Goal: Transaction & Acquisition: Purchase product/service

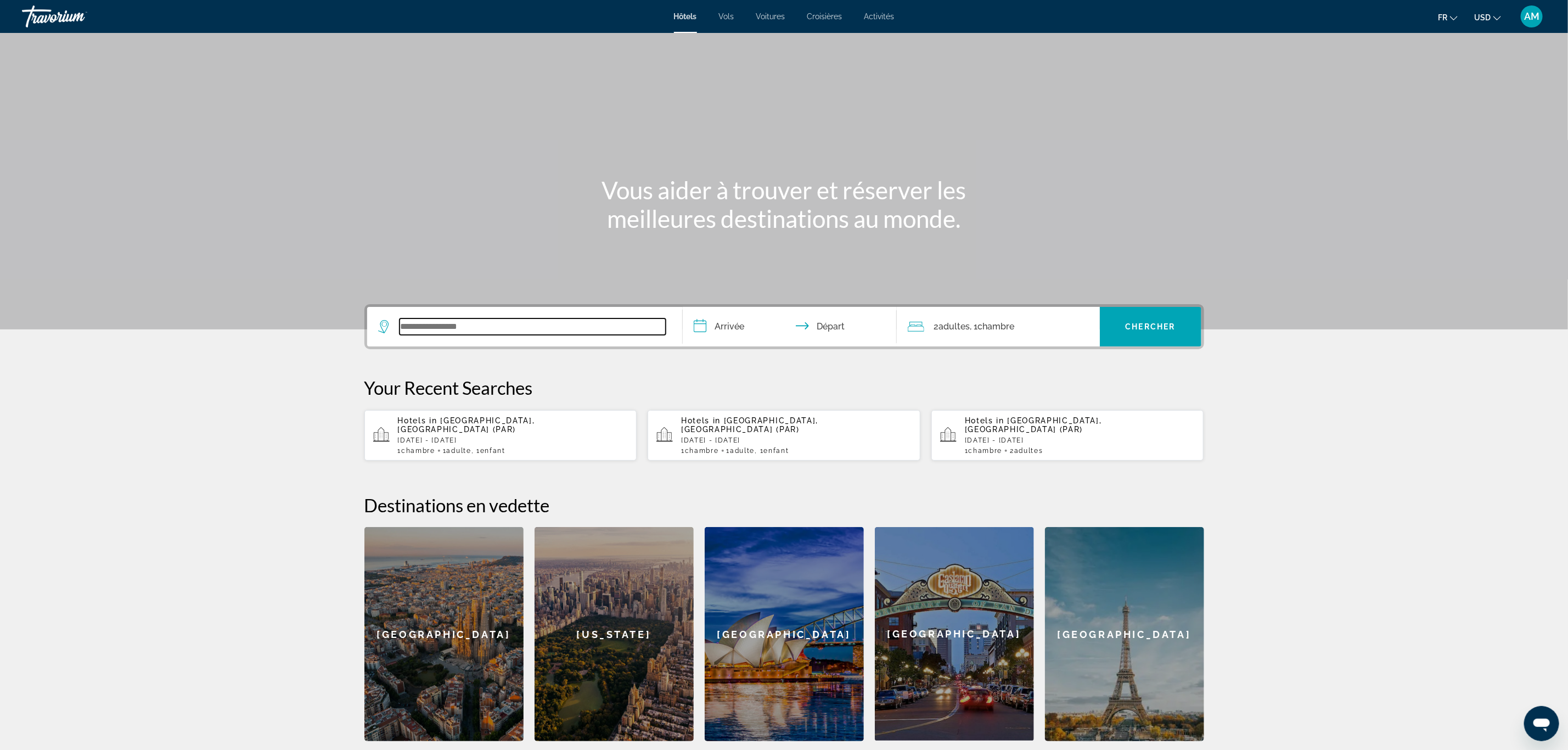
click at [562, 321] on input "Search widget" at bounding box center [533, 326] width 266 height 17
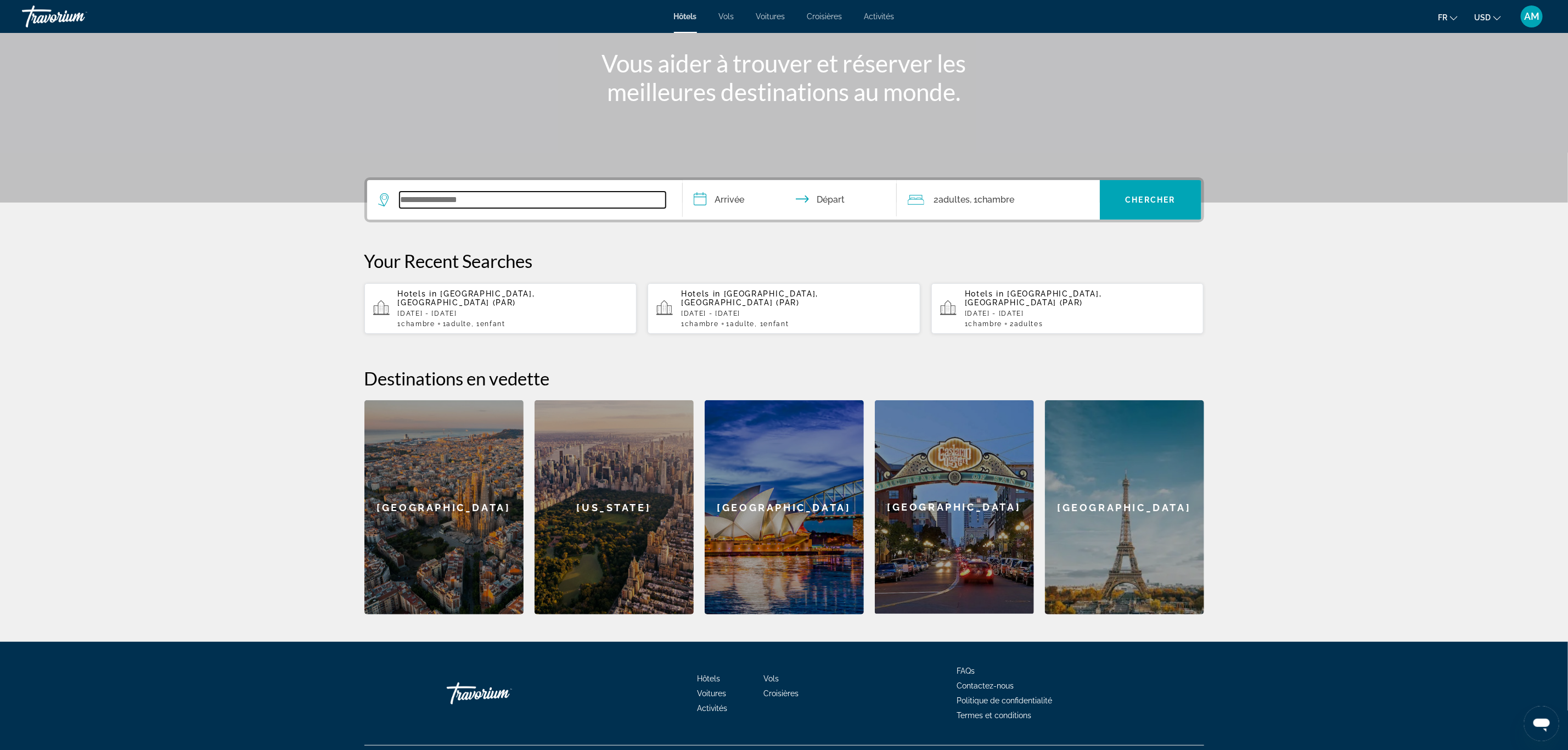
scroll to position [144, 0]
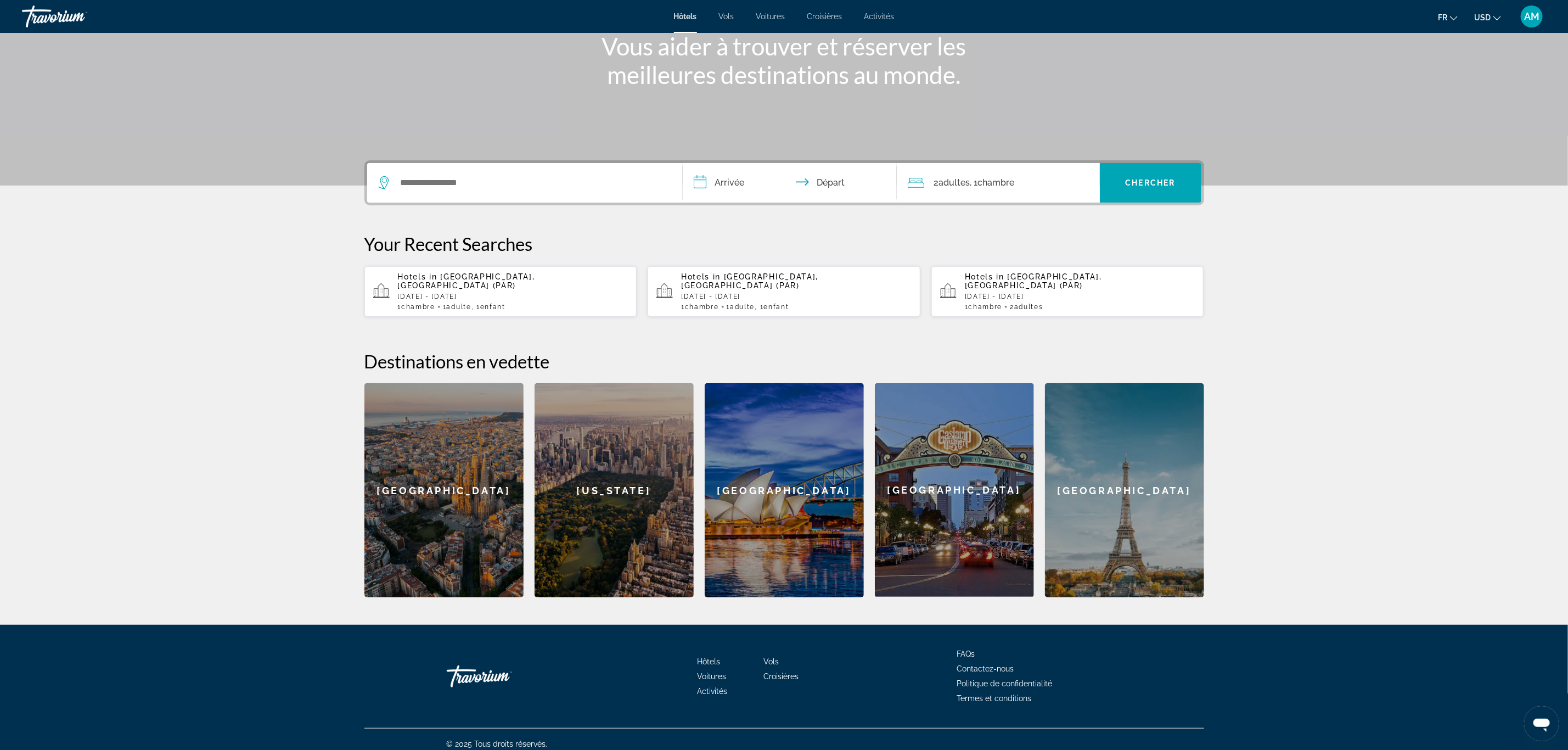
click at [1498, 14] on icon "Change currency" at bounding box center [1497, 18] width 8 height 8
click at [1464, 96] on button "EUR (€)" at bounding box center [1466, 100] width 55 height 14
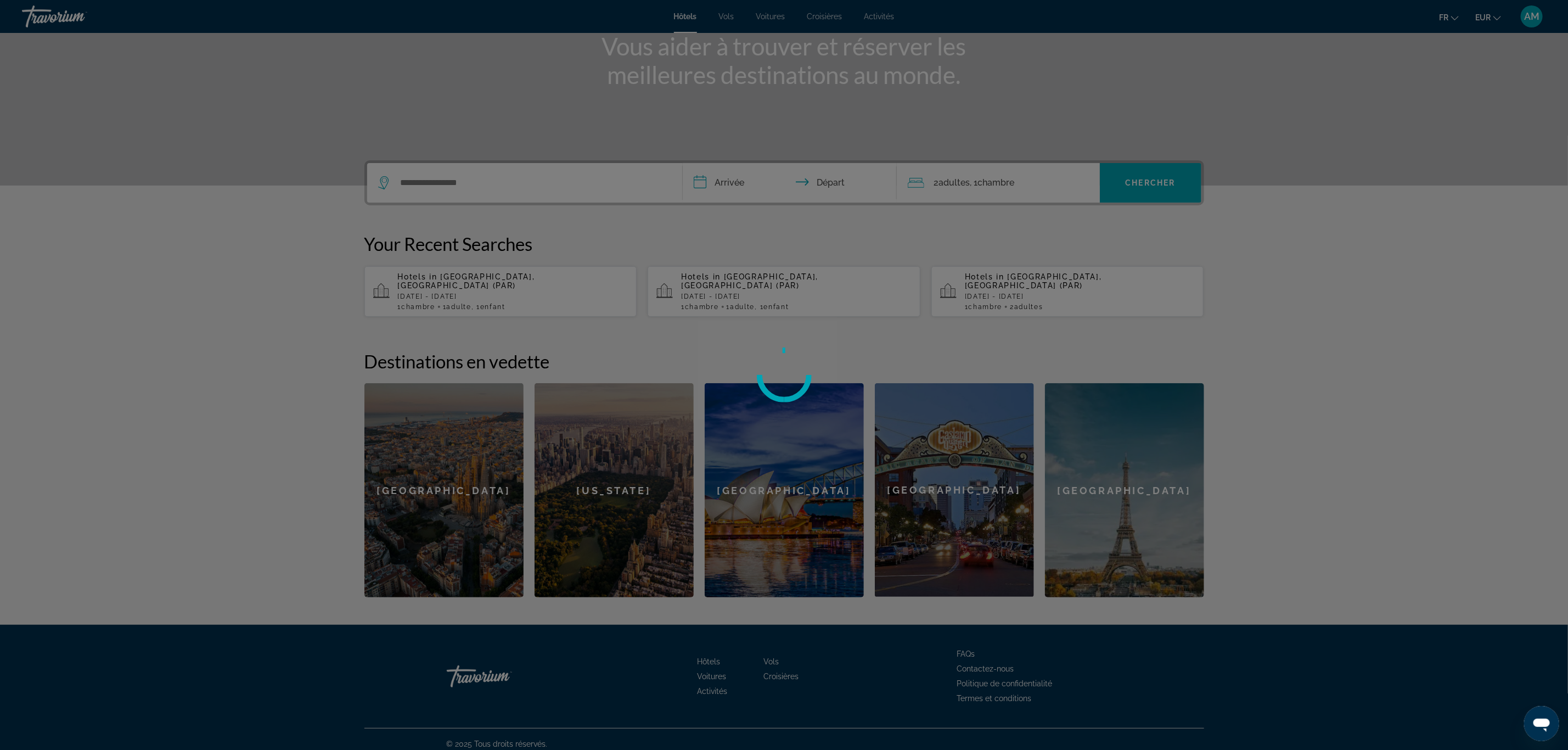
scroll to position [0, 0]
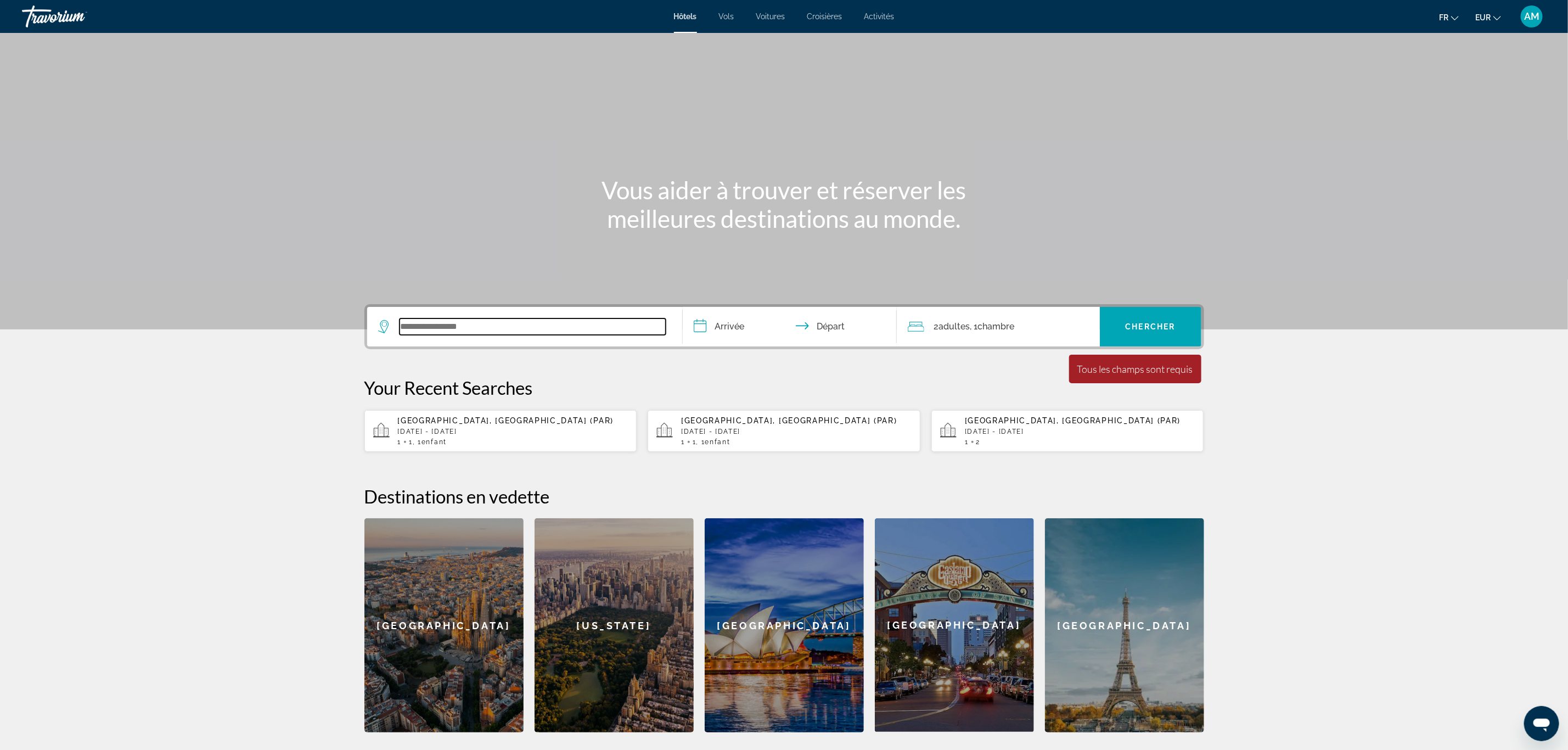
click at [468, 324] on input "Search widget" at bounding box center [533, 326] width 266 height 17
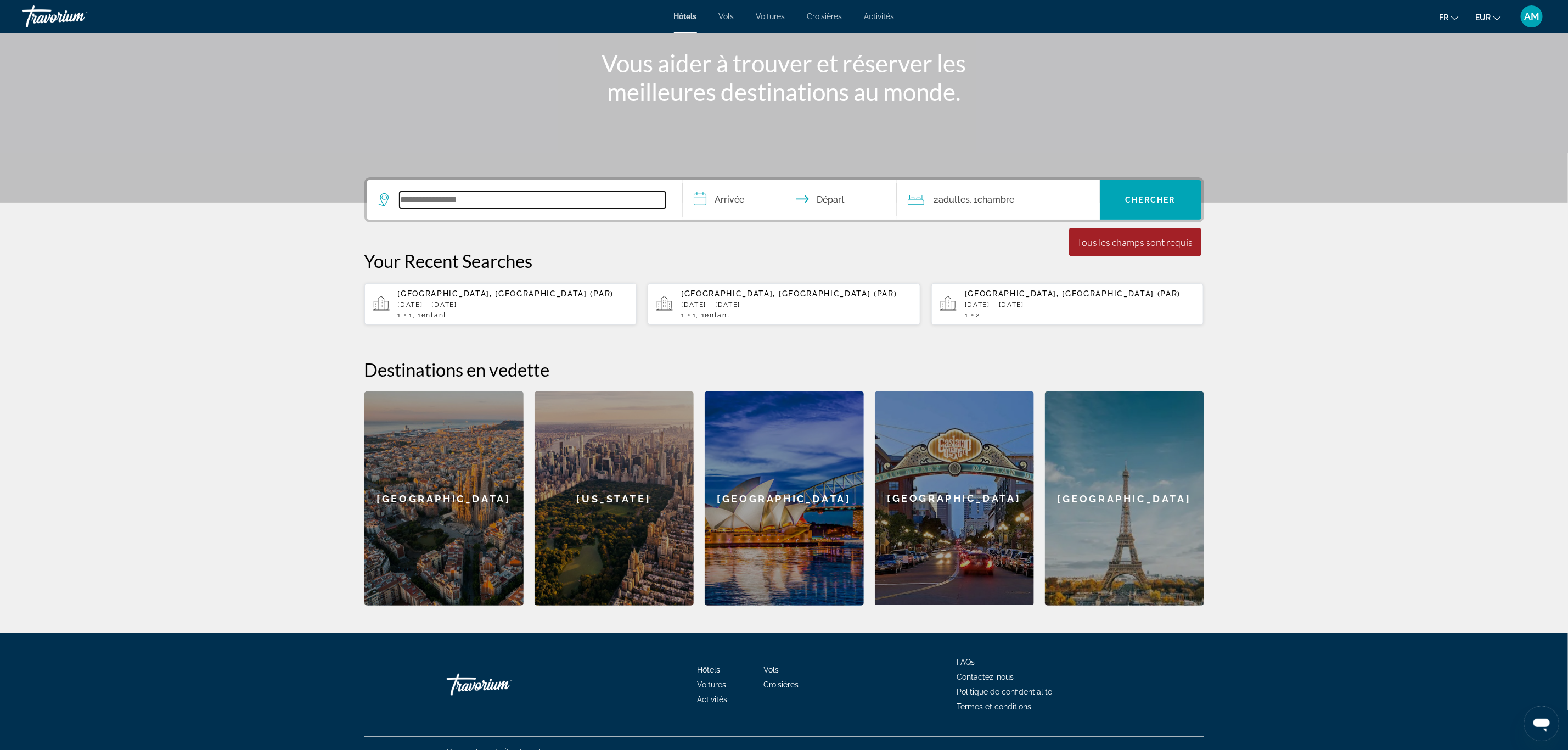
scroll to position [144, 0]
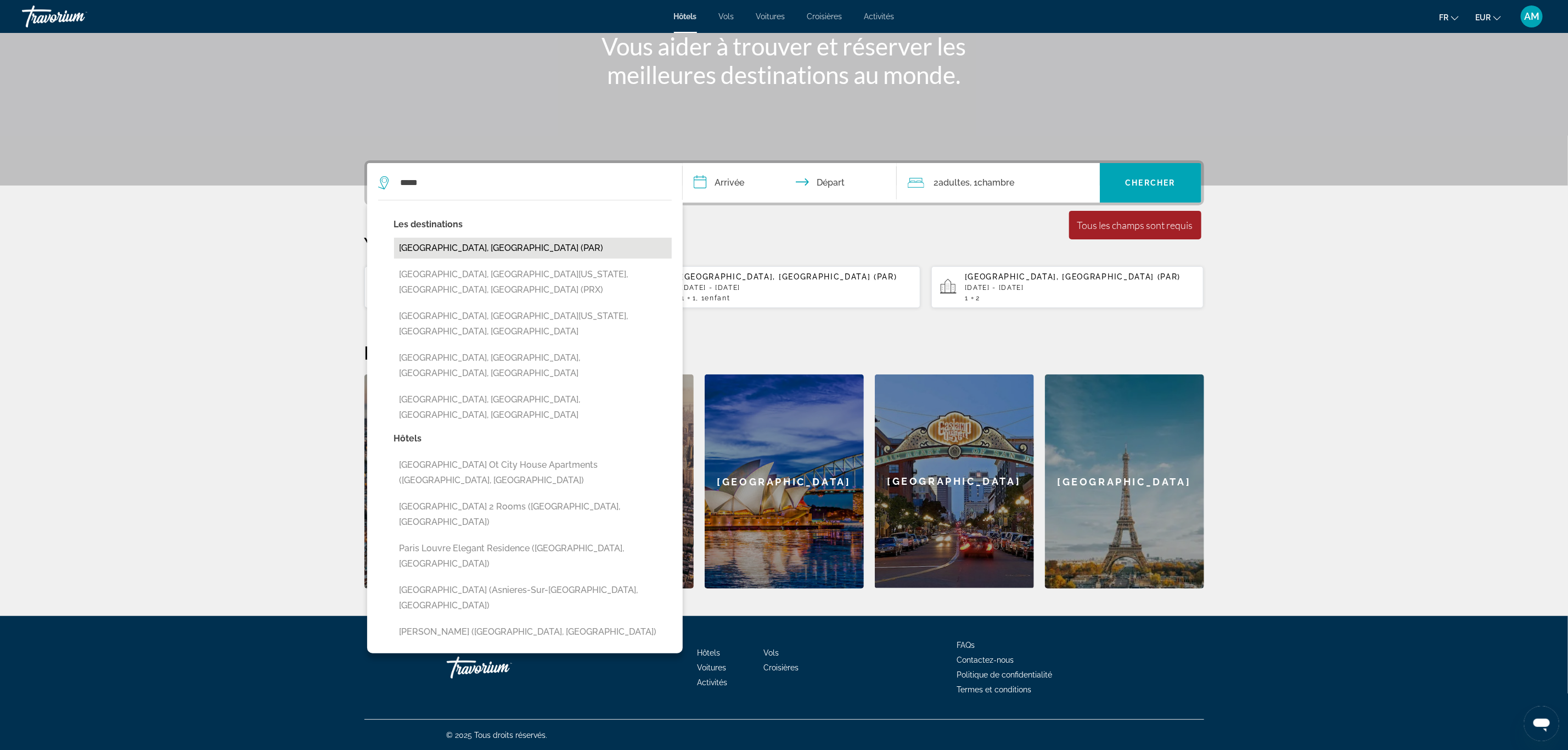
click at [425, 248] on button "[GEOGRAPHIC_DATA], [GEOGRAPHIC_DATA] (PAR)" at bounding box center [532, 248] width 277 height 21
type input "**********"
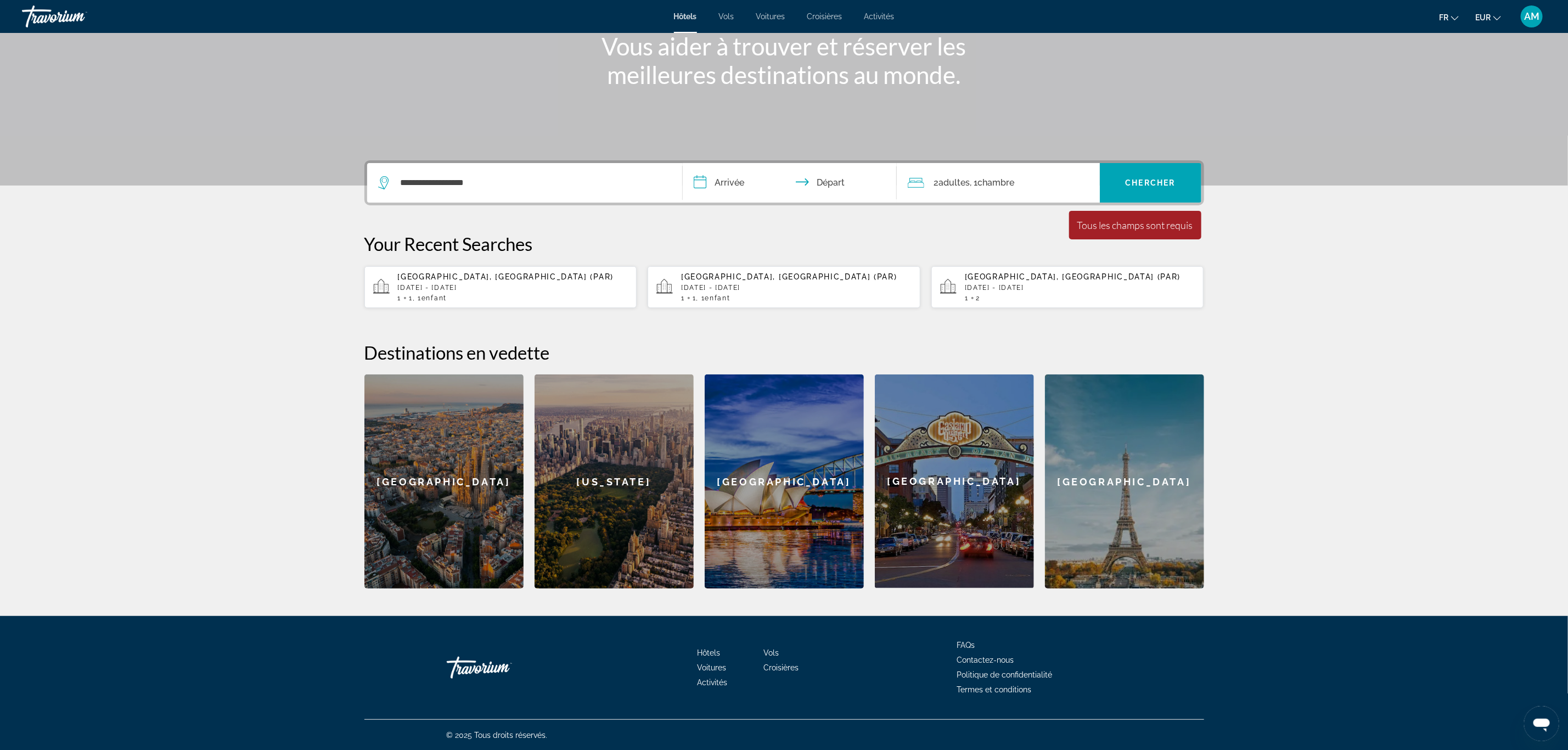
click at [740, 178] on input "**********" at bounding box center [792, 184] width 219 height 43
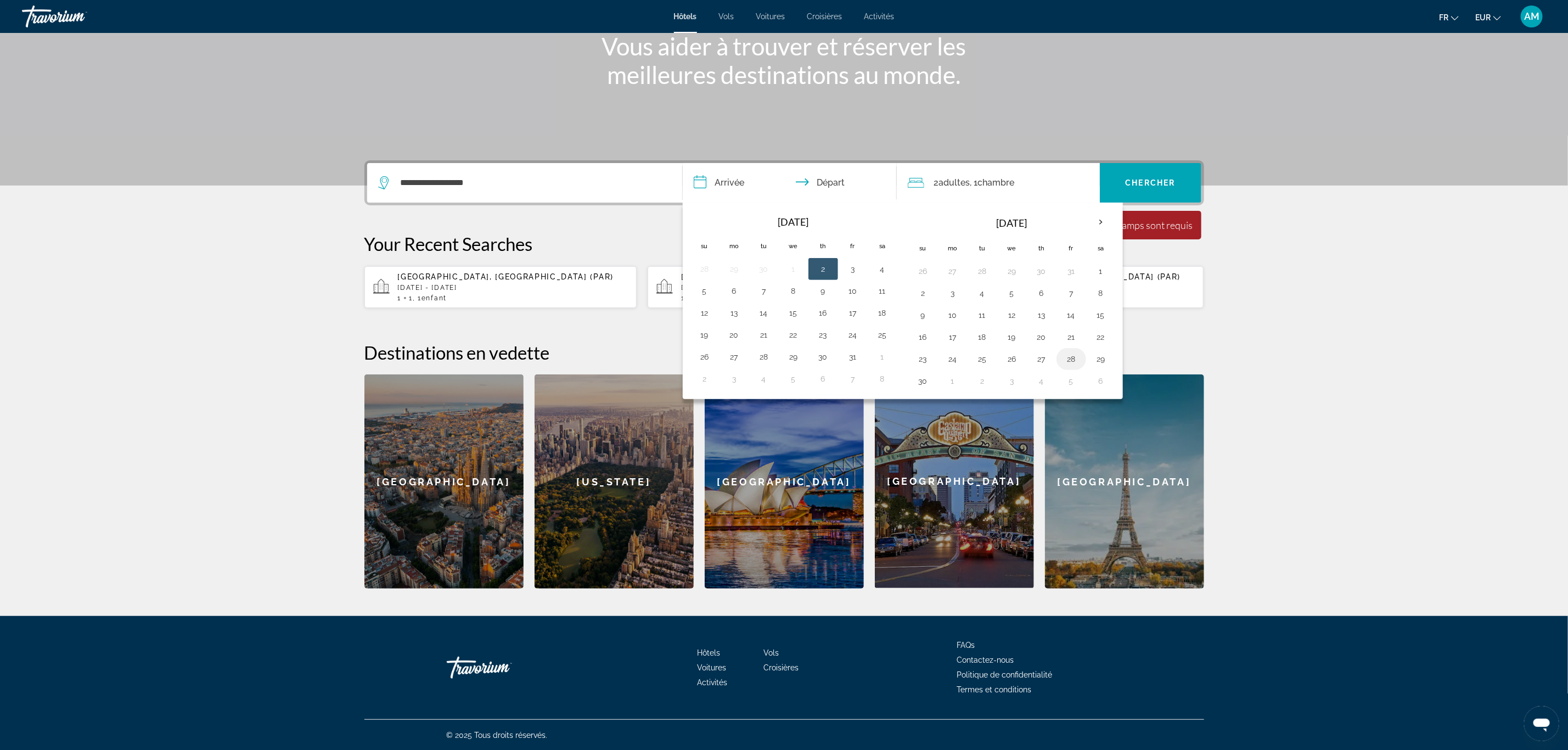
click at [1079, 363] on button "28" at bounding box center [1072, 358] width 18 height 15
click at [929, 383] on button "30" at bounding box center [924, 380] width 18 height 15
type input "**********"
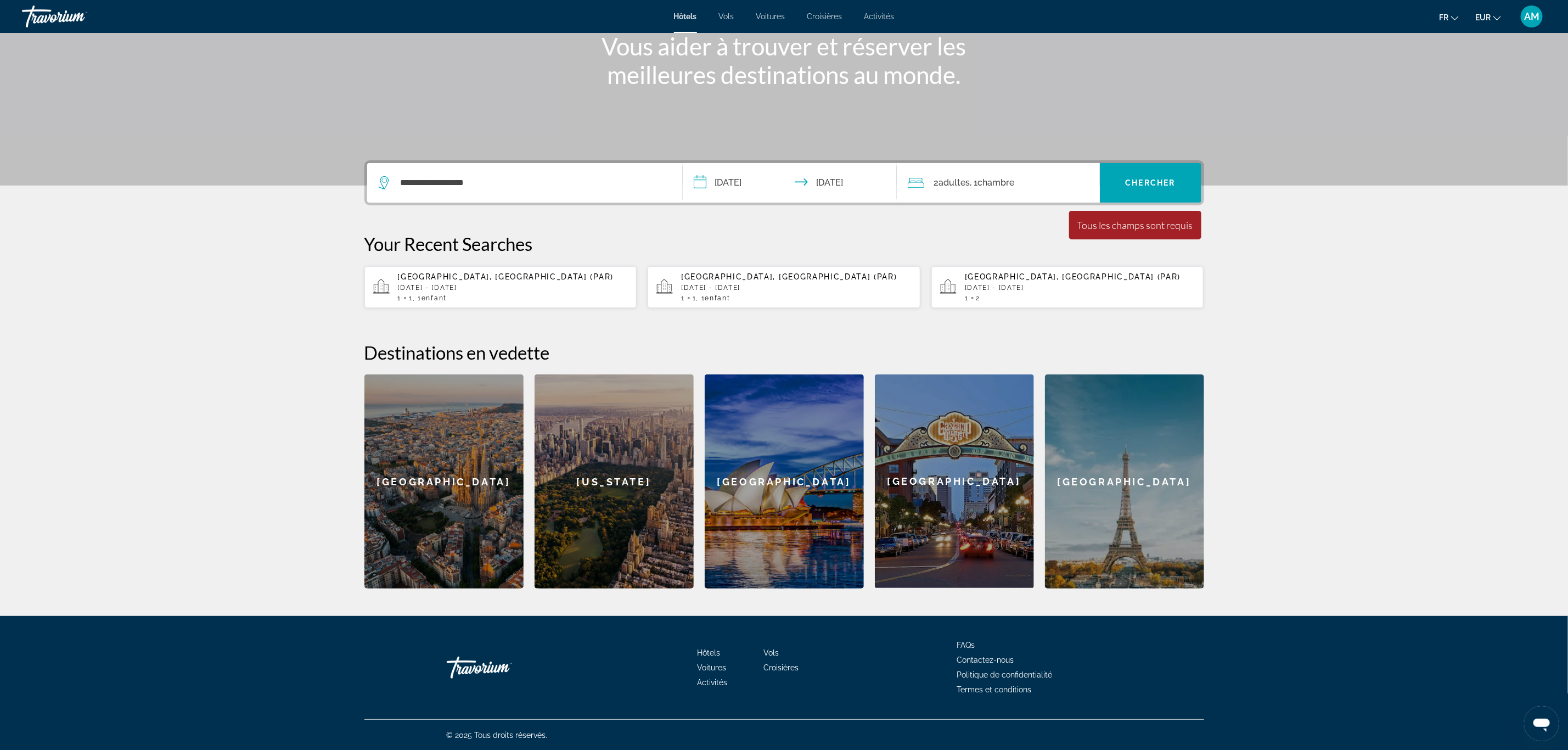
click at [983, 183] on span "Chambre" at bounding box center [996, 182] width 37 height 10
click at [1085, 249] on icon "Increment children" at bounding box center [1084, 254] width 10 height 13
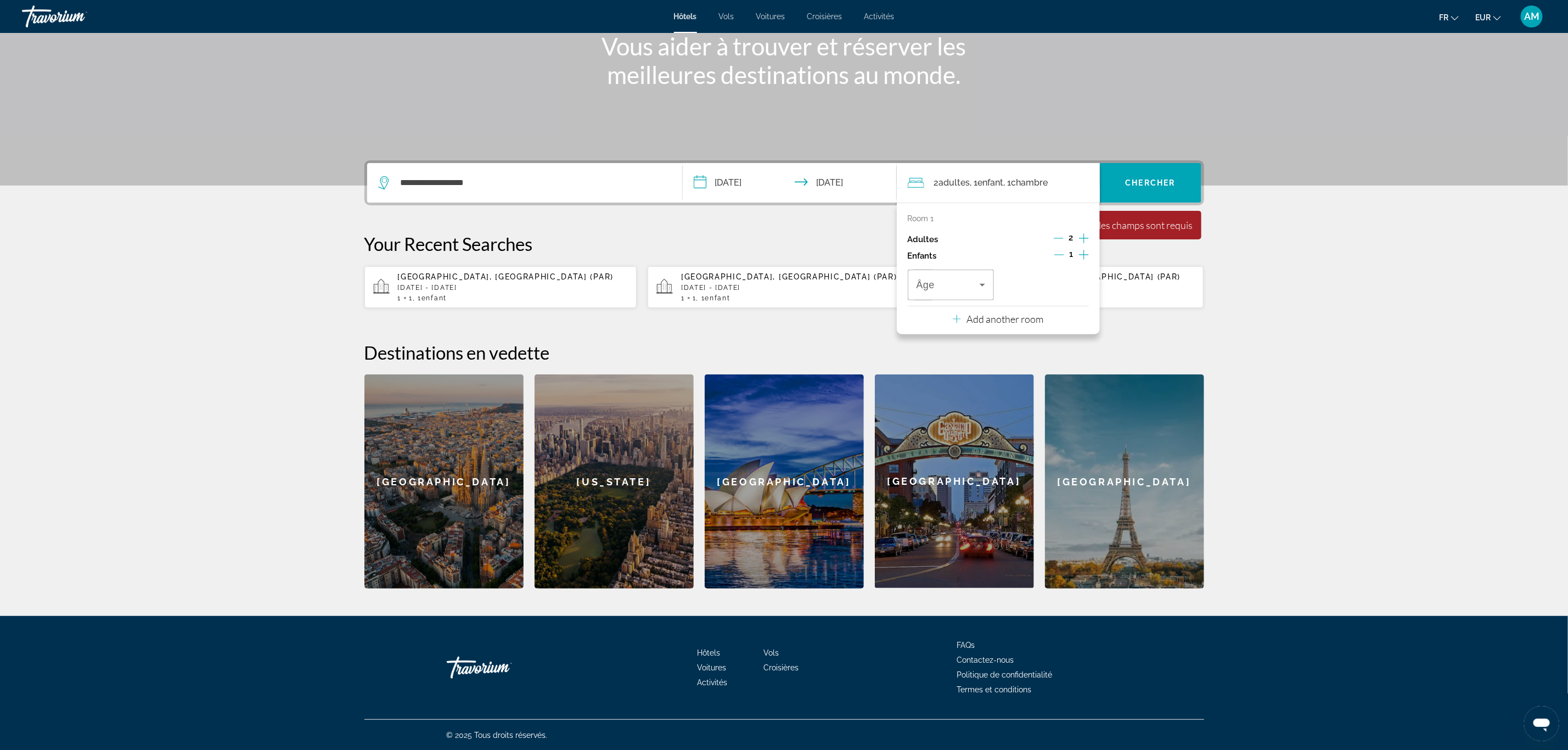
click at [1081, 233] on icon "Increment adults" at bounding box center [1084, 238] width 10 height 13
click at [1062, 237] on icon "Decrement adults" at bounding box center [1059, 239] width 10 height 10
click at [960, 293] on div "Travelers: 1 adult, 1 child" at bounding box center [952, 284] width 70 height 31
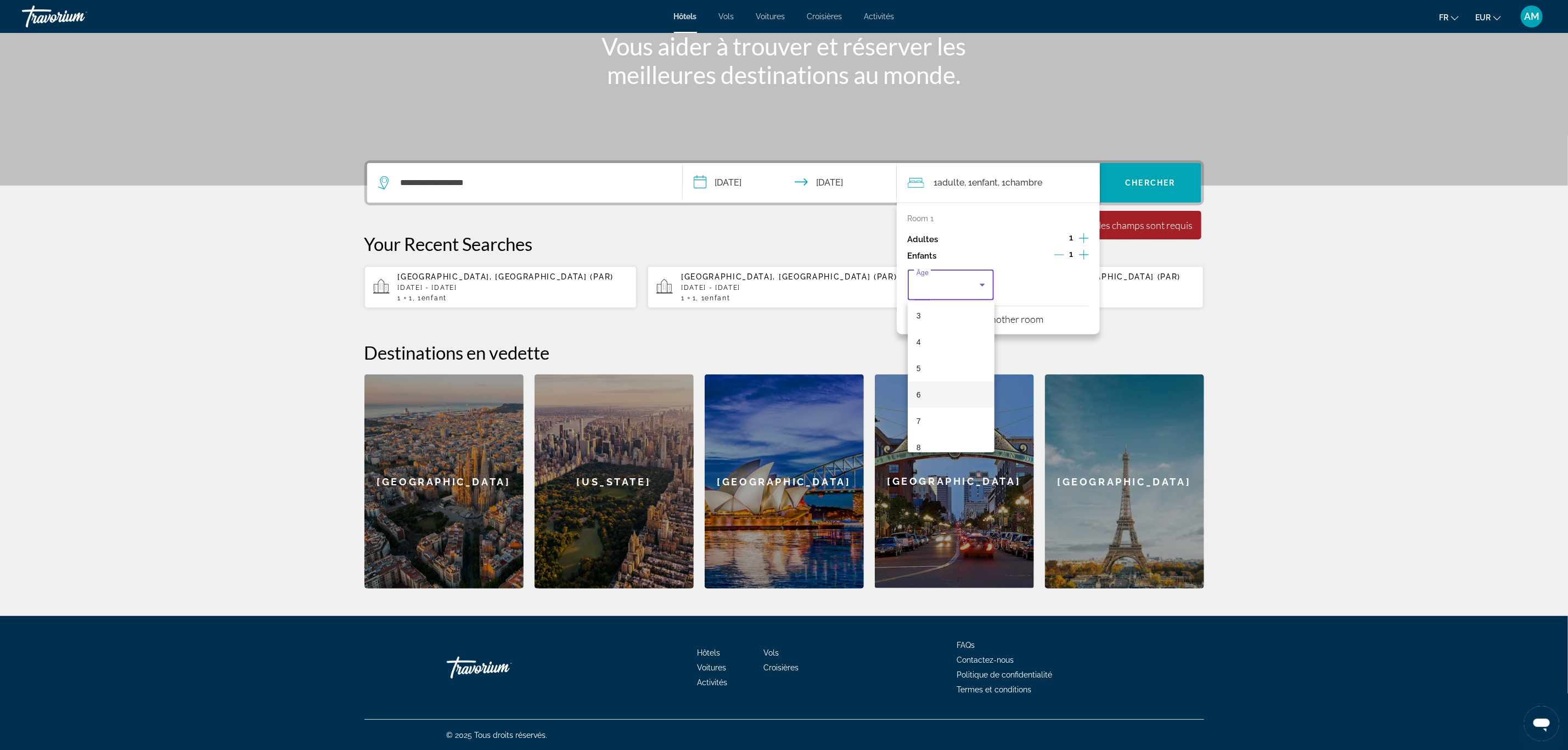
click at [919, 387] on mat-option "6" at bounding box center [951, 395] width 87 height 26
click at [1127, 189] on span "Search widget" at bounding box center [1150, 183] width 101 height 26
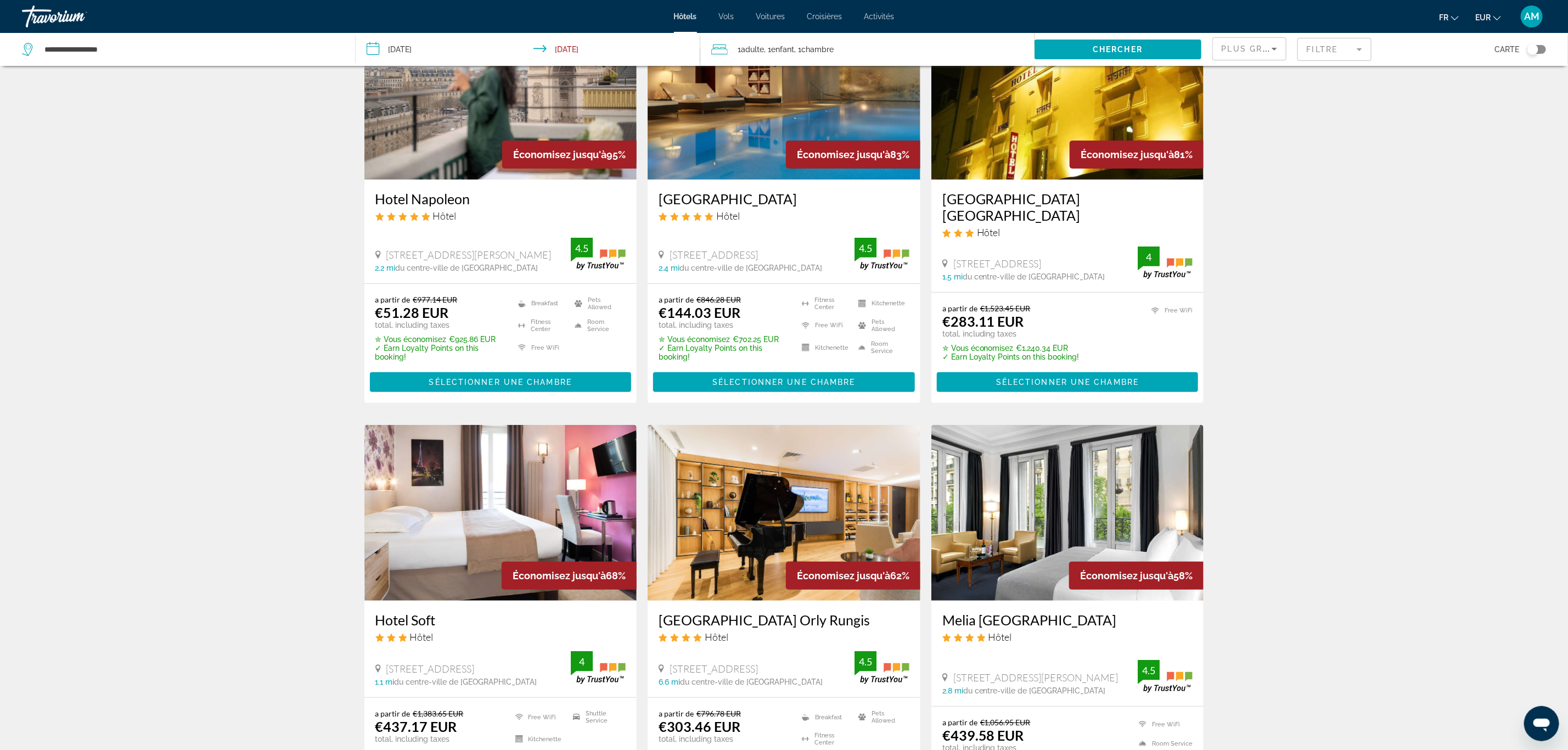
scroll to position [83, 0]
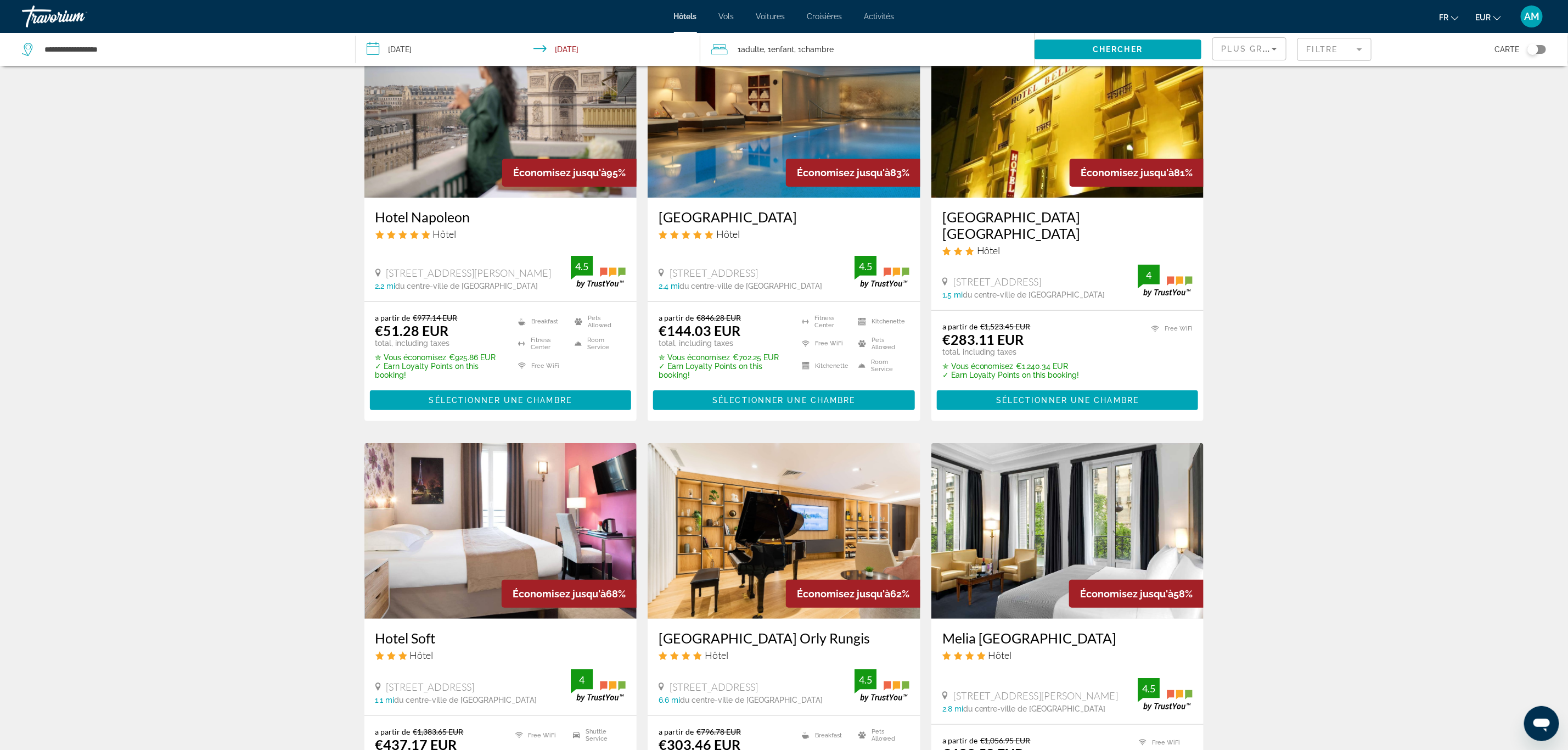
click at [479, 139] on img "Main content" at bounding box center [501, 109] width 272 height 176
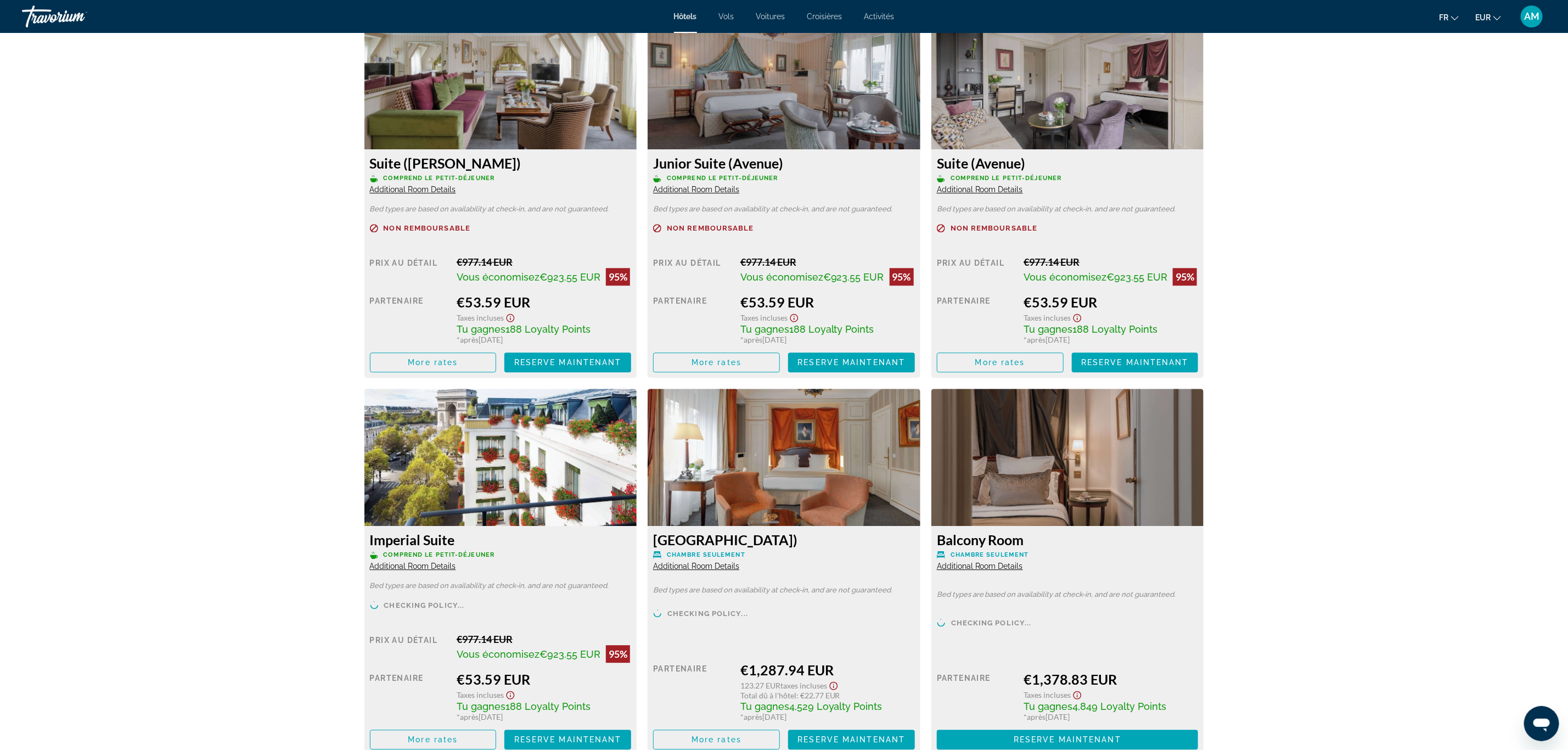
scroll to position [1976, 0]
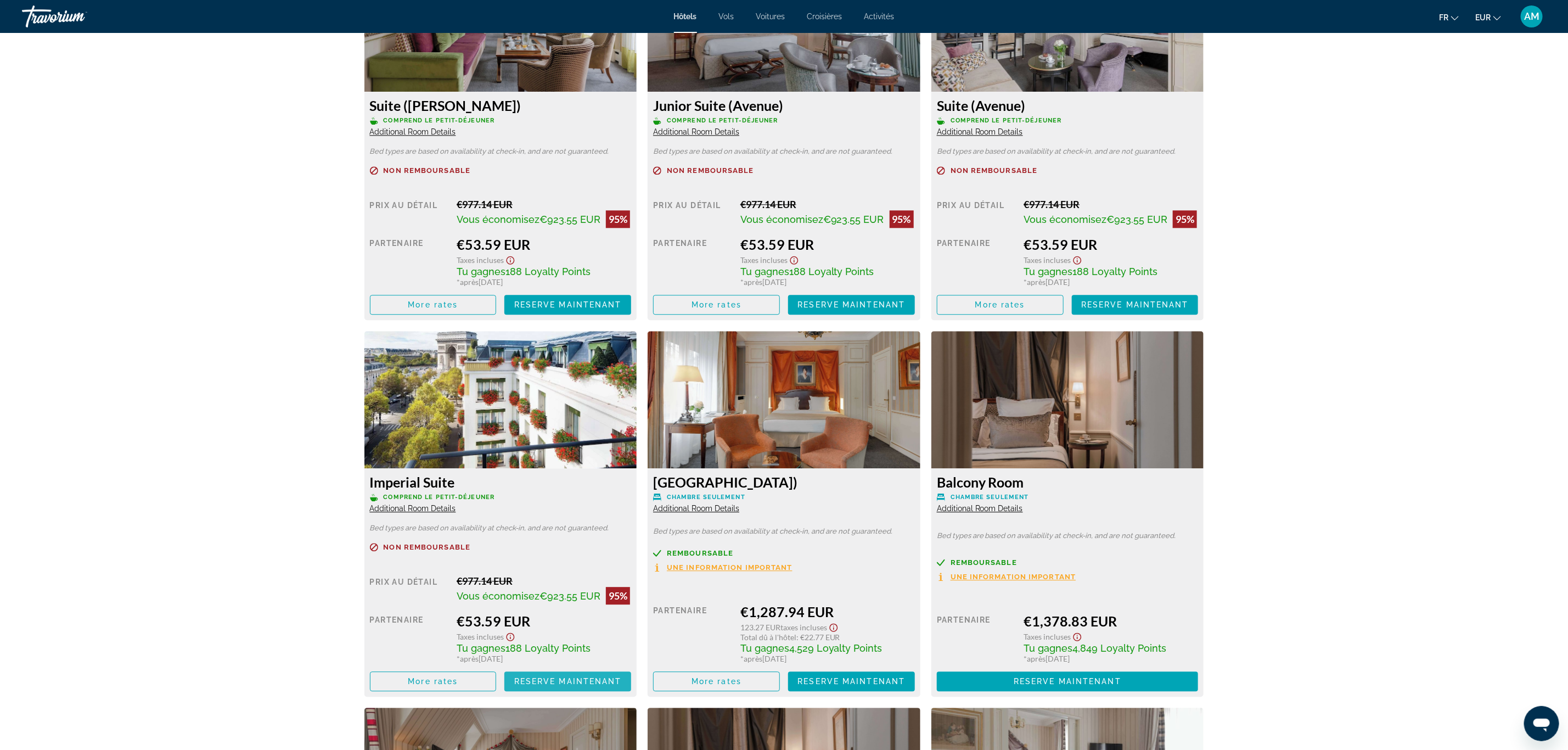
click at [590, 675] on span "Main content" at bounding box center [568, 681] width 127 height 26
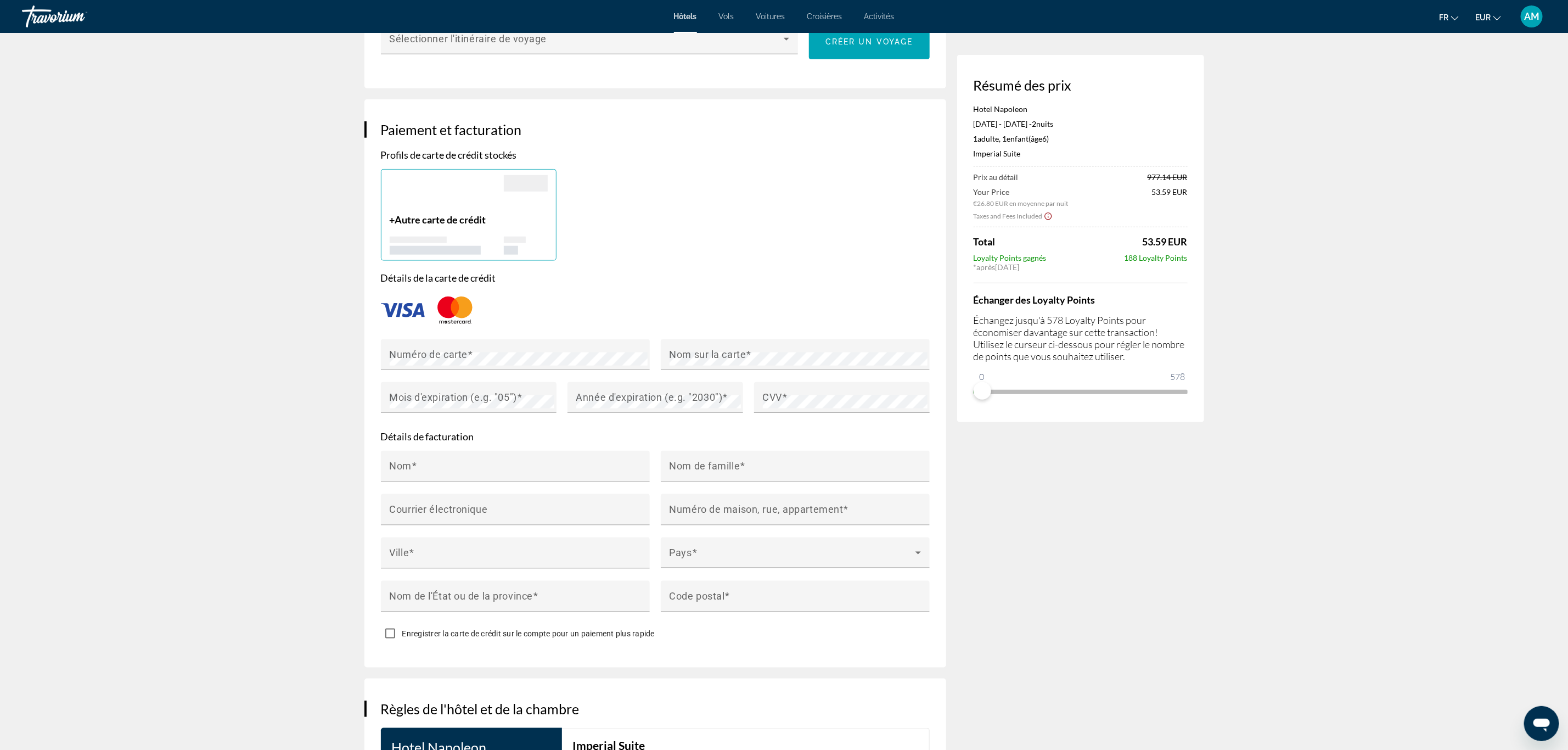
scroll to position [741, 0]
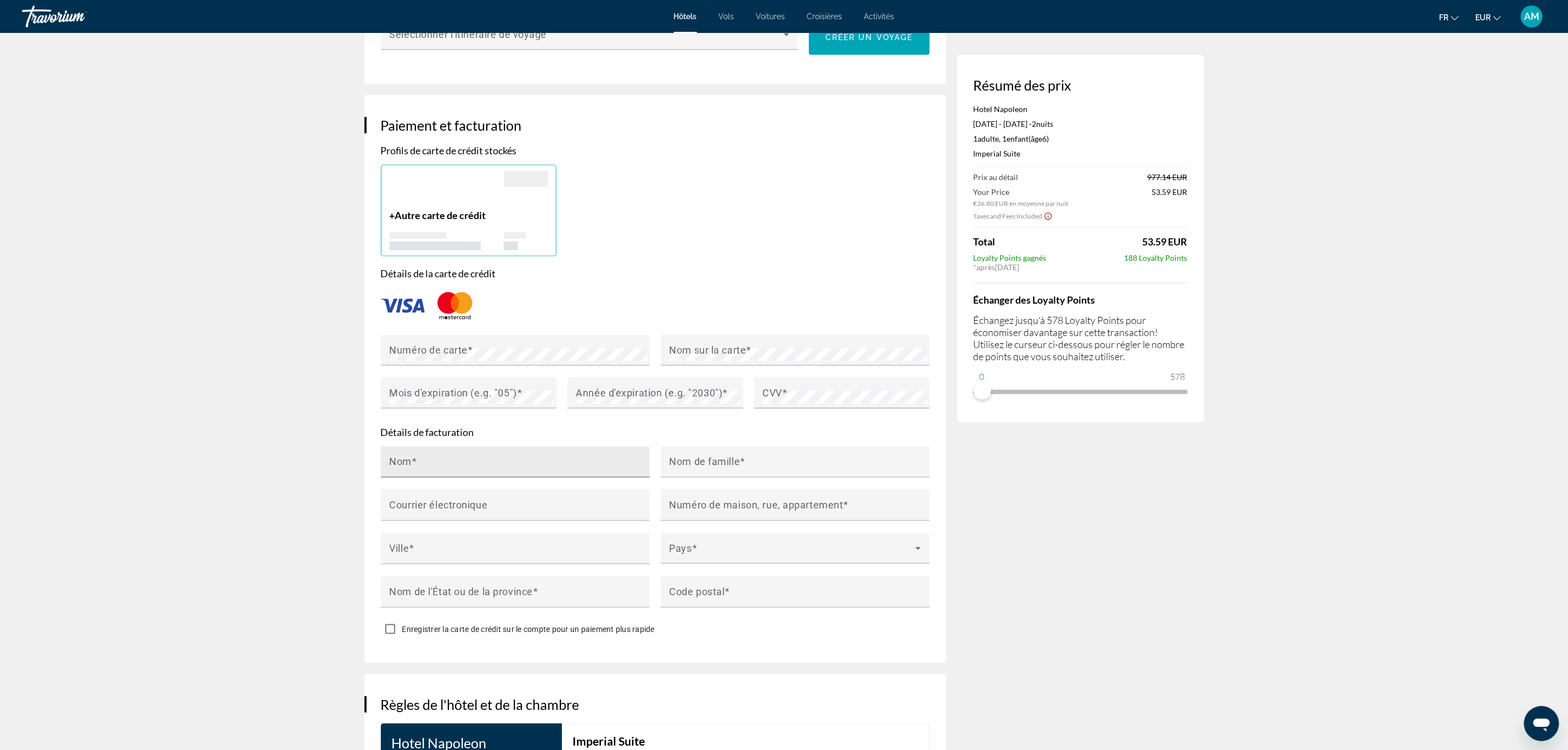
click at [474, 461] on input "Nom" at bounding box center [518, 467] width 258 height 13
type input "**********"
type input "******"
type input "**********"
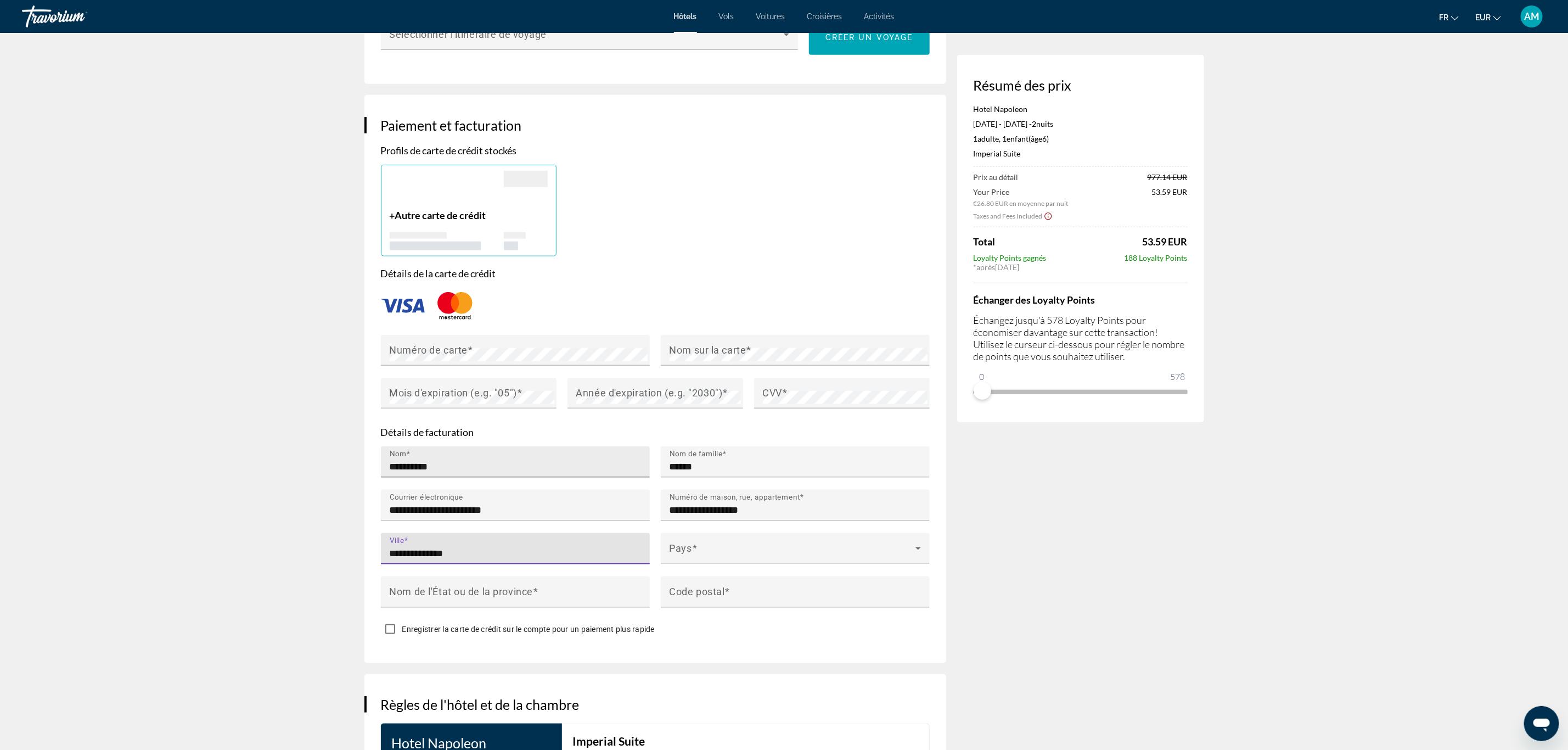
type input "**********"
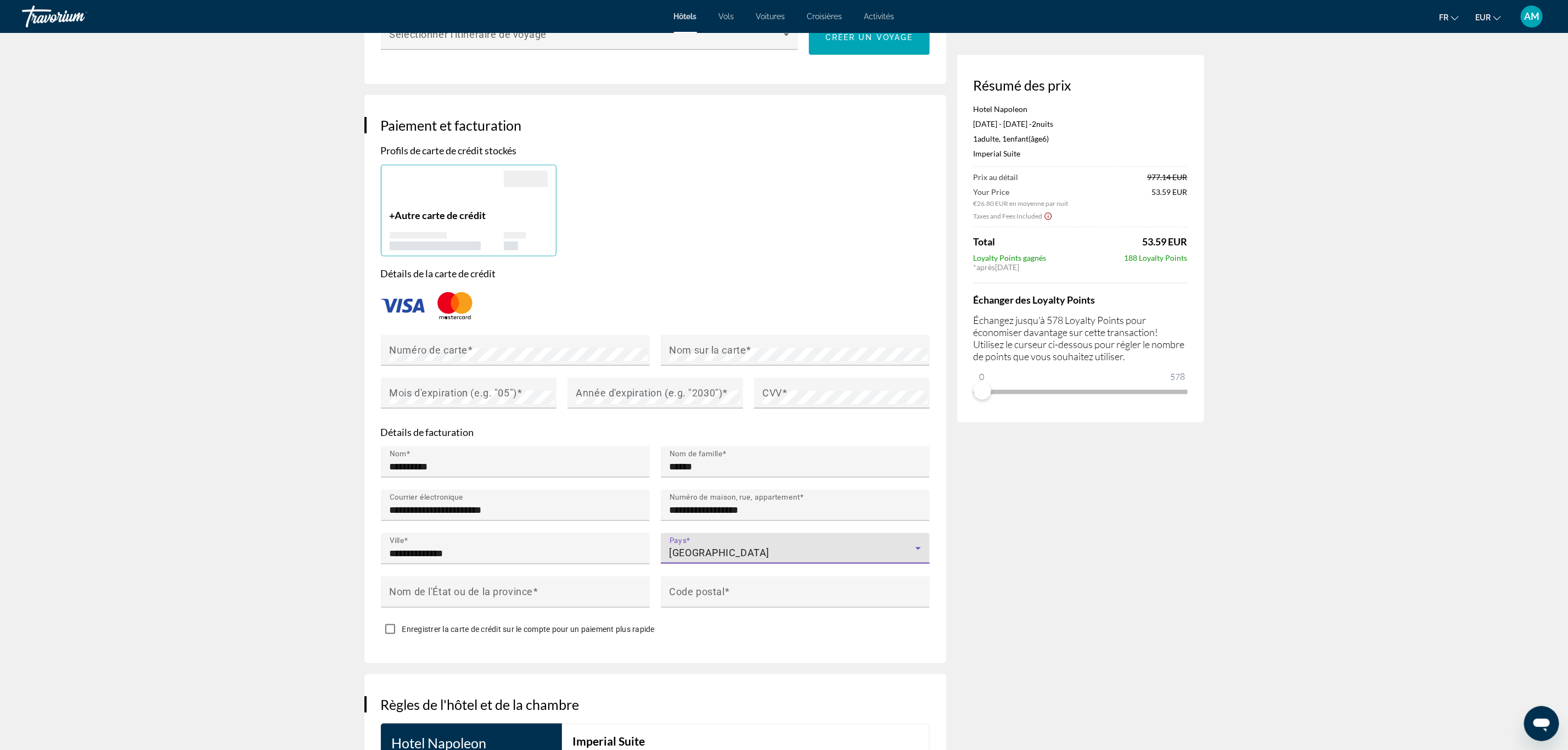
click at [833, 546] on div "[GEOGRAPHIC_DATA]" at bounding box center [791, 552] width 246 height 13
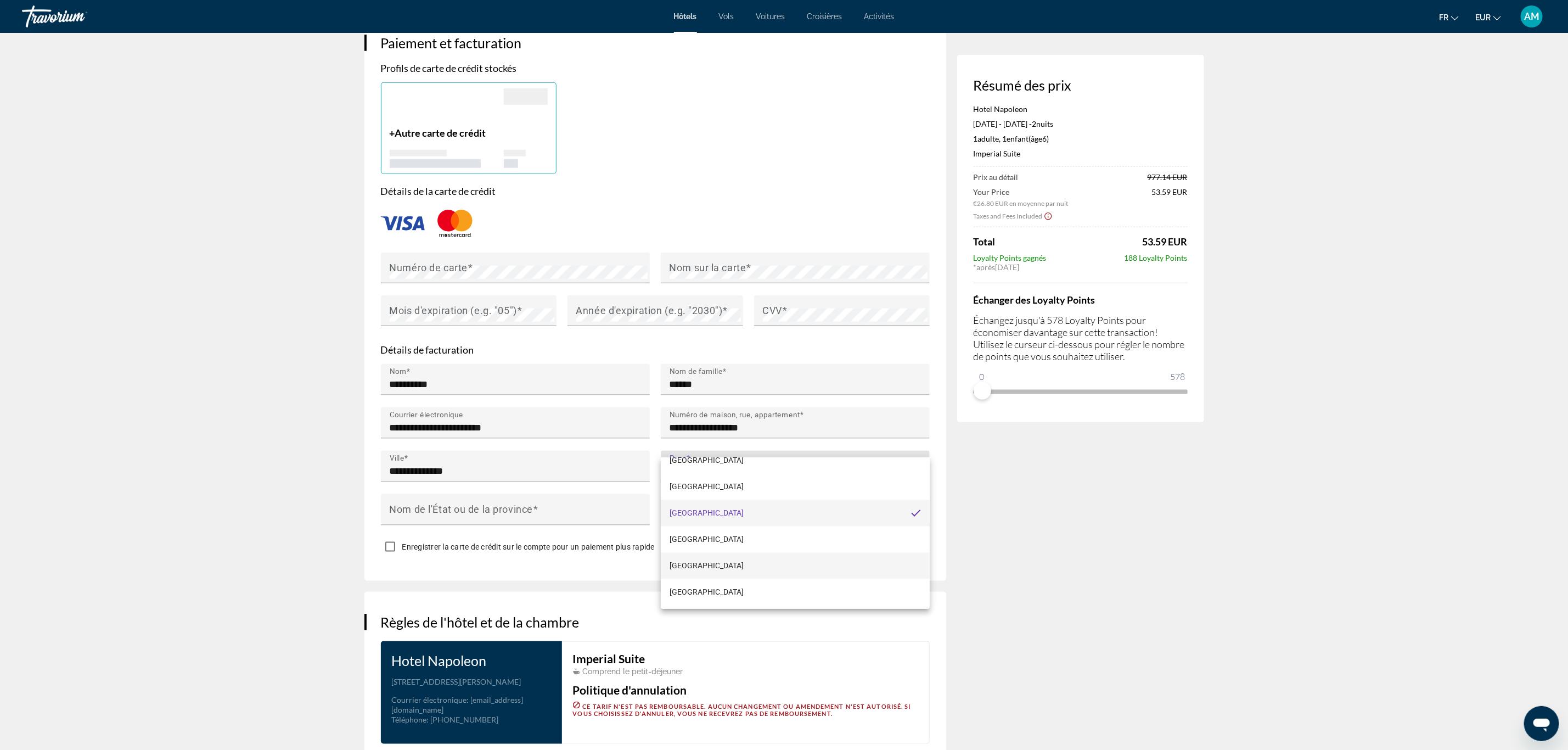
scroll to position [1969, 0]
click at [693, 532] on mat-option "[GEOGRAPHIC_DATA]" at bounding box center [795, 536] width 268 height 26
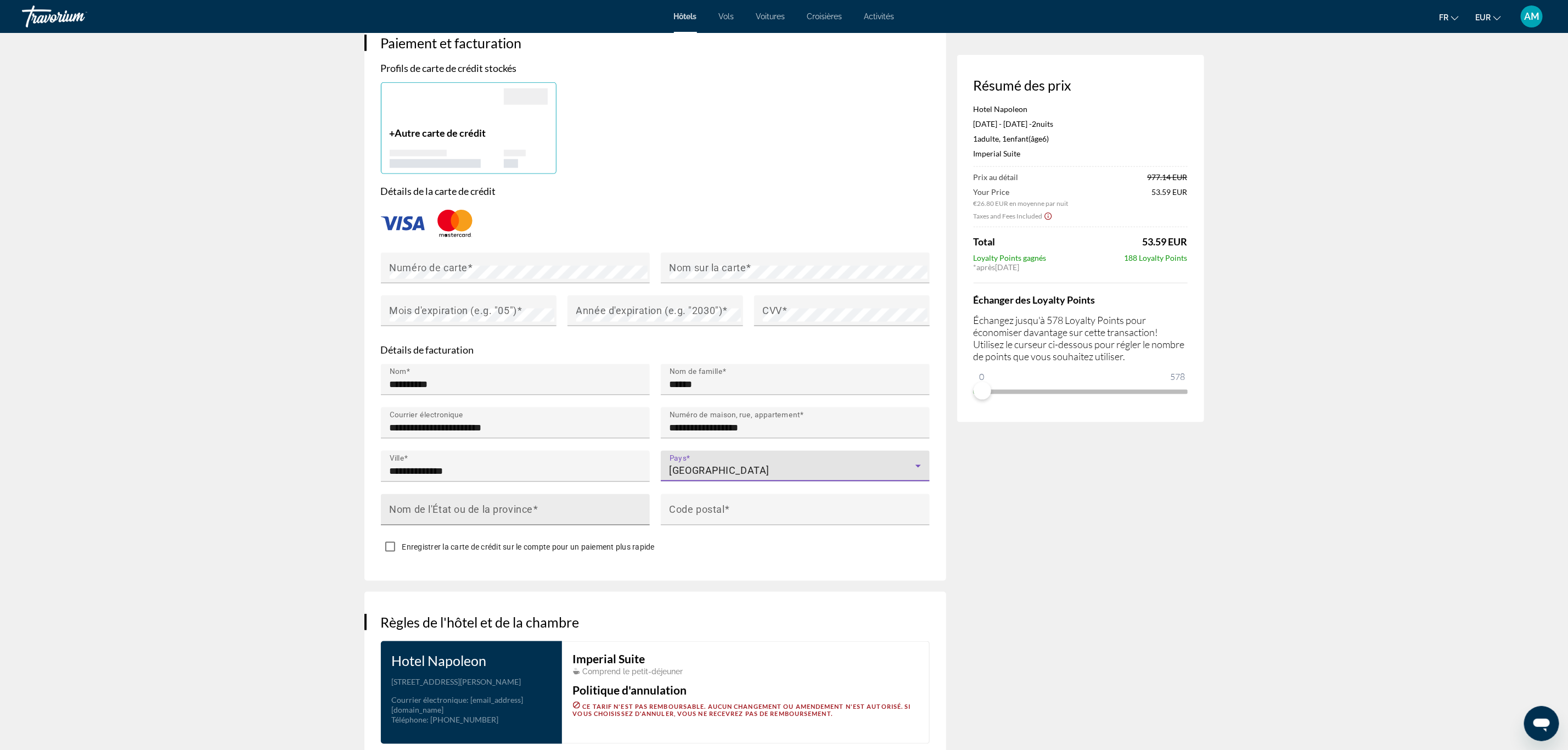
click at [521, 503] on mat-label "Nom de l'État ou de la province" at bounding box center [461, 509] width 143 height 12
click at [521, 508] on input "Nom de l'État ou de la province" at bounding box center [518, 514] width 258 height 13
drag, startPoint x: 451, startPoint y: 491, endPoint x: 379, endPoint y: 489, distance: 72.0
click at [379, 494] on div "Nom de l'État ou de la province ***" at bounding box center [516, 516] width 280 height 44
type input "******"
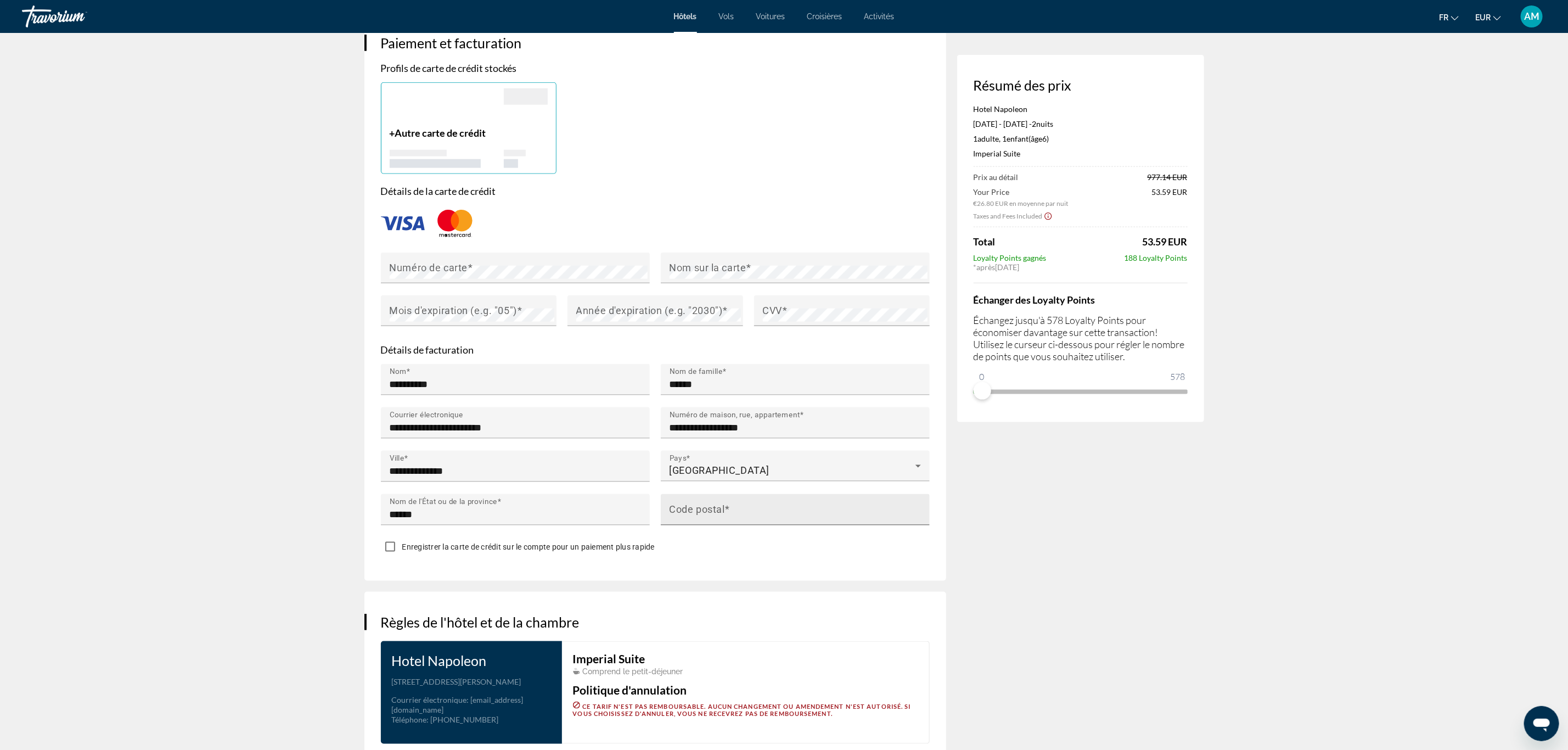
click at [693, 503] on mat-label "Code postal" at bounding box center [697, 509] width 56 height 12
click at [693, 508] on input "Code postal" at bounding box center [797, 514] width 258 height 13
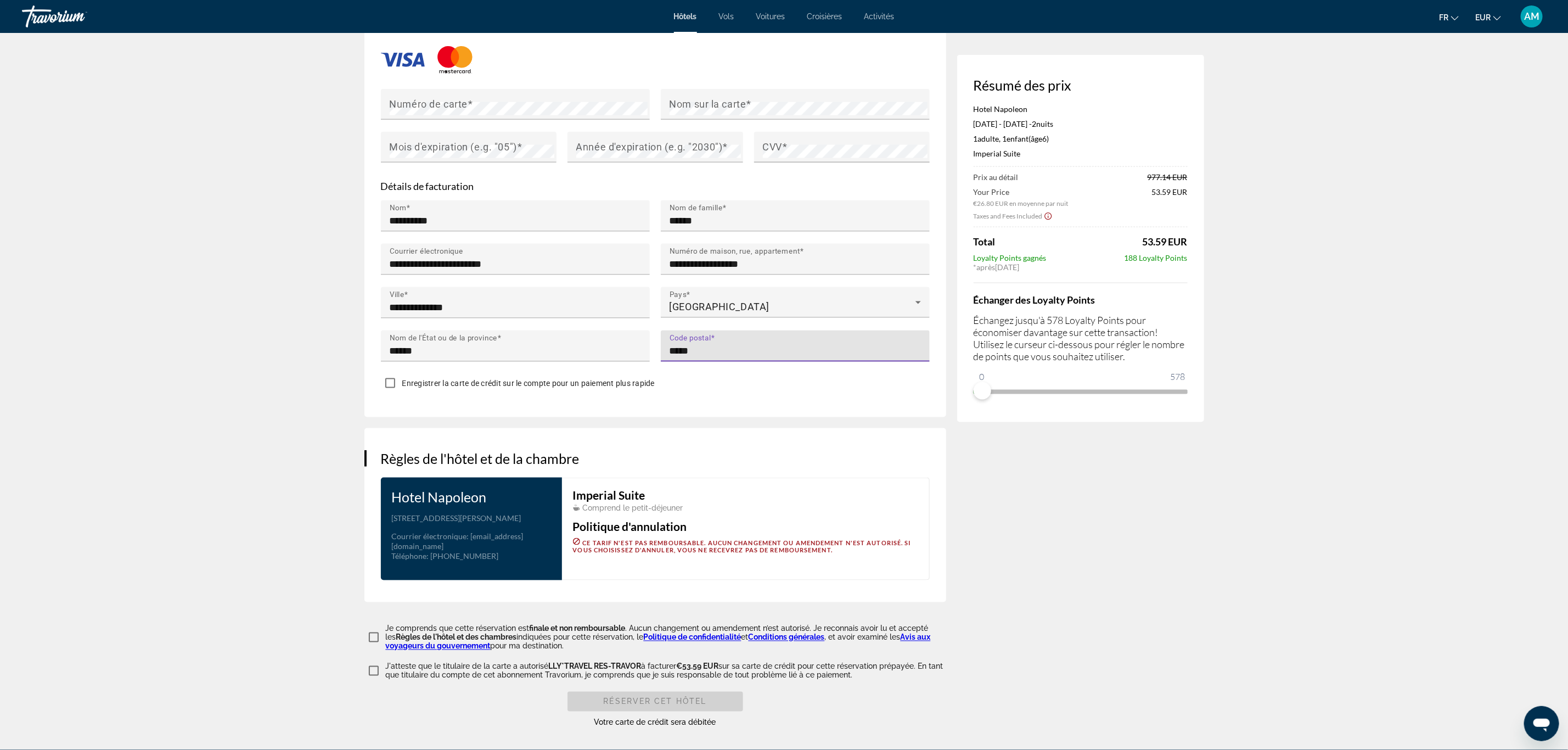
scroll to position [989, 0]
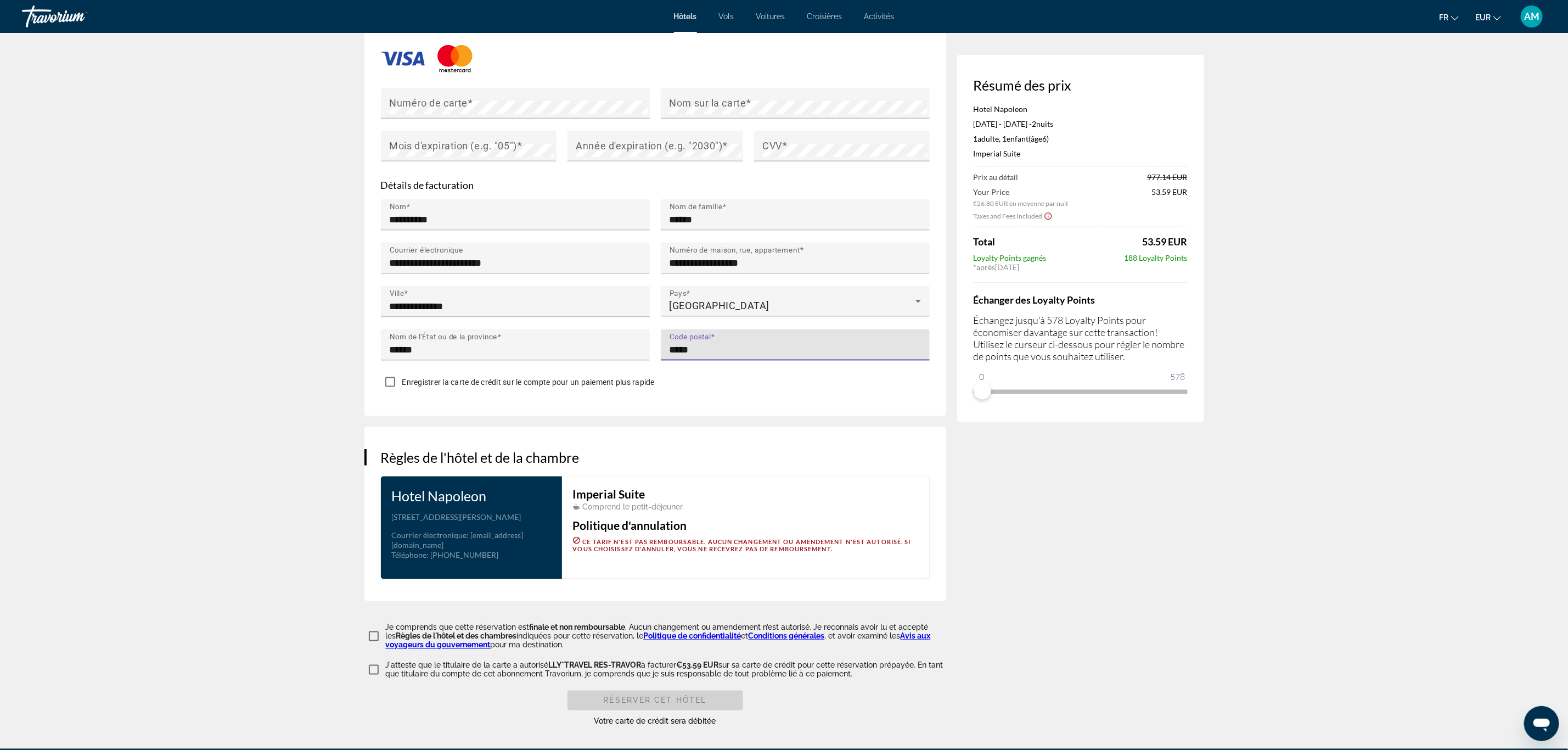
type input "*****"
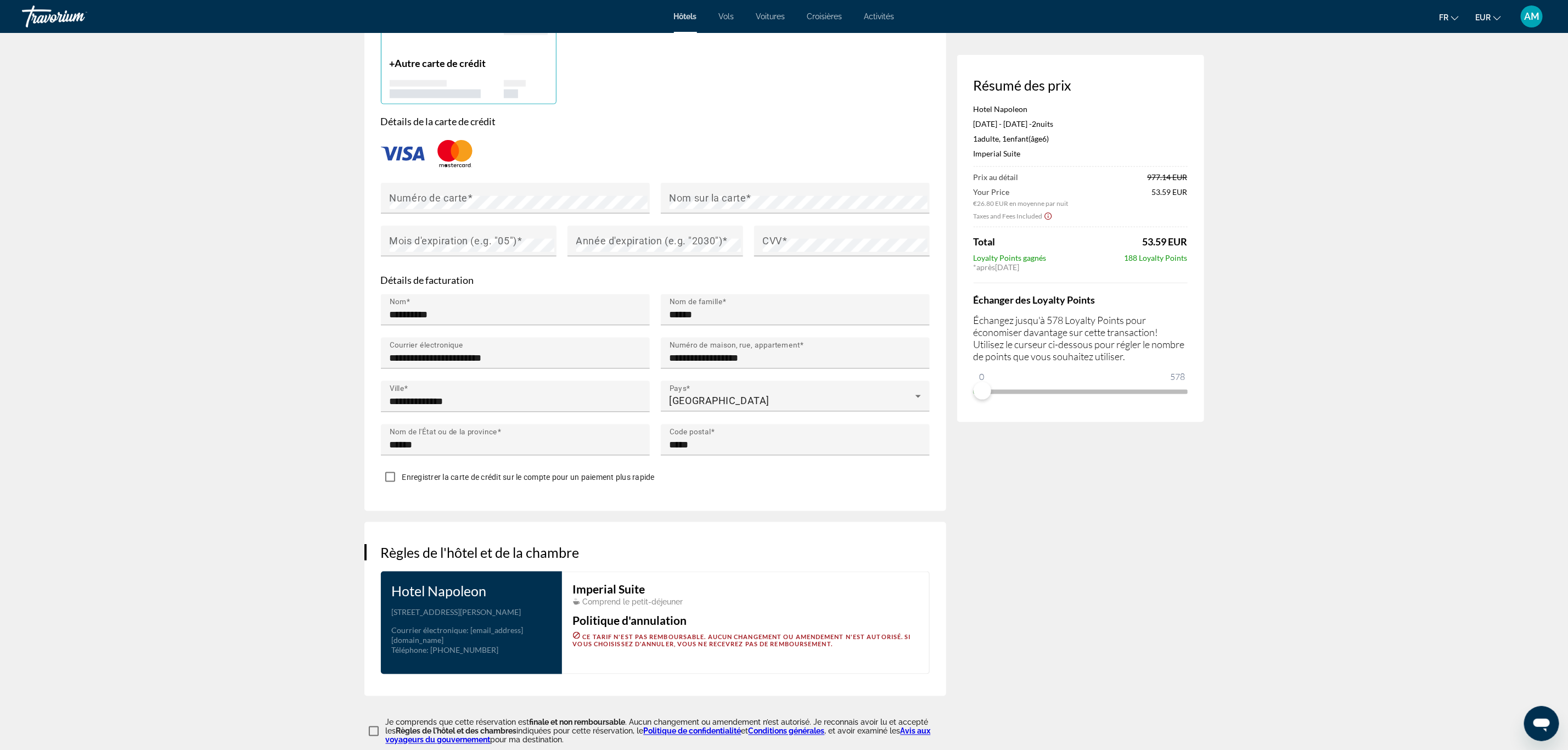
scroll to position [906, 0]
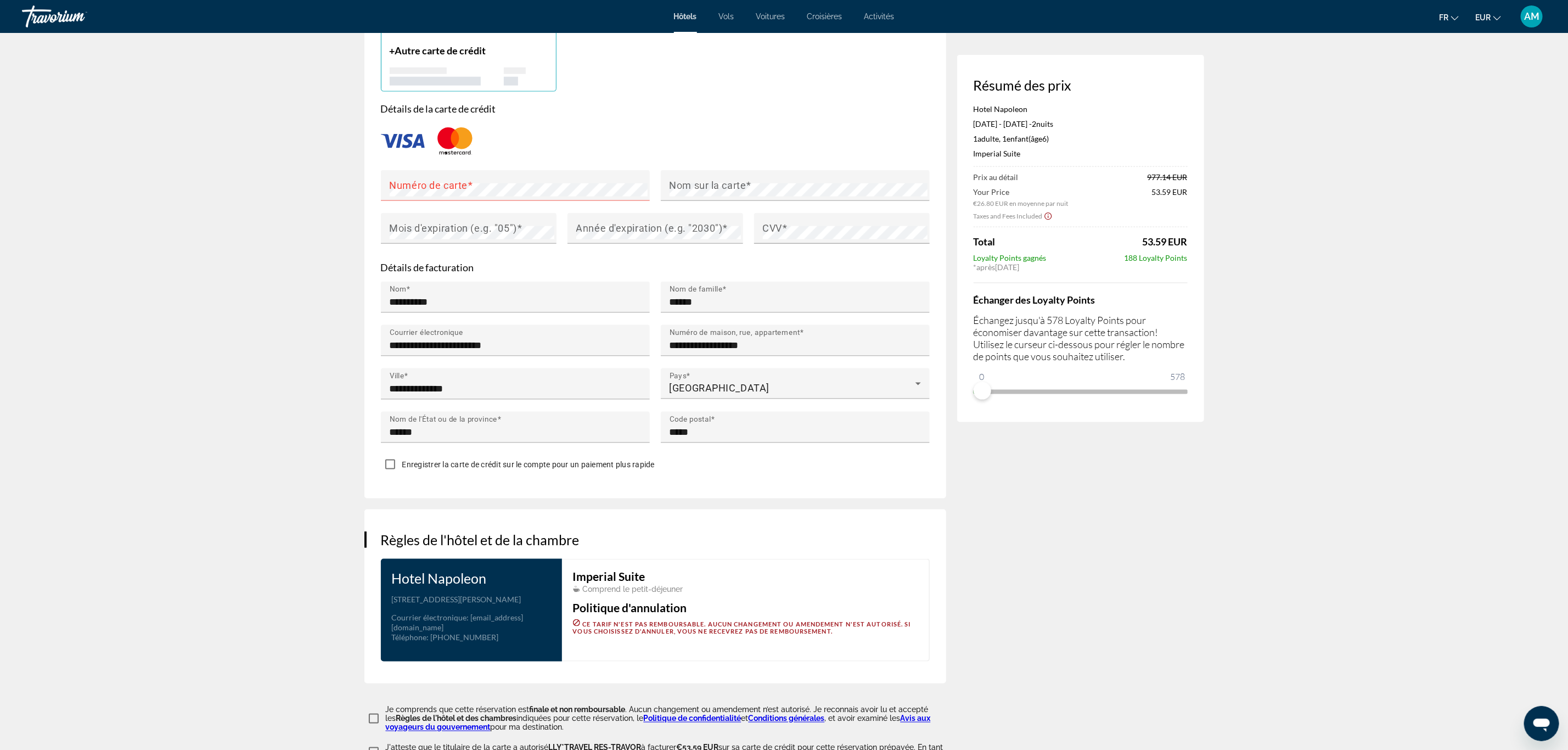
click at [464, 461] on span "Enregistrer la carte de crédit sur le compte pour un paiement plus rapide" at bounding box center [529, 465] width 253 height 9
click at [712, 179] on mat-label "Nom sur la carte" at bounding box center [707, 185] width 77 height 12
click at [512, 223] on mat-label "Mois d'expiration (e.g. "05")" at bounding box center [453, 229] width 127 height 12
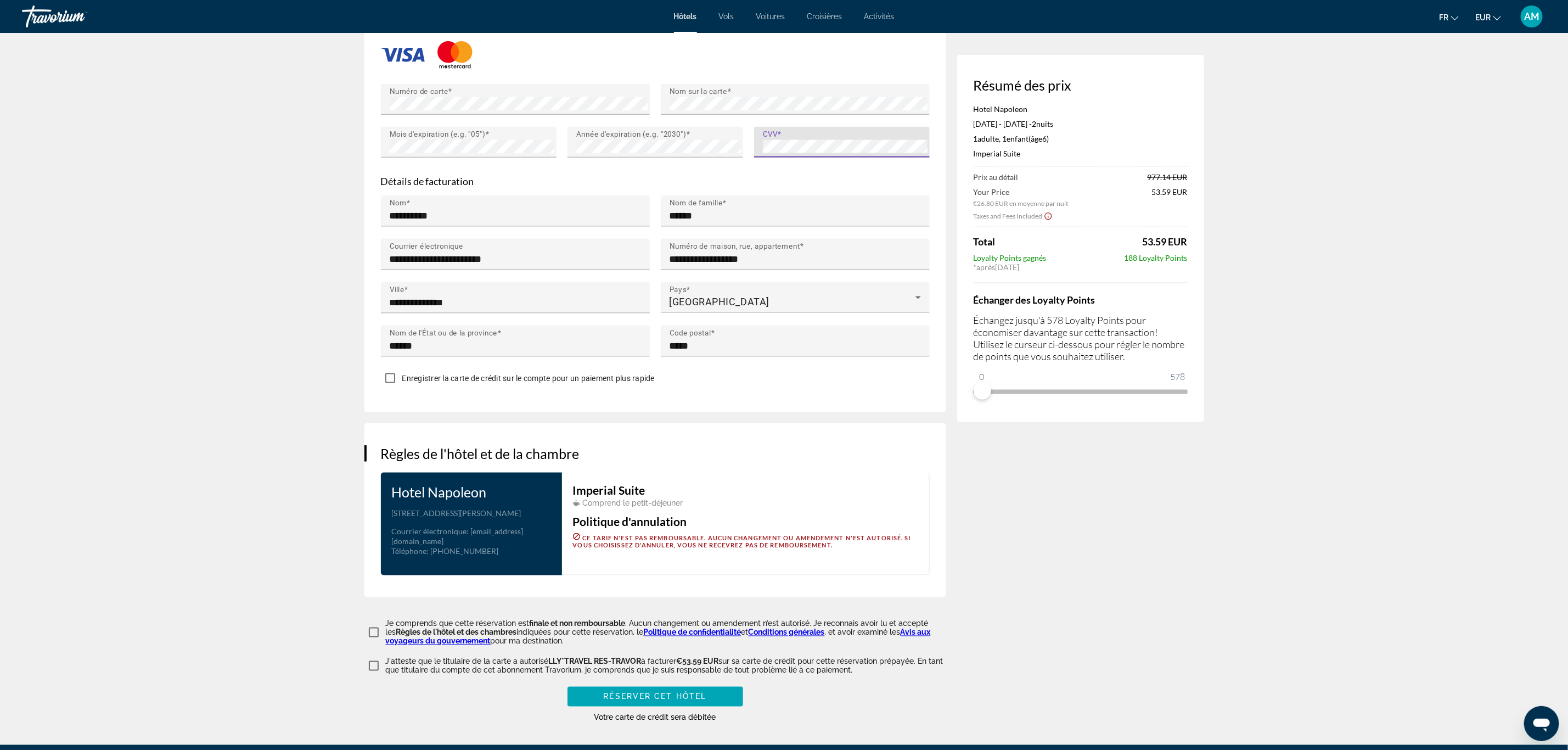
scroll to position [1097, 0]
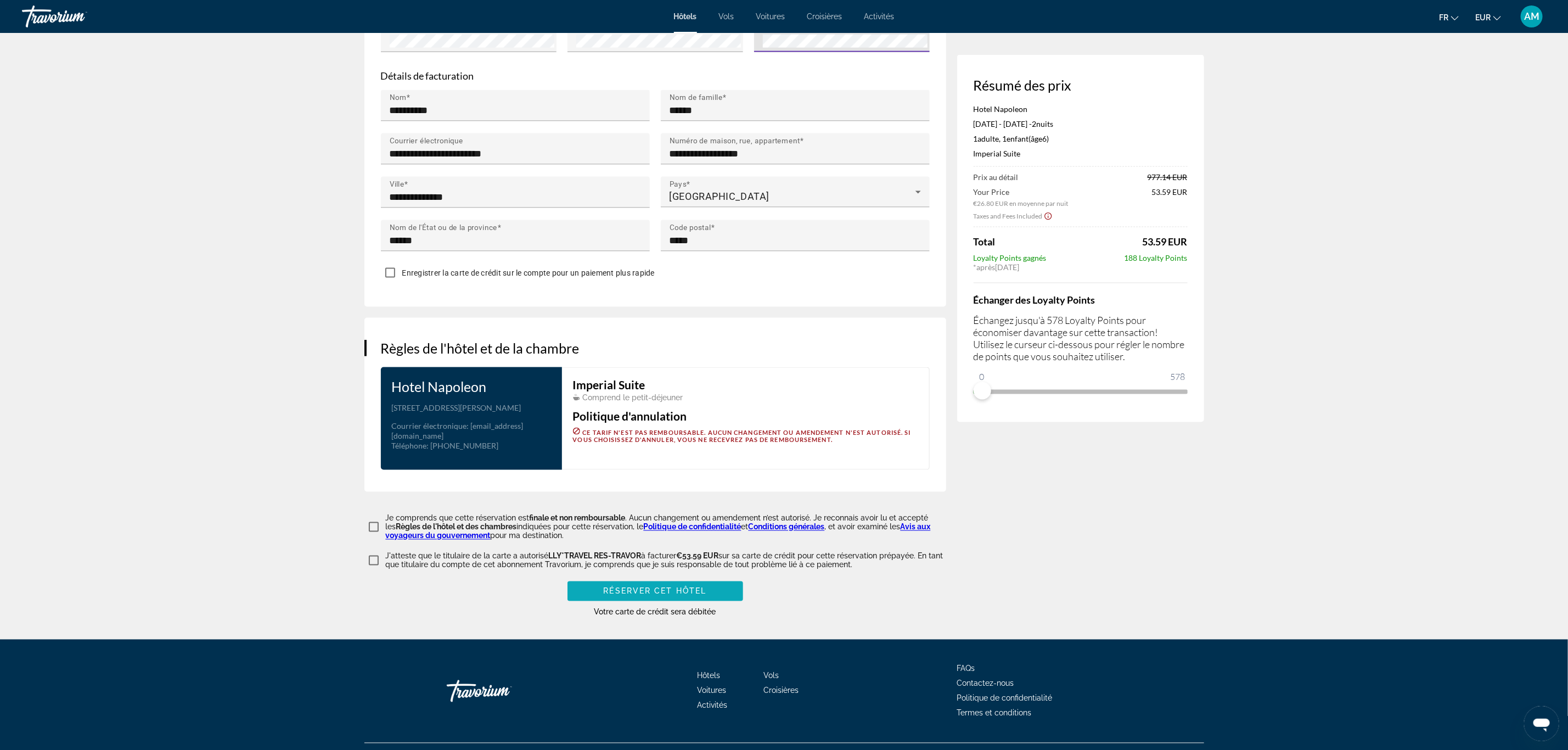
click at [646, 587] on span "Réserver cet hôtel" at bounding box center [655, 591] width 103 height 9
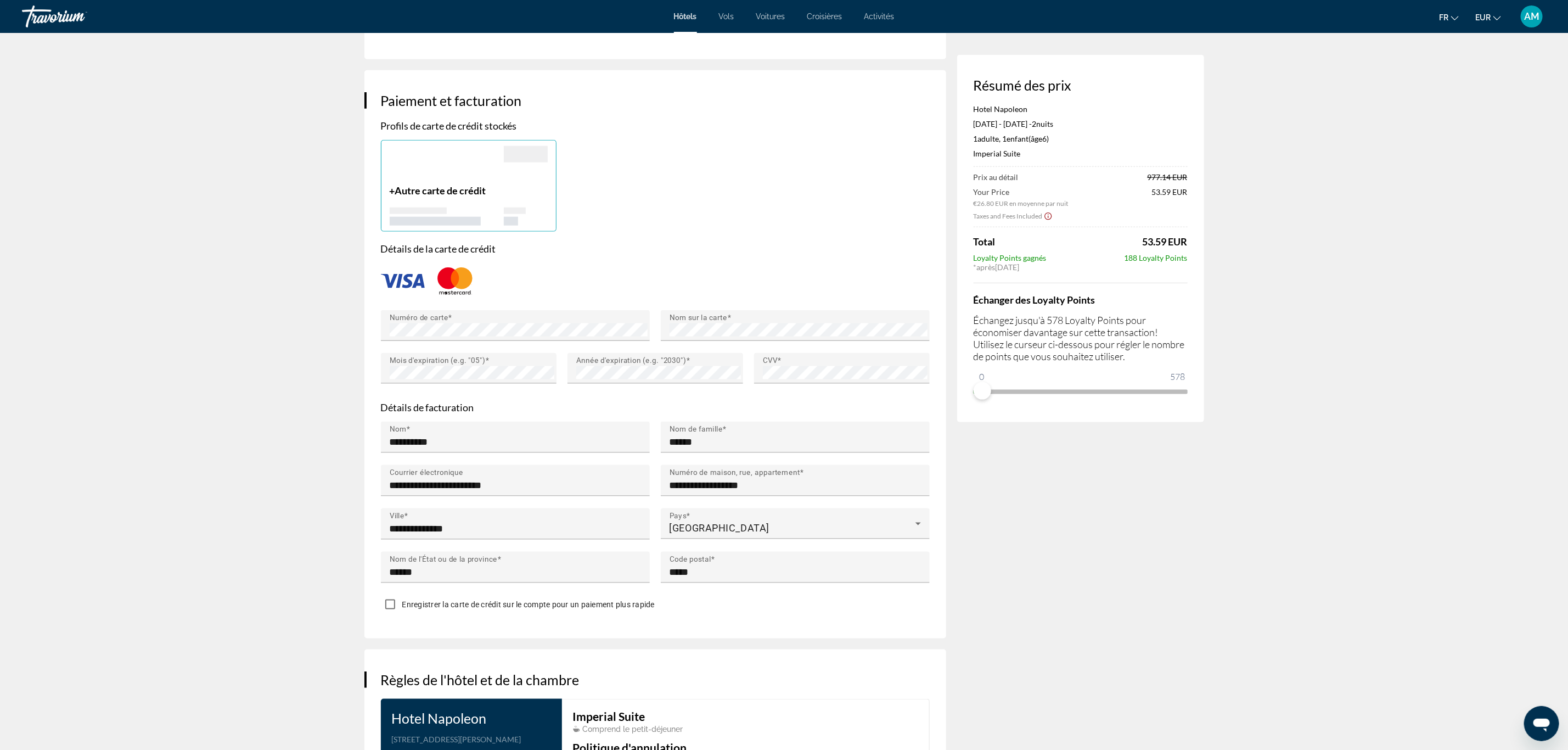
scroll to position [824, 0]
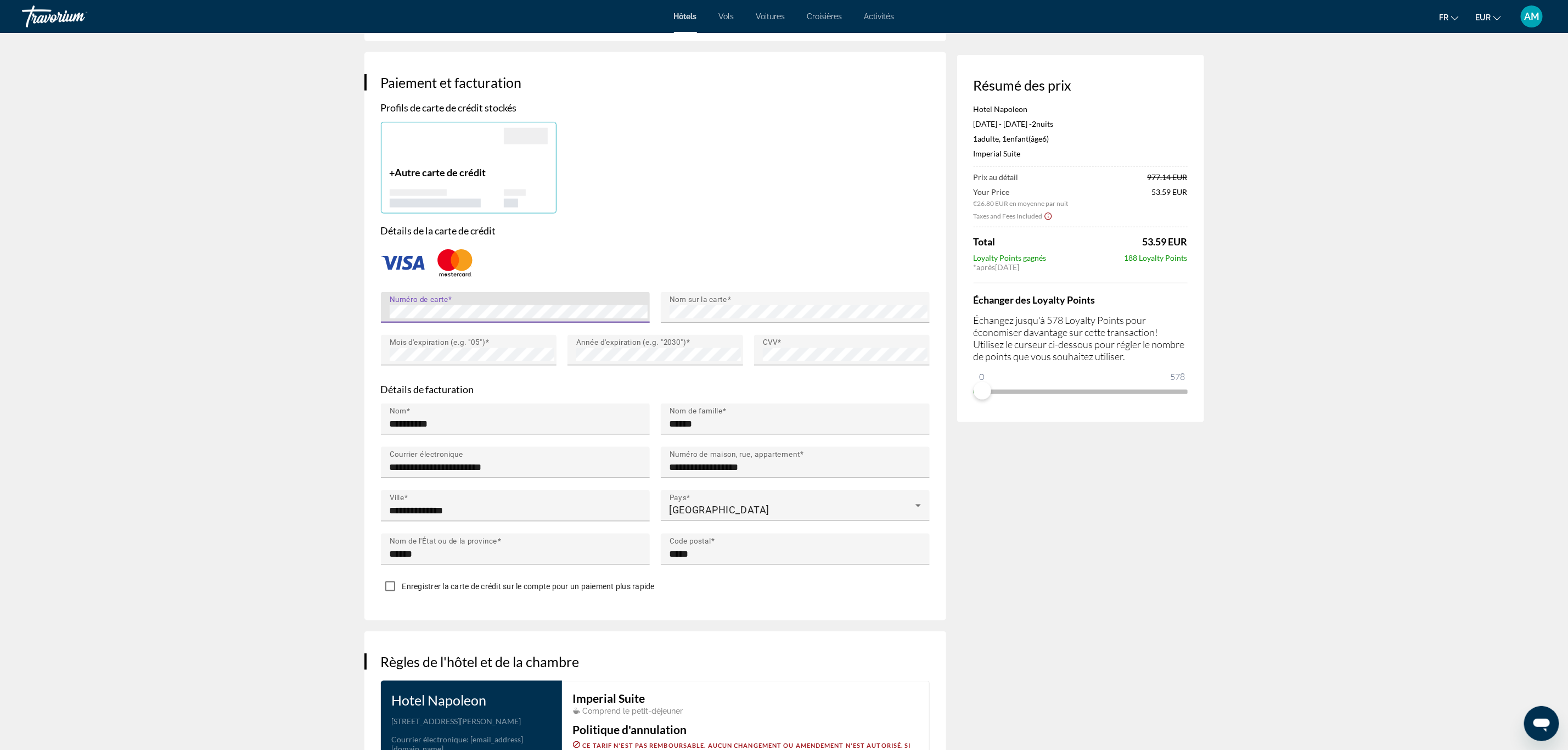
click at [241, 288] on app-hotel-booking "Réservation d'hotel Offer expired. Please initiate a new search for 2 Night sta…" at bounding box center [784, 81] width 1568 height 1744
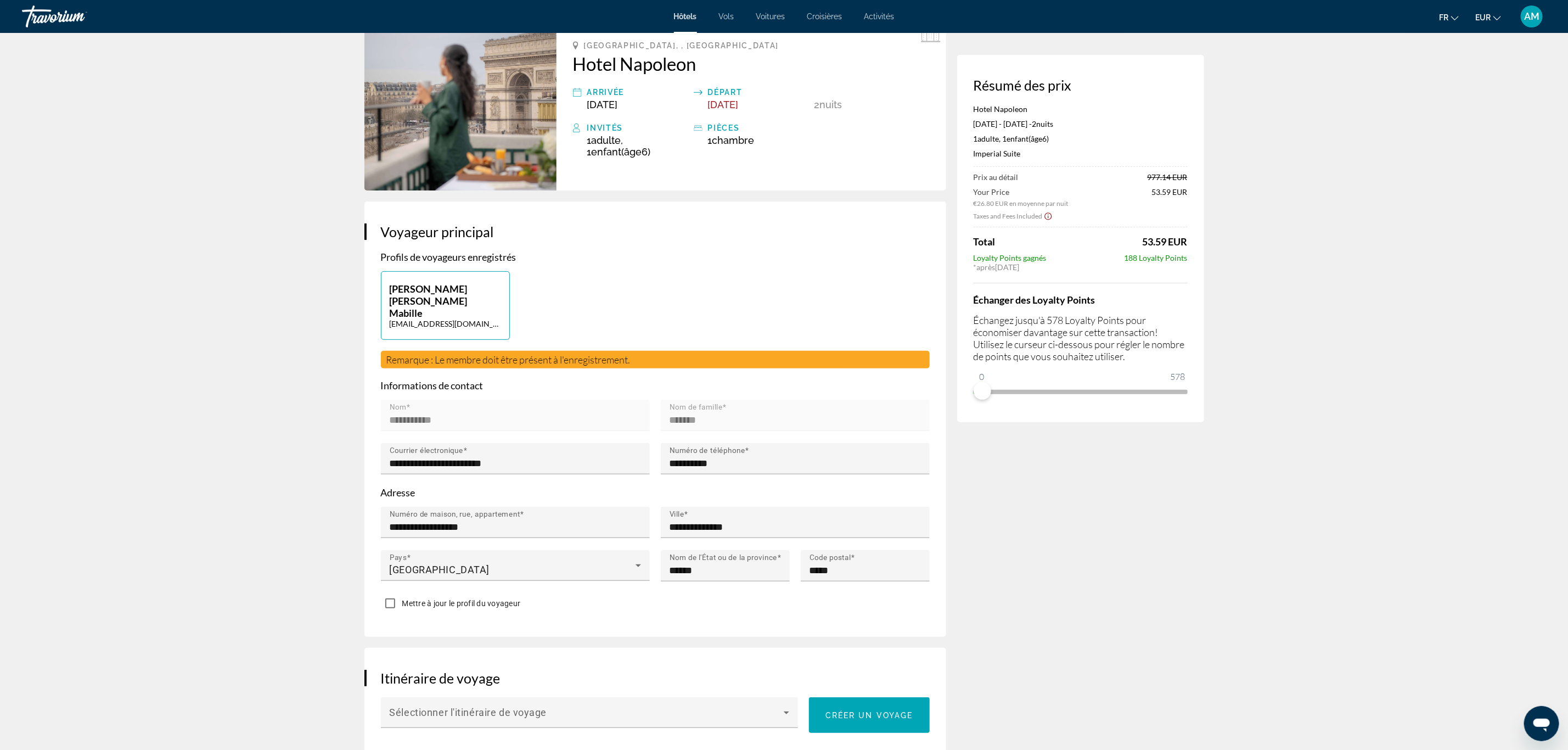
scroll to position [0, 0]
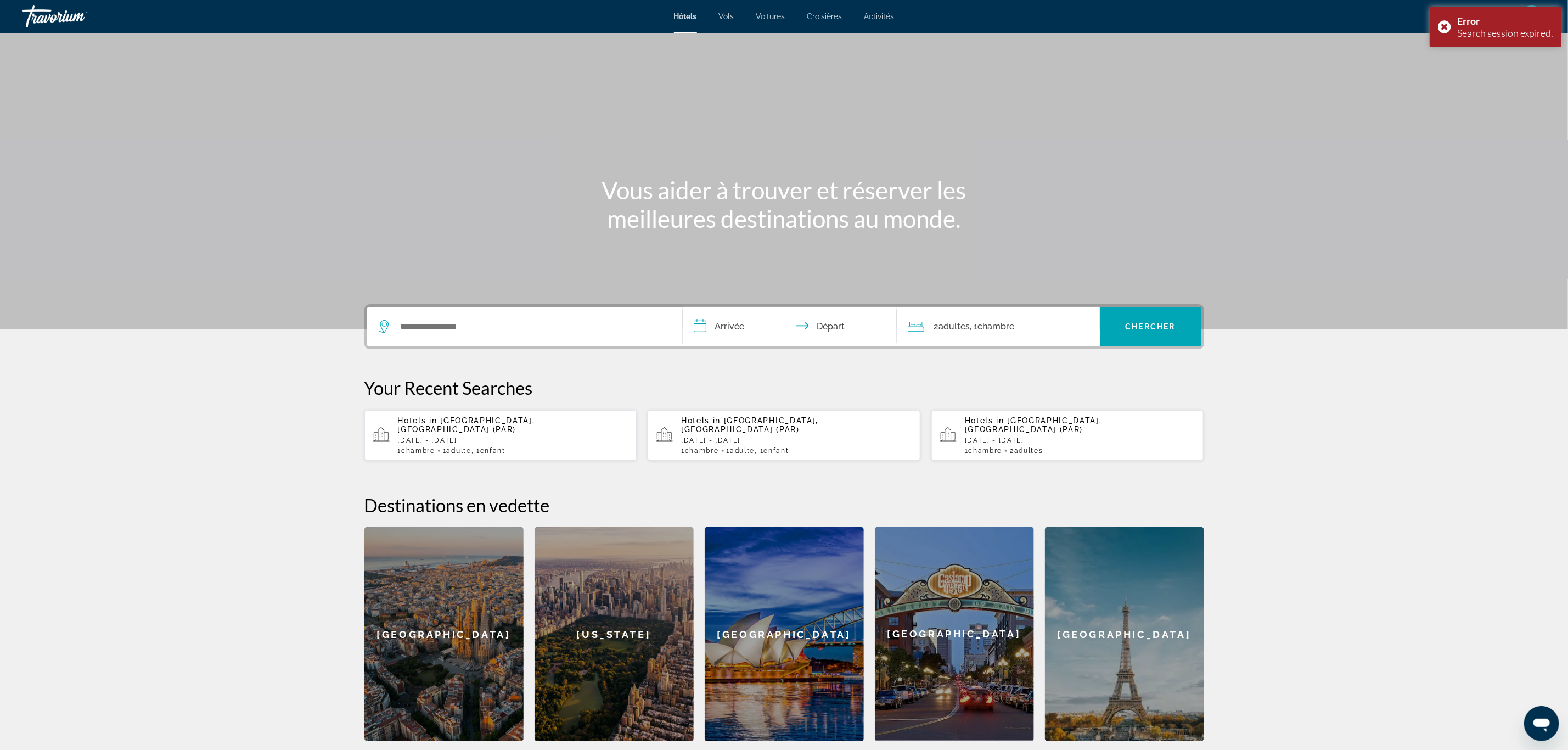
click at [445, 437] on p "[DATE] - [DATE]" at bounding box center [513, 441] width 231 height 8
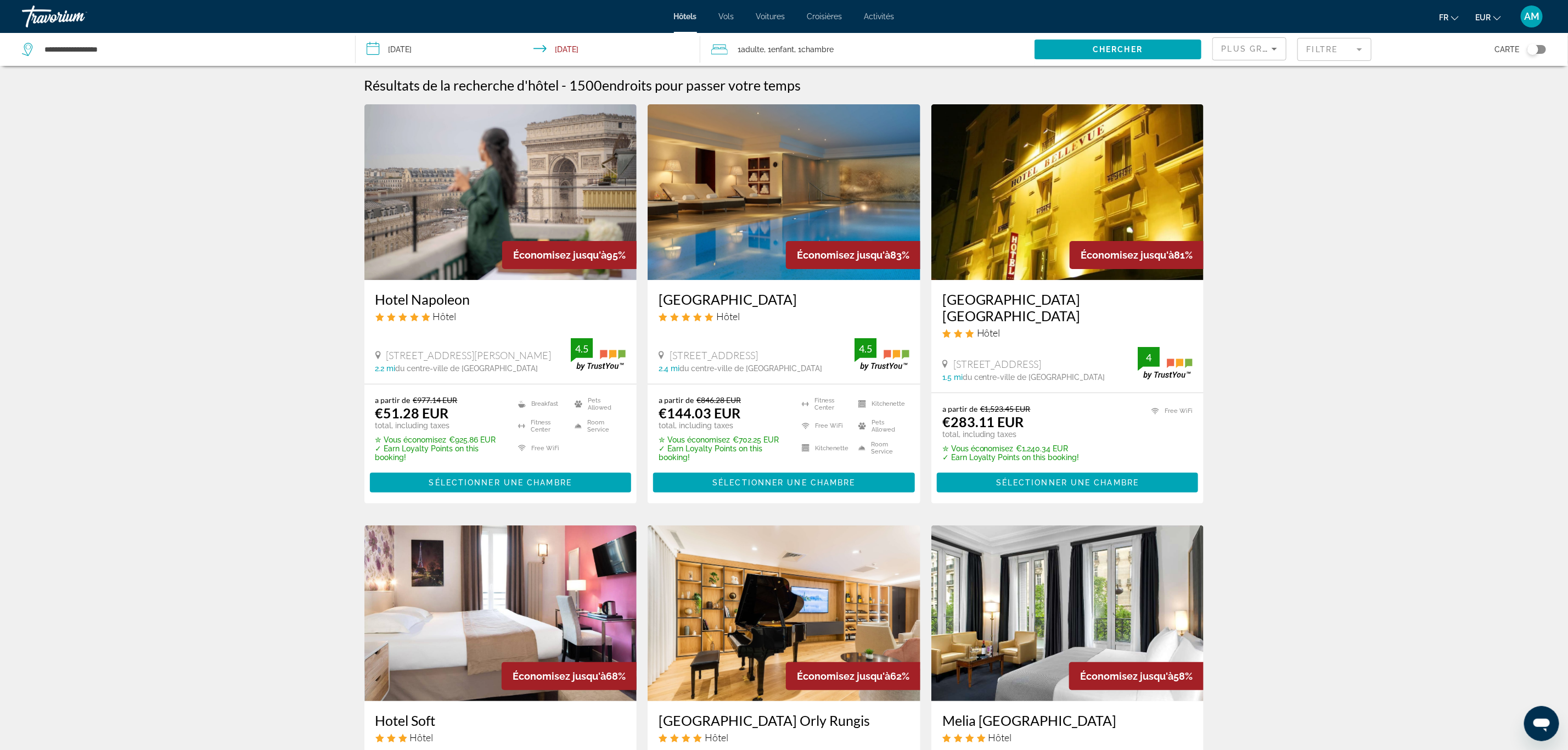
click at [524, 216] on img "Main content" at bounding box center [501, 192] width 272 height 176
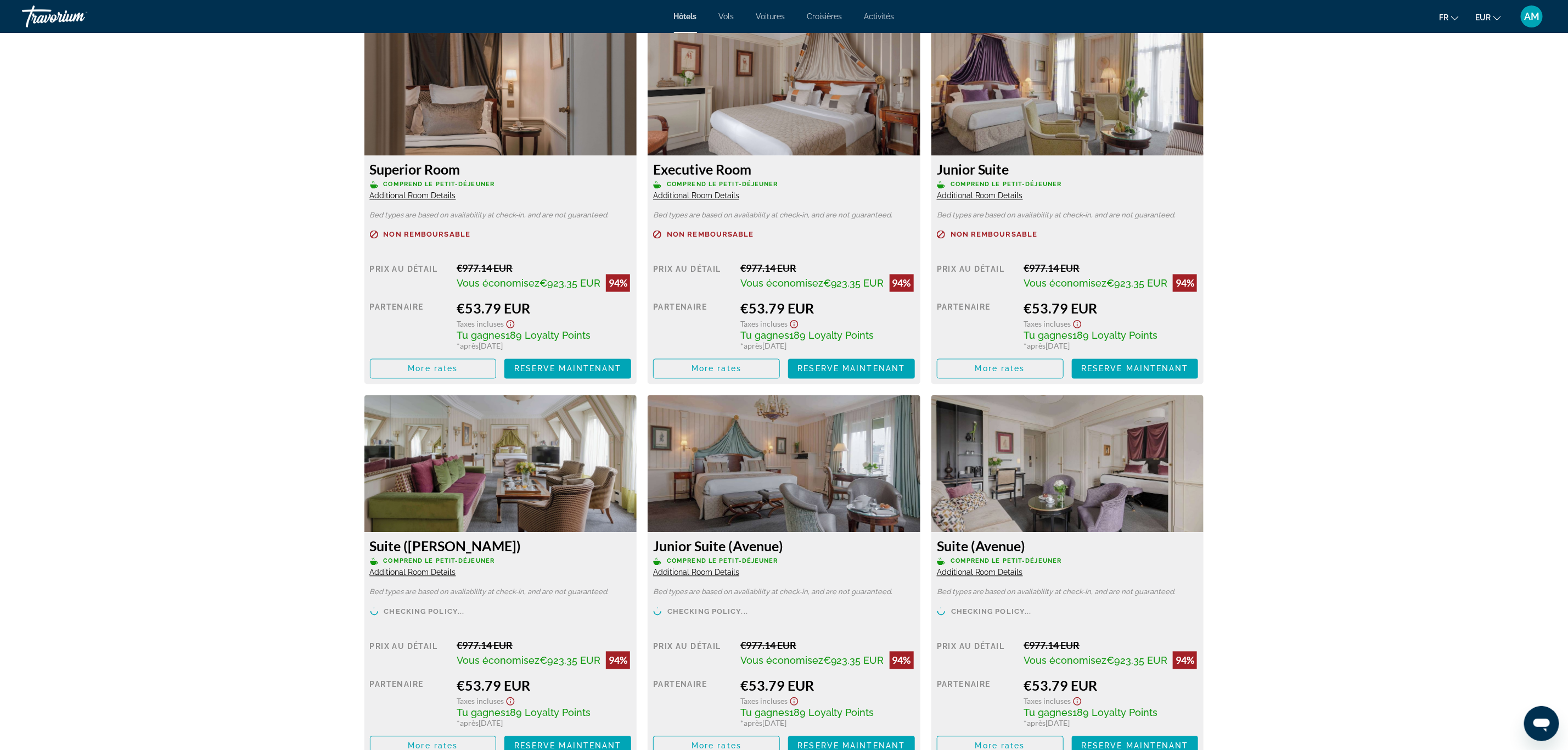
scroll to position [1565, 0]
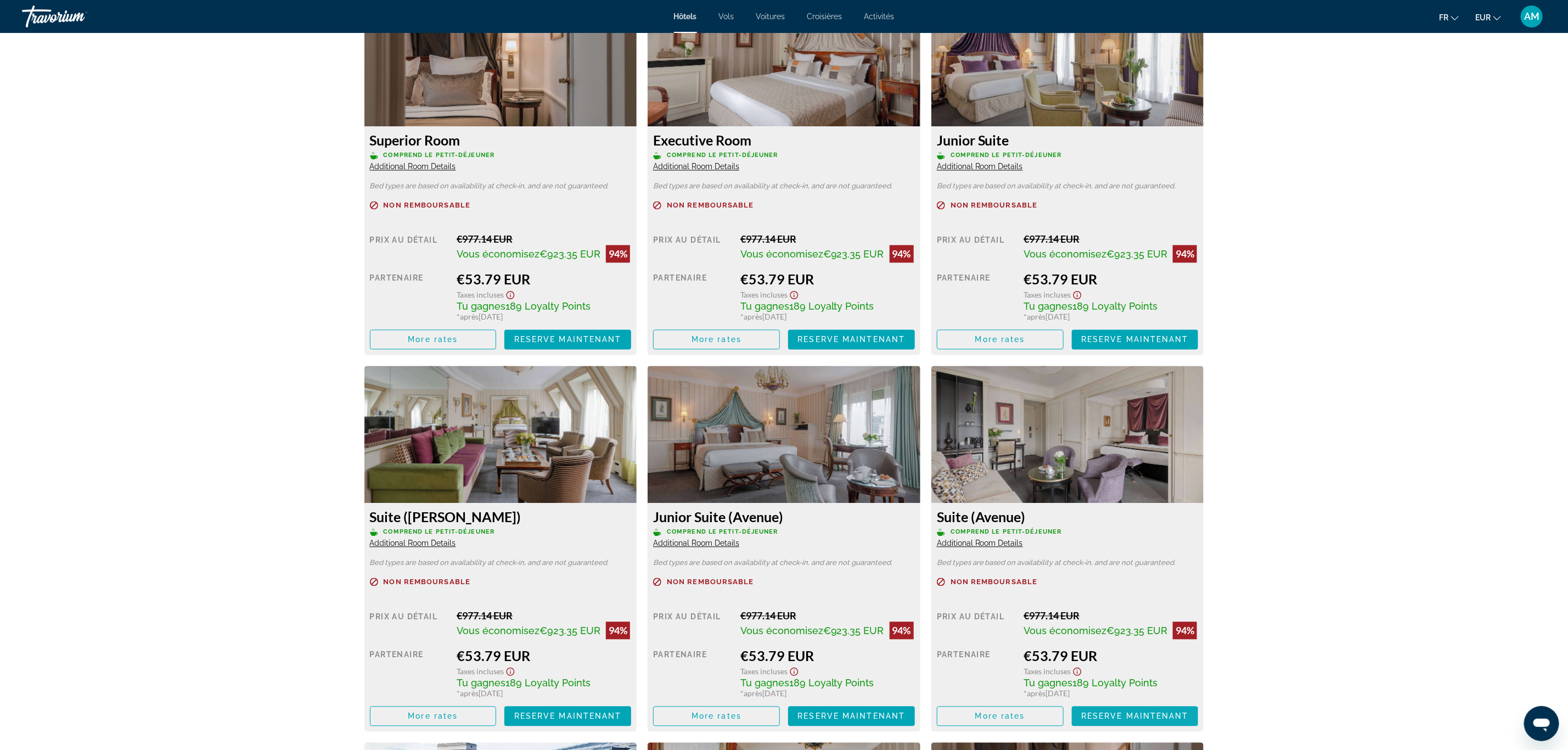
click at [1124, 715] on span "Reserve maintenant" at bounding box center [1134, 716] width 107 height 9
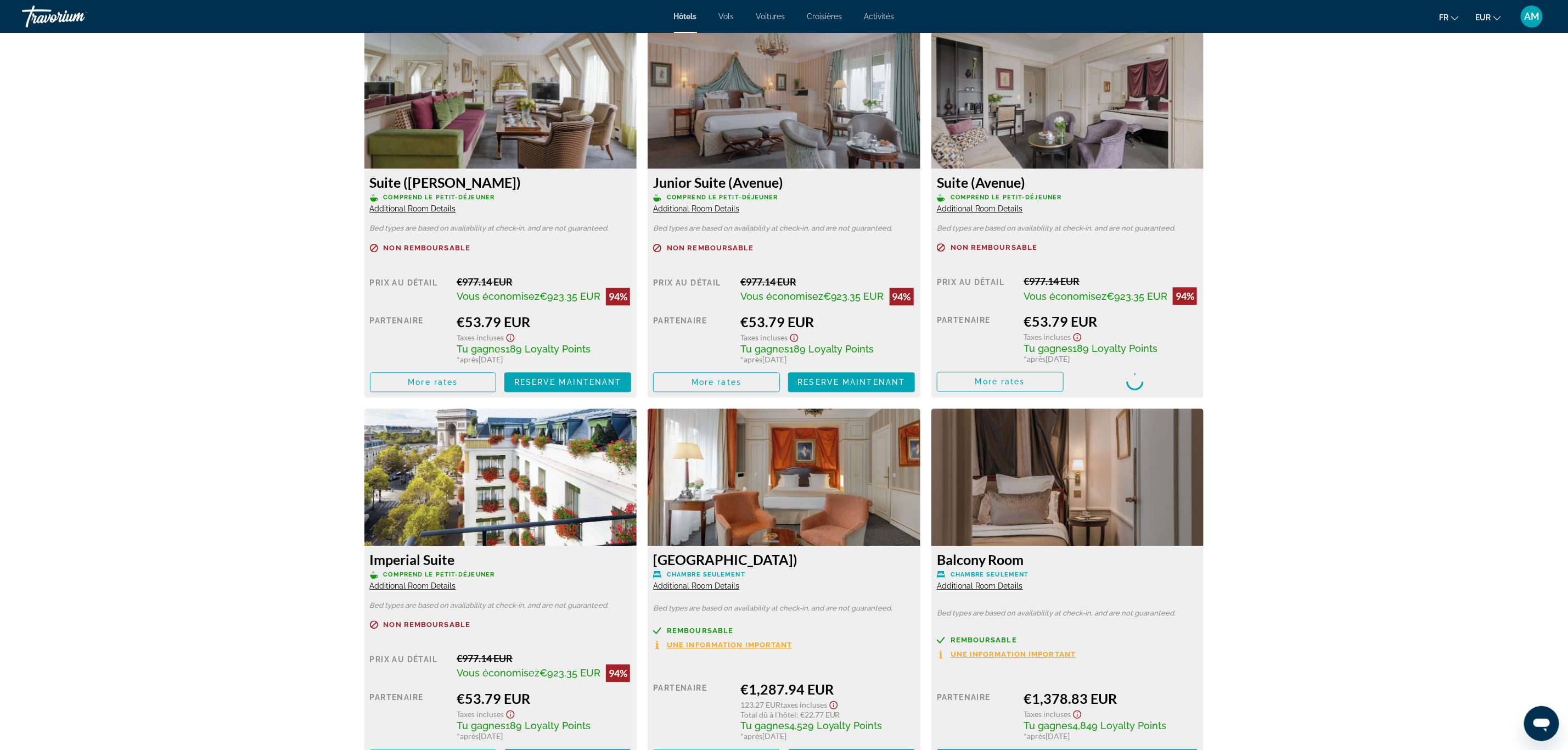
scroll to position [1976, 0]
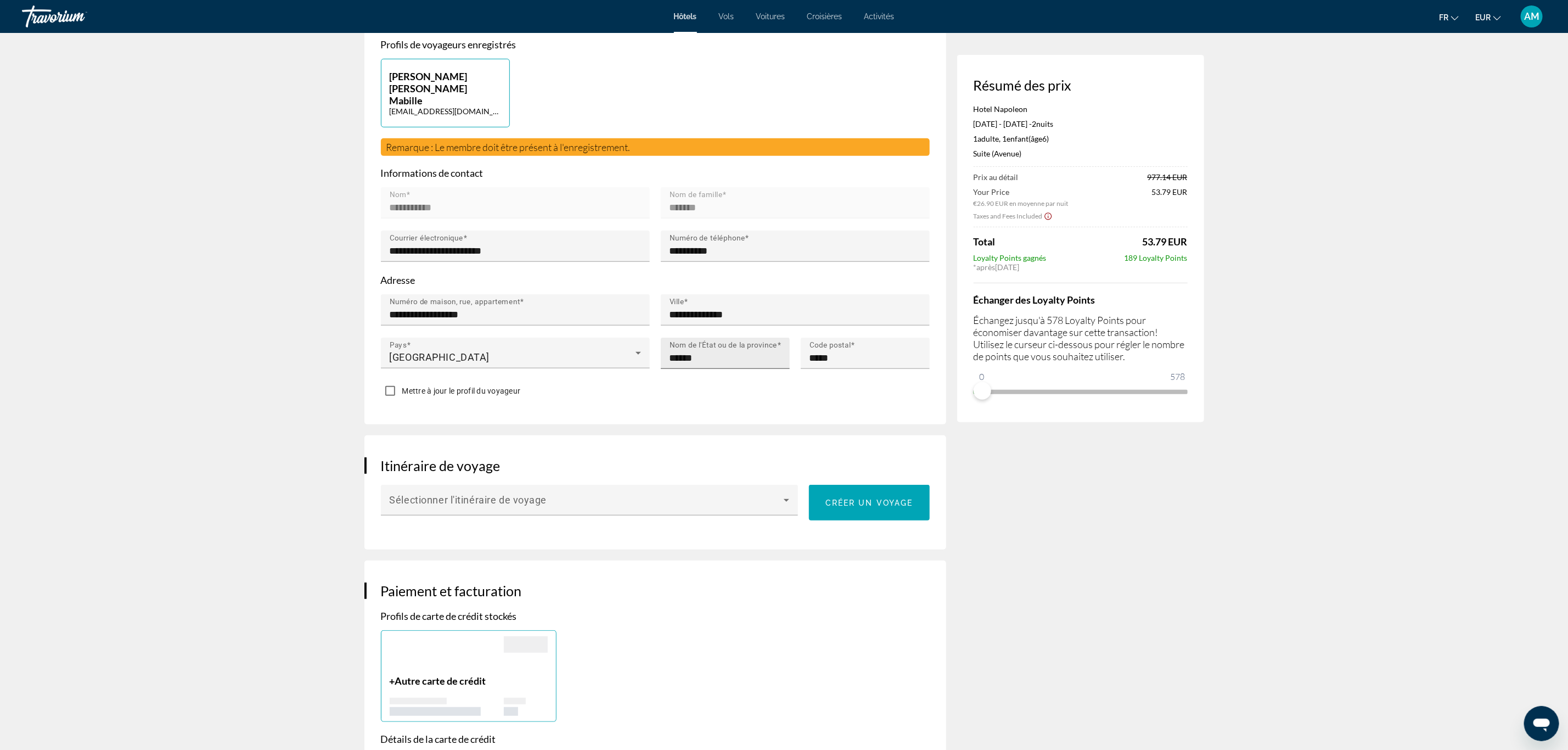
scroll to position [329, 0]
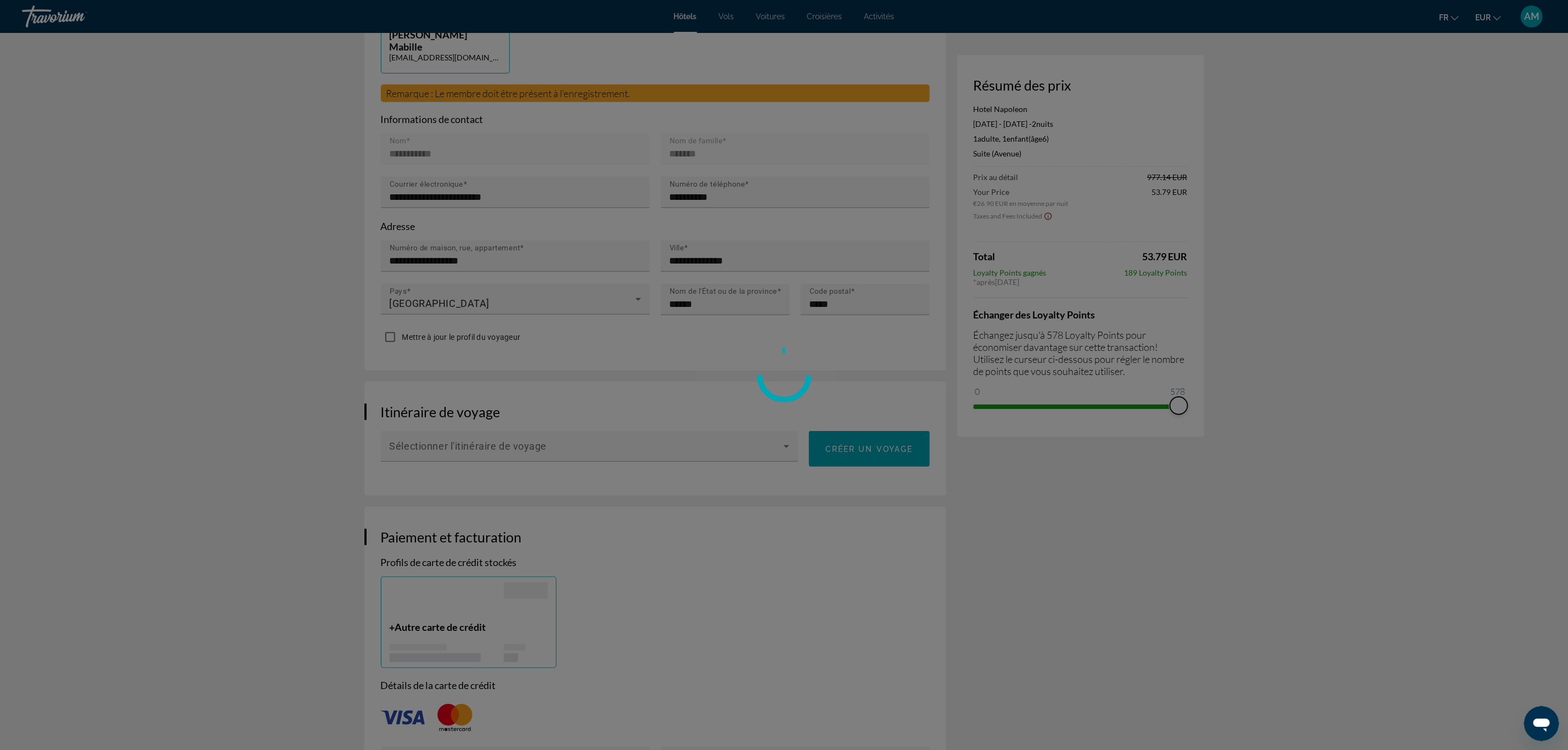
drag, startPoint x: 978, startPoint y: 389, endPoint x: 1280, endPoint y: 399, distance: 302.2
click at [1280, 399] on div "Passer au contenu principal Hôtels Vols Voitures Croisières Activités Hôtels Vo…" at bounding box center [784, 46] width 1568 height 750
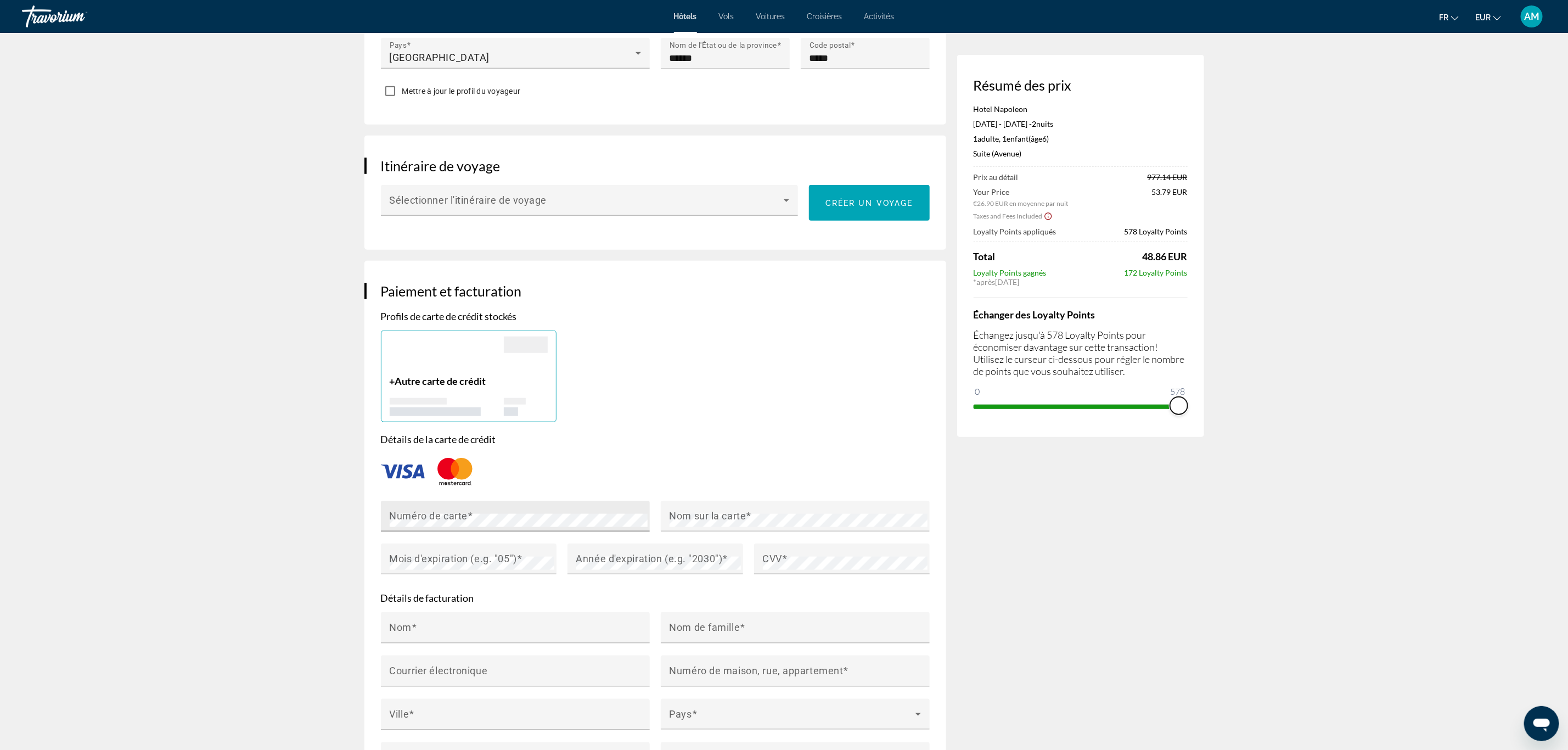
scroll to position [577, 0]
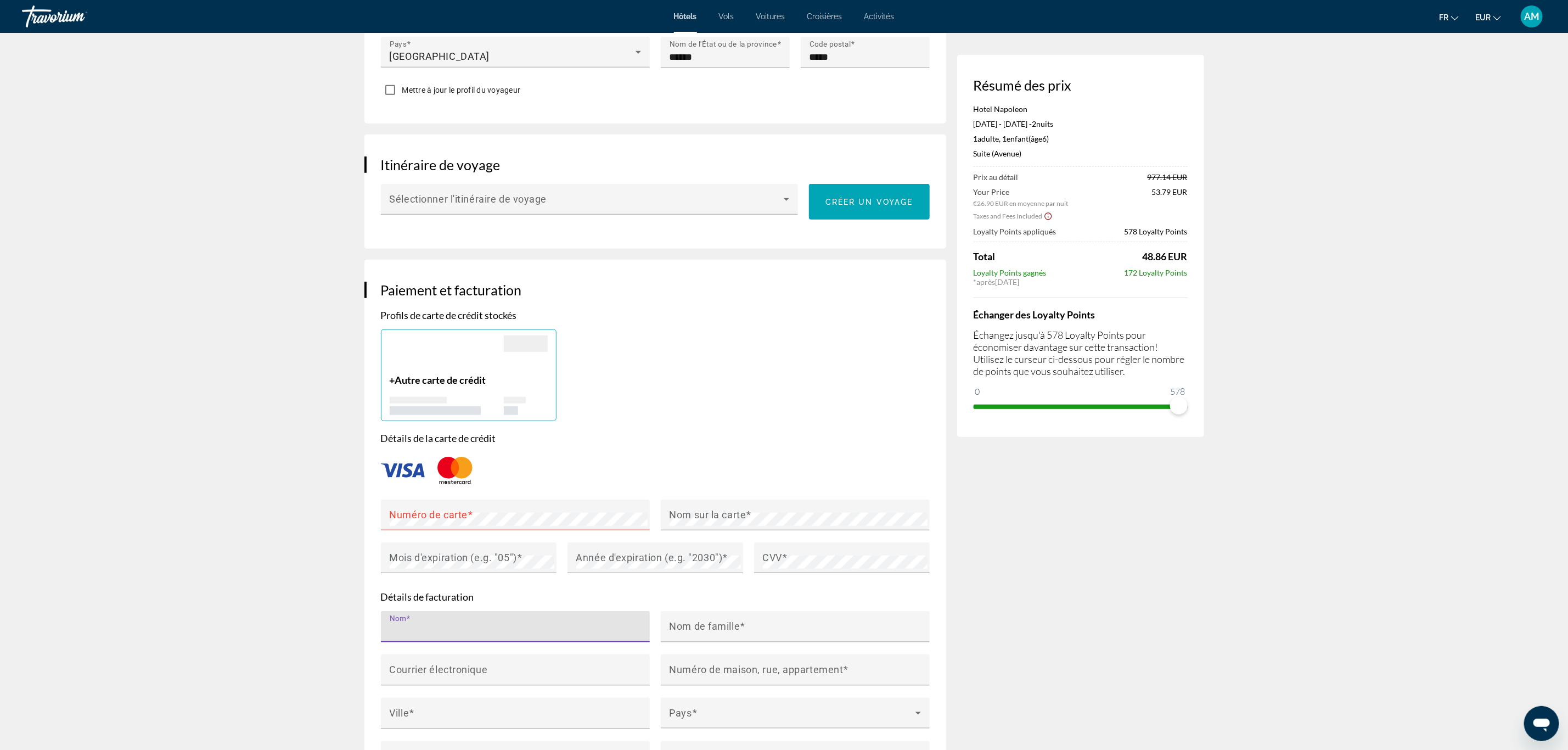
click at [466, 611] on div "Nom" at bounding box center [518, 626] width 258 height 31
click at [434, 611] on div "Nom" at bounding box center [518, 626] width 258 height 31
click at [421, 374] on div "+ Autre carte de crédit" at bounding box center [446, 394] width 114 height 41
click at [399, 464] on img "Main content" at bounding box center [403, 470] width 44 height 14
click at [424, 509] on mat-label "Numéro de carte" at bounding box center [429, 515] width 78 height 12
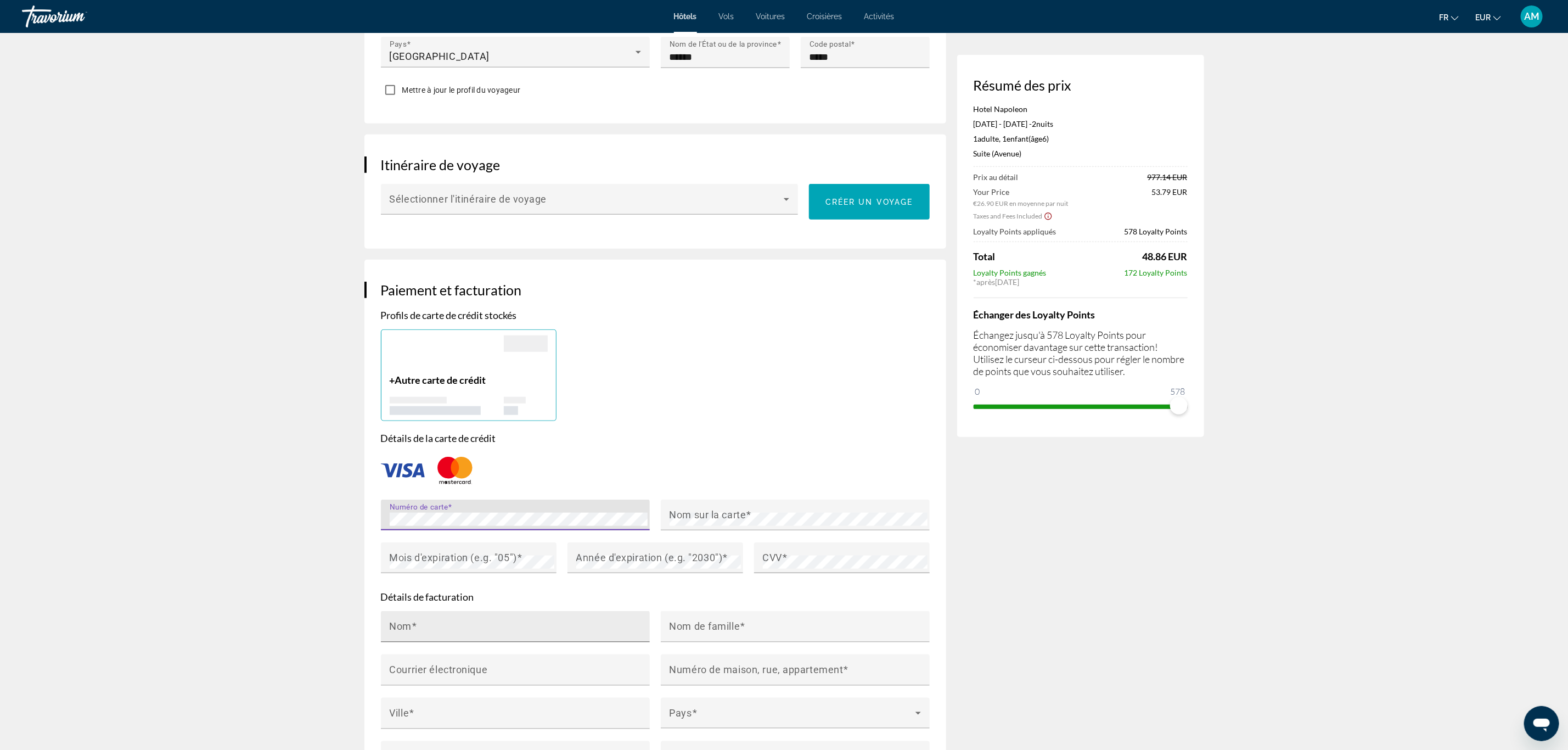
click at [434, 625] on input "Nom" at bounding box center [518, 631] width 258 height 13
type input "*"
type input "**********"
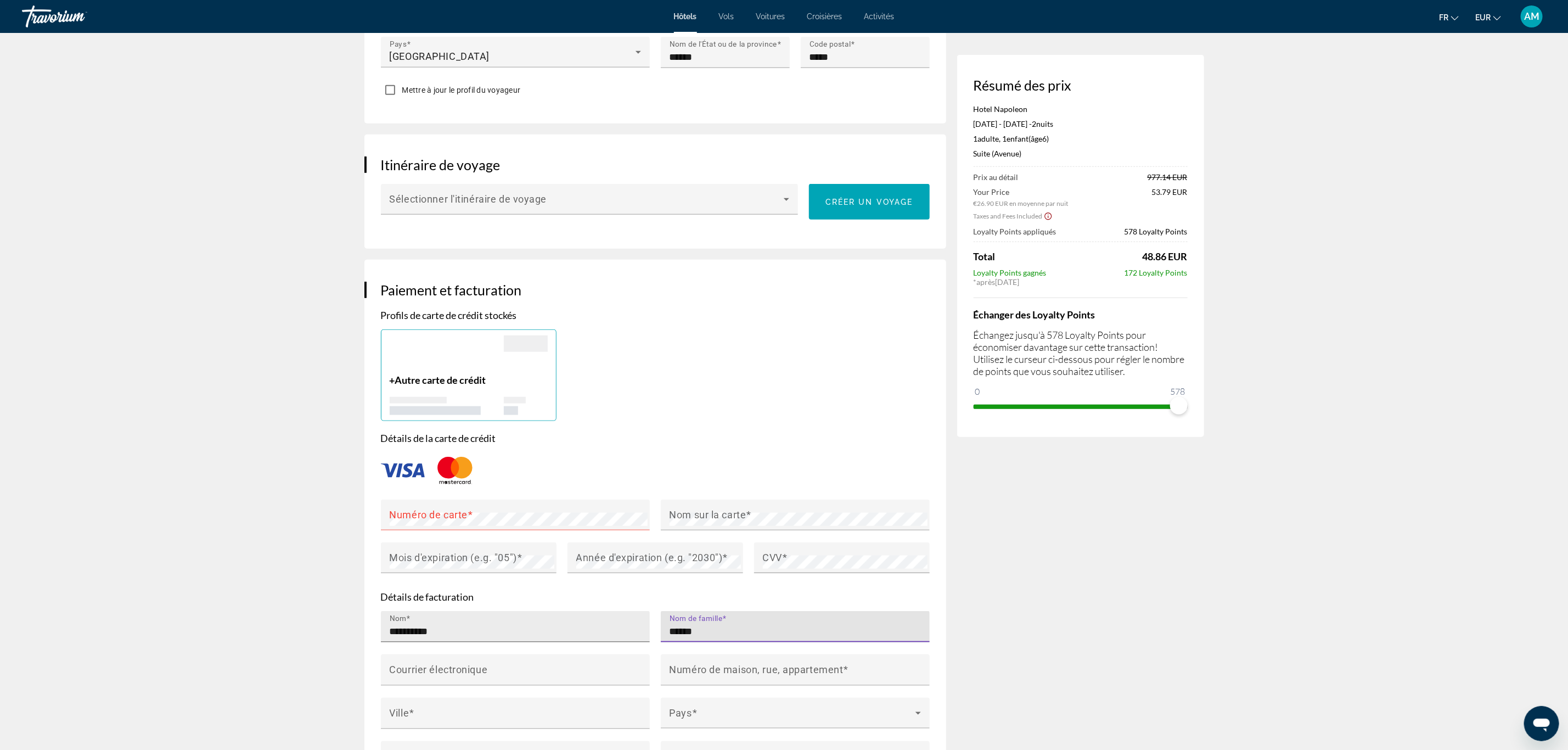
type input "******"
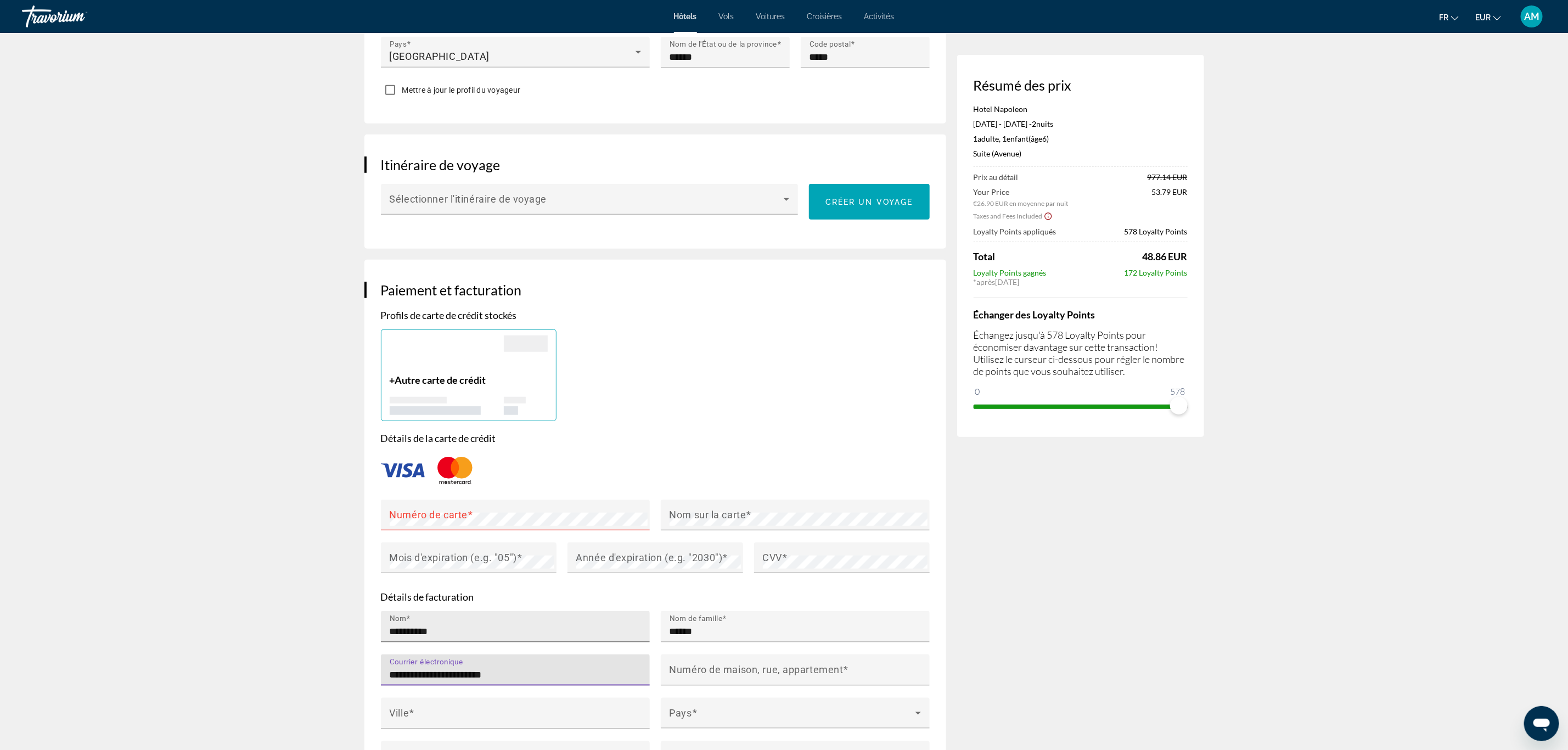
type input "**********"
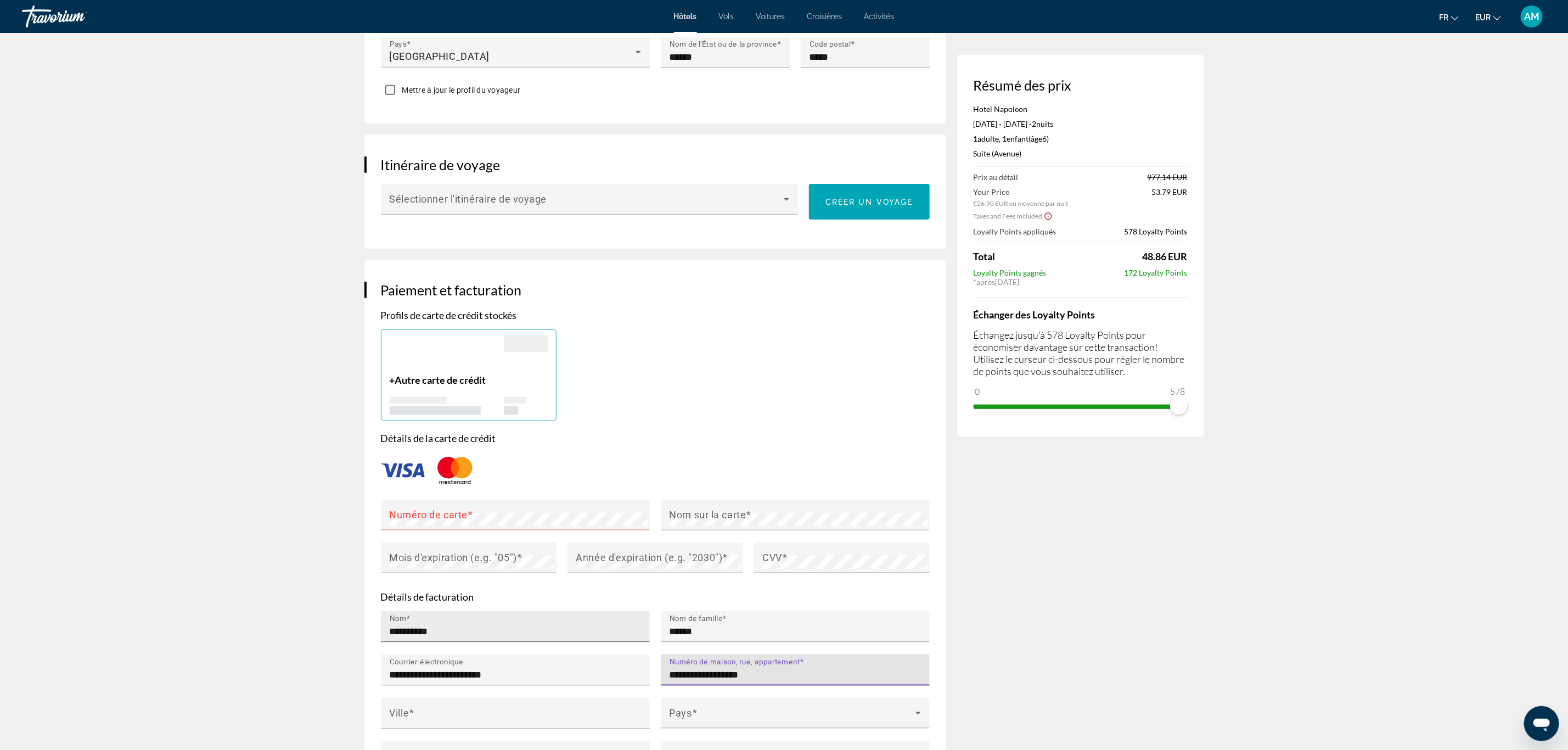
type input "**********"
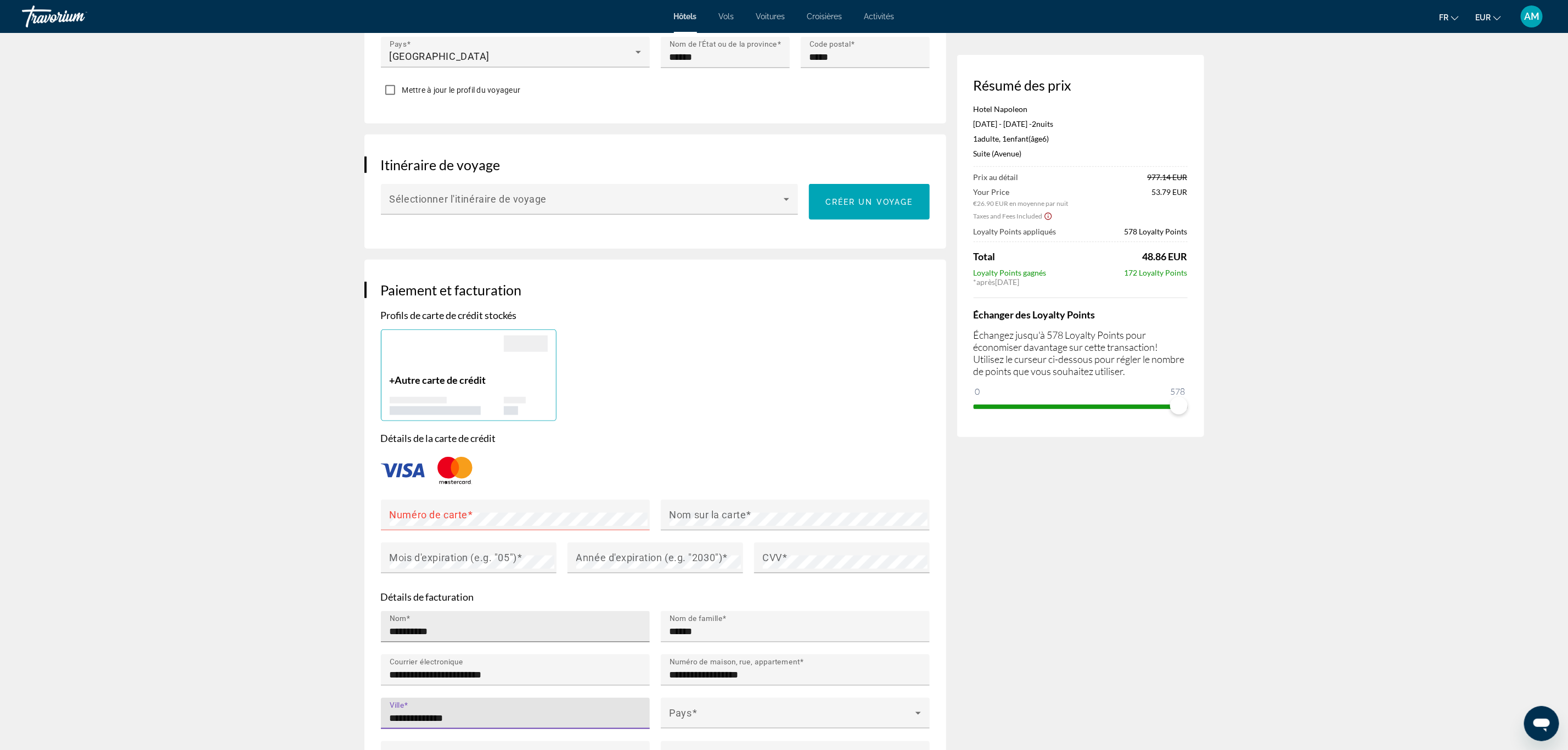
type input "**********"
click at [763, 698] on div "Pays" at bounding box center [794, 713] width 252 height 31
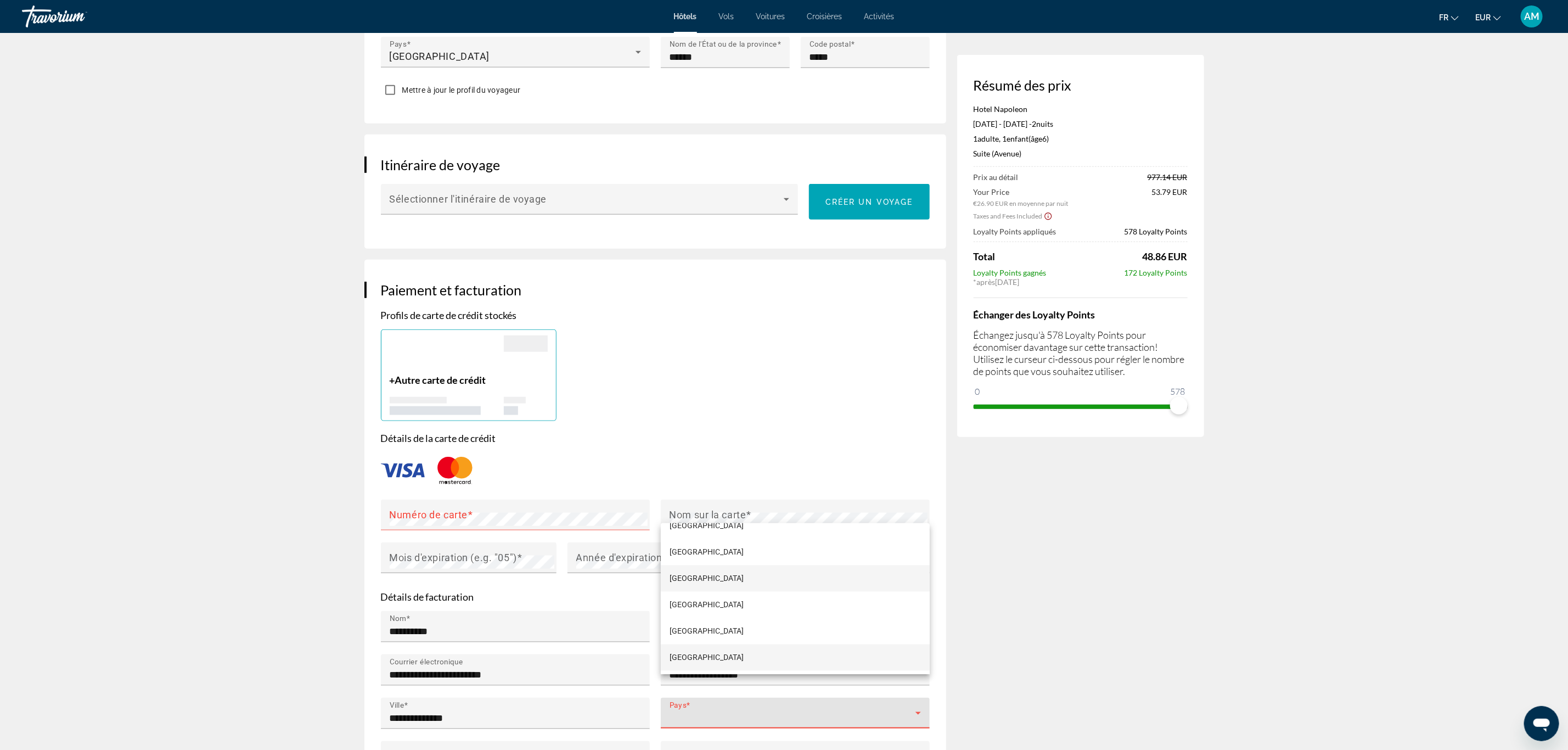
scroll to position [1969, 0]
click at [695, 601] on mat-option "[GEOGRAPHIC_DATA]" at bounding box center [795, 602] width 268 height 26
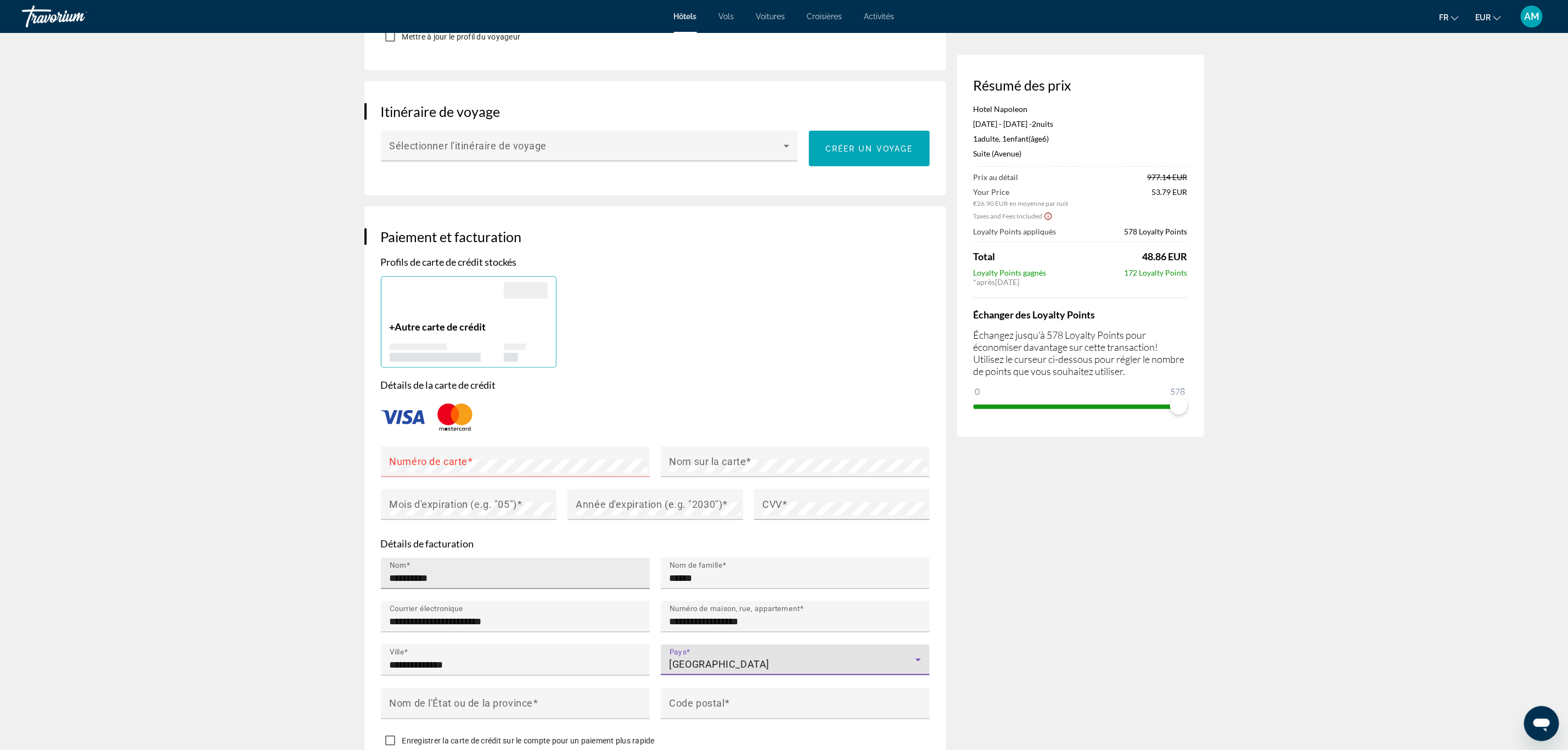
scroll to position [658, 0]
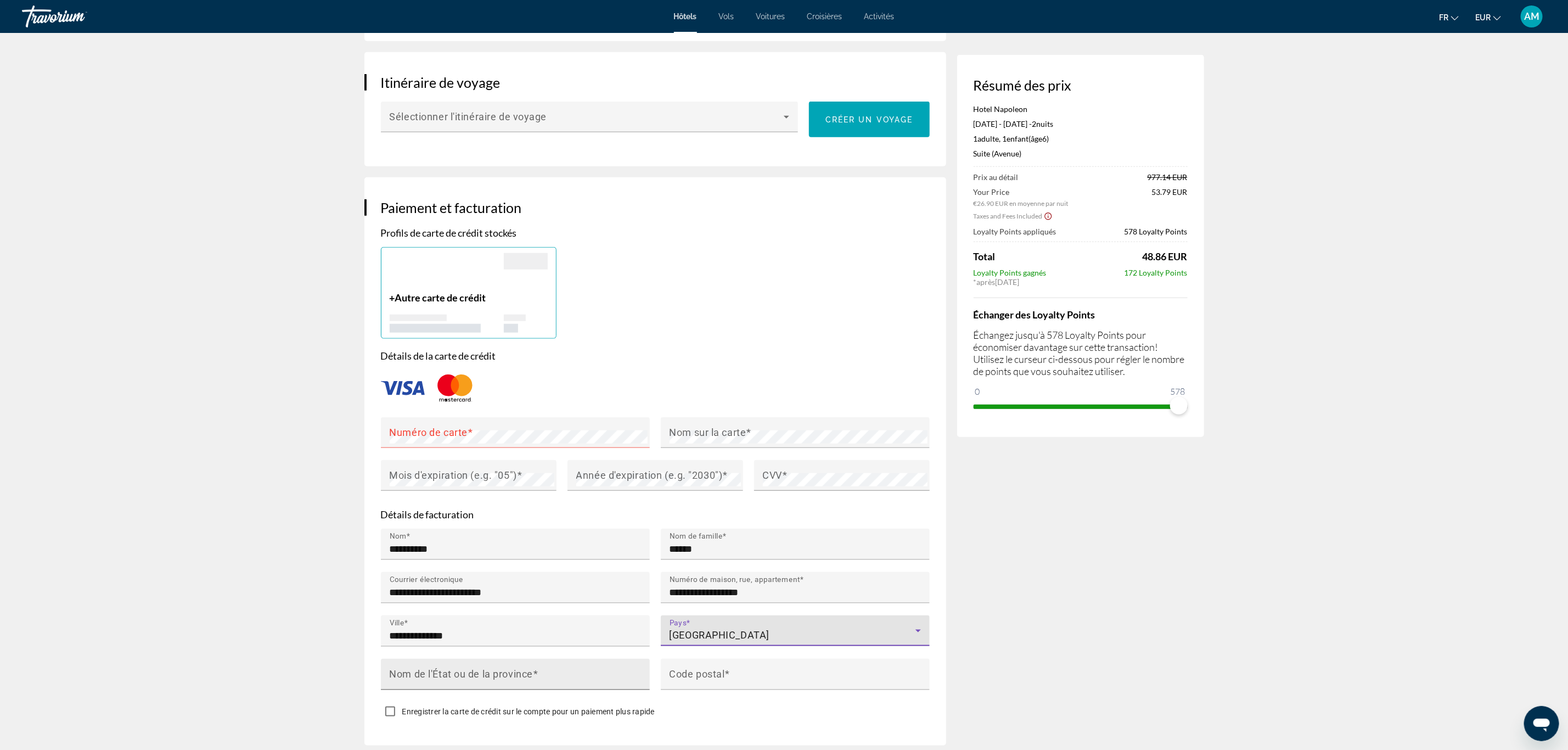
click at [494, 668] on mat-label "Nom de l'État ou de la province" at bounding box center [461, 674] width 143 height 12
click at [494, 672] on input "Nom de l'État ou de la province" at bounding box center [518, 678] width 258 height 13
type input "******"
click at [773, 672] on input "Code postal" at bounding box center [797, 678] width 258 height 13
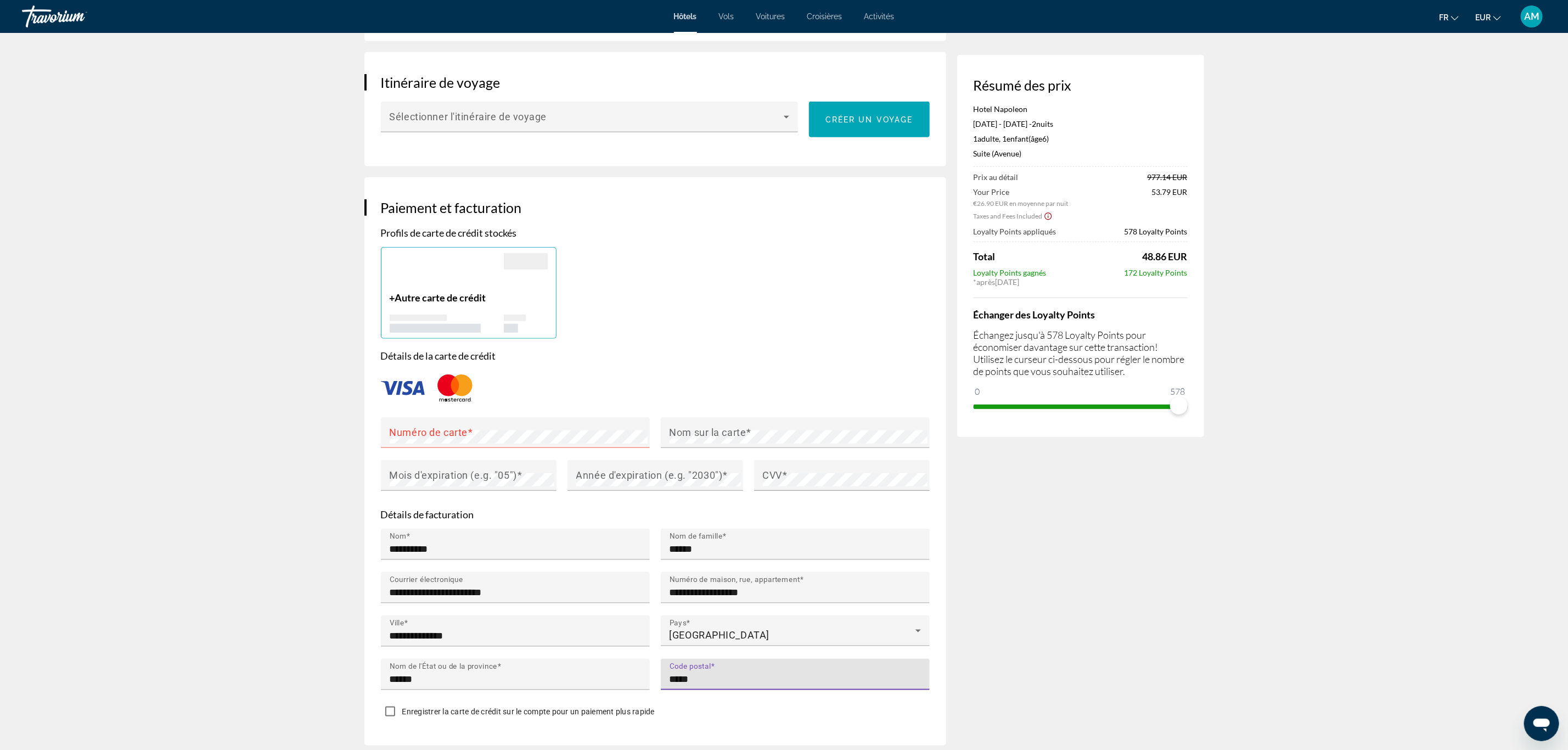
type input "*****"
click at [555, 707] on span "Enregistrer la carte de crédit sur le compte pour un paiement plus rapide" at bounding box center [529, 711] width 253 height 9
click at [457, 427] on mat-label "Numéro de carte" at bounding box center [429, 433] width 78 height 12
click at [705, 427] on mat-label "Nom sur la carte" at bounding box center [707, 433] width 77 height 12
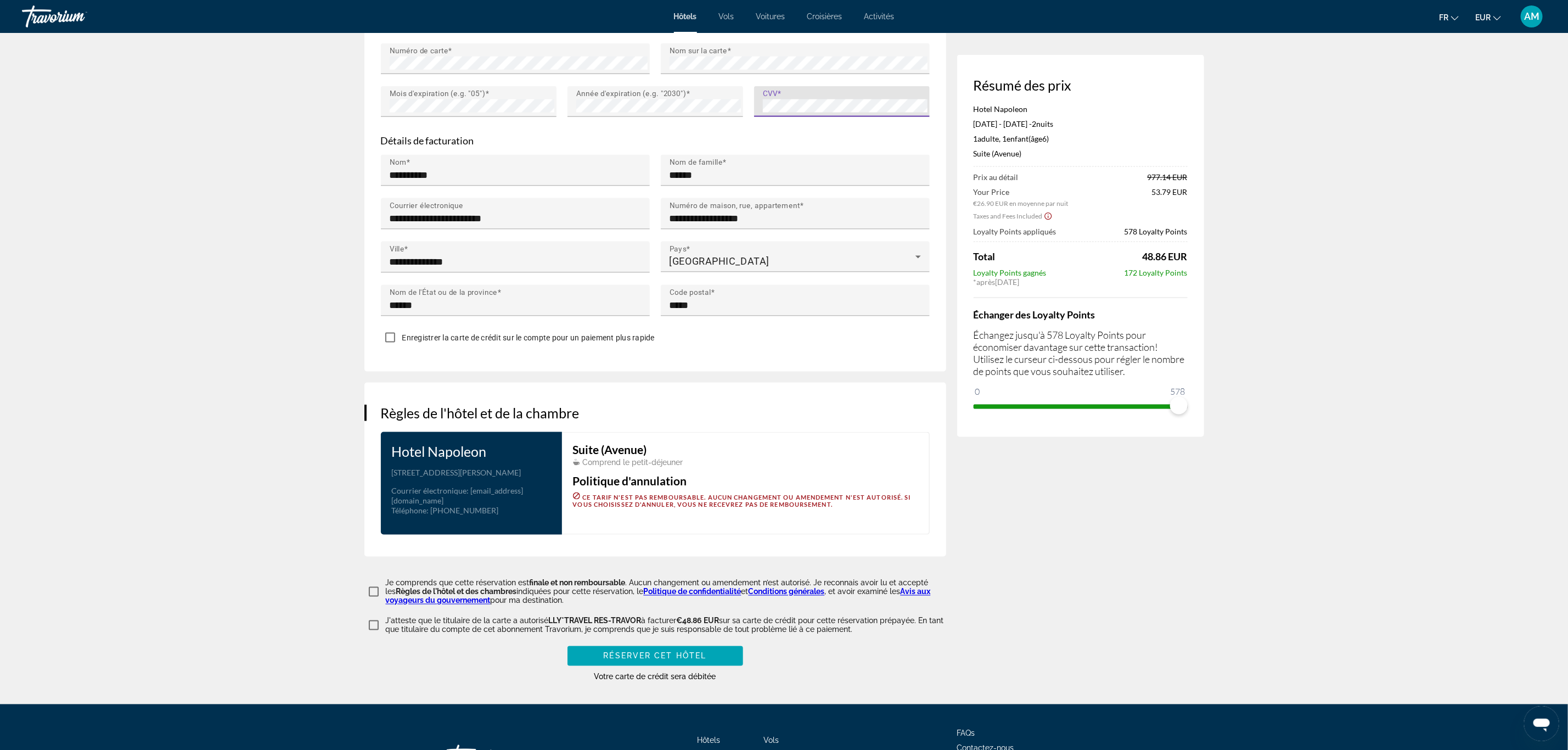
scroll to position [1097, 0]
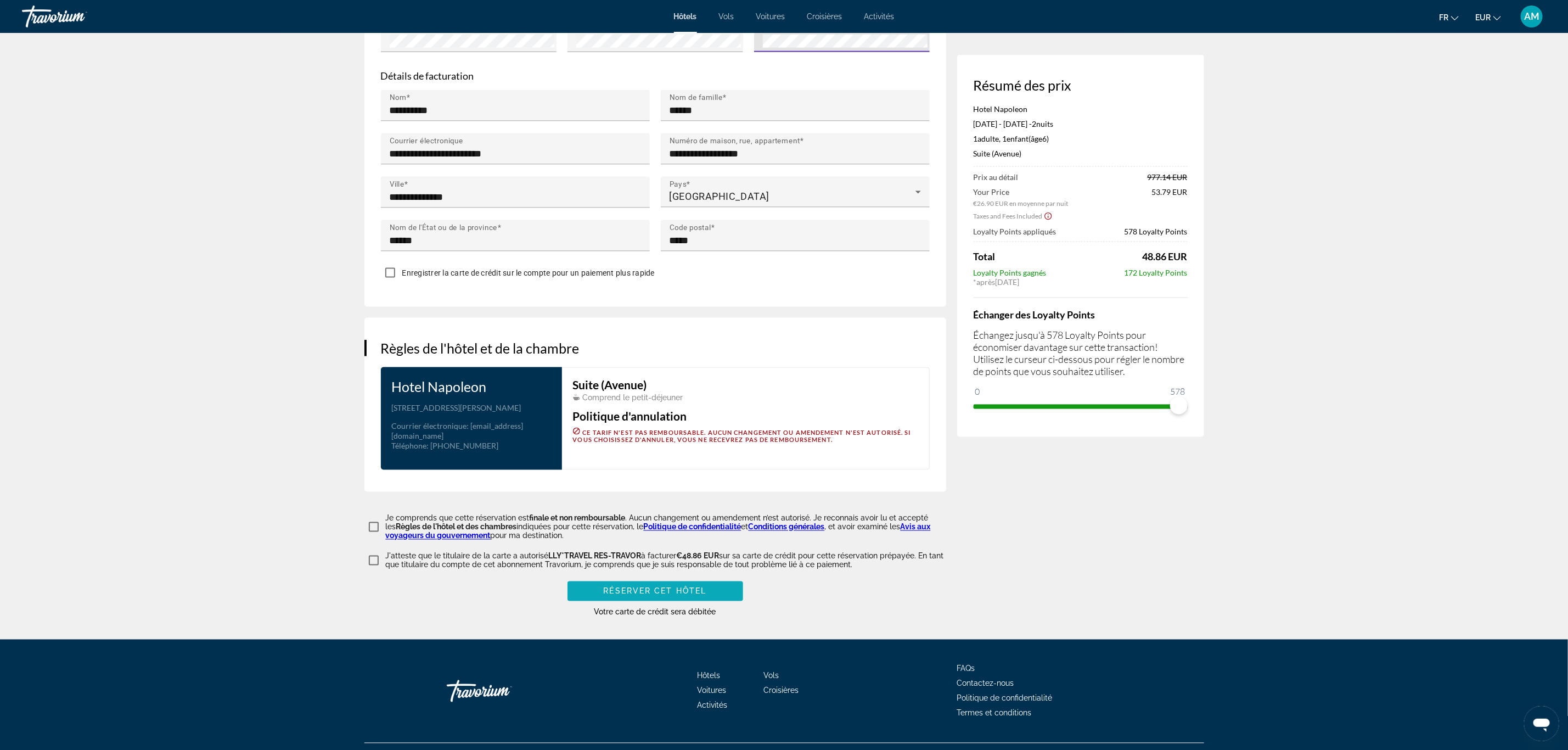
click at [717, 578] on span "Main content" at bounding box center [655, 591] width 176 height 26
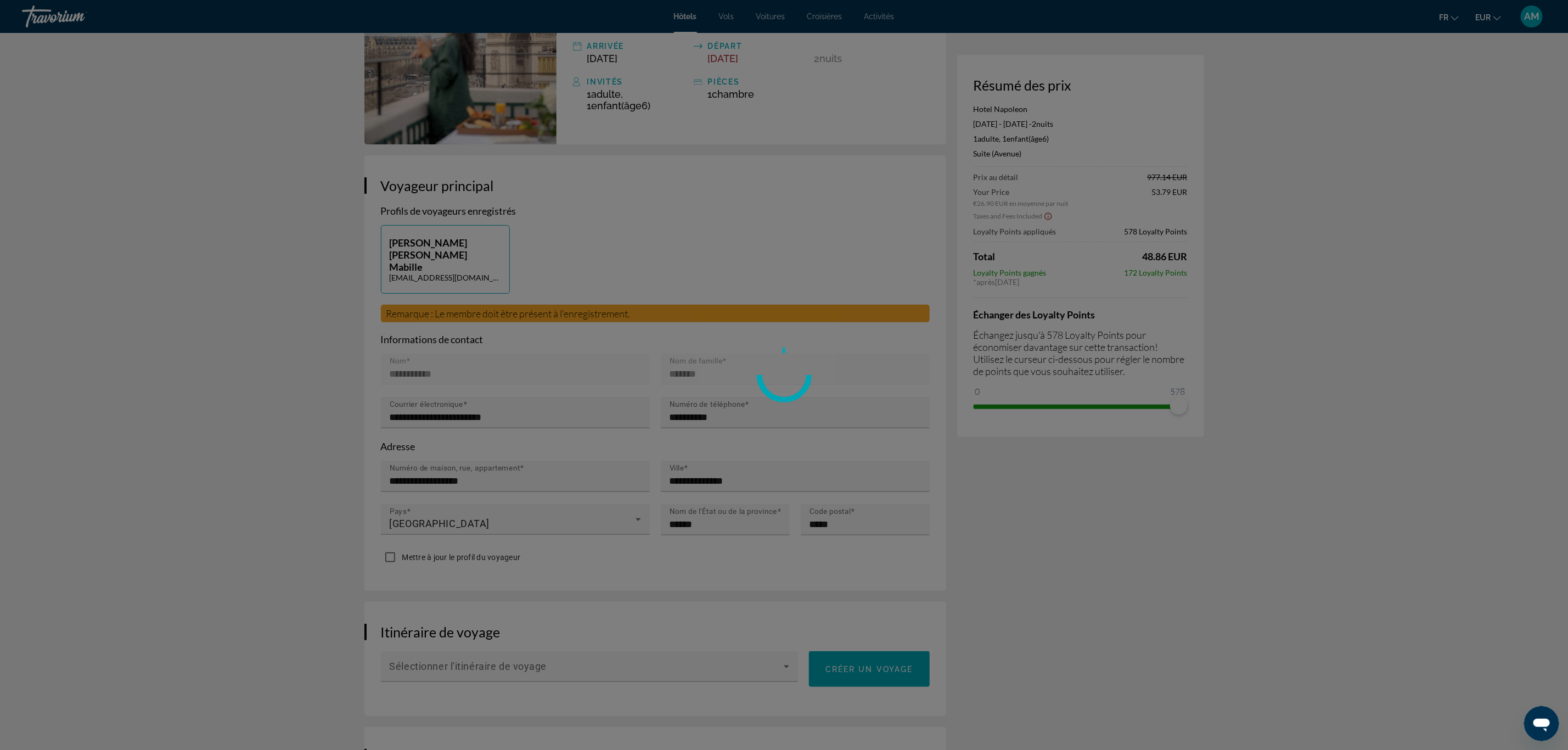
scroll to position [0, 0]
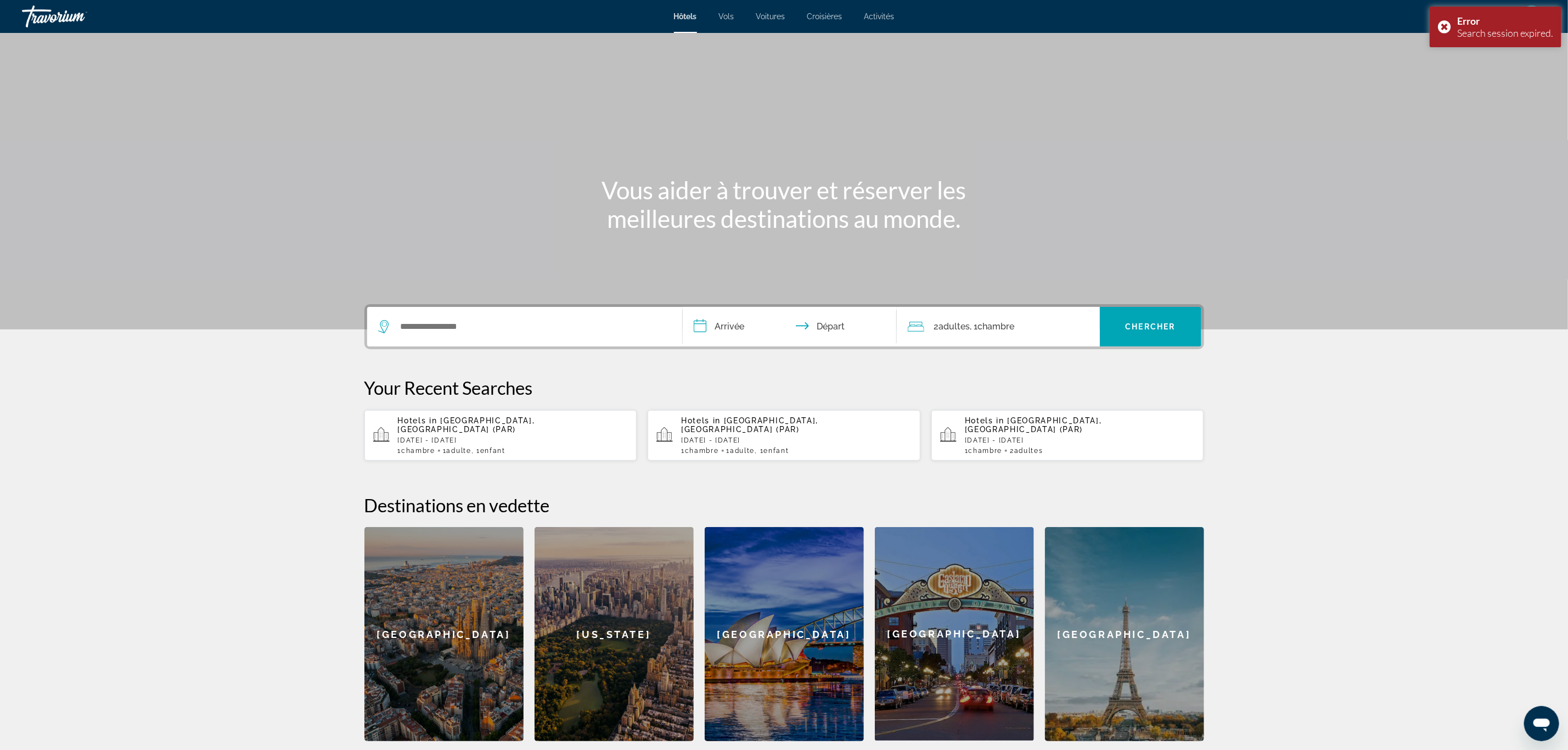
click at [458, 437] on p "[DATE] - [DATE]" at bounding box center [513, 441] width 231 height 8
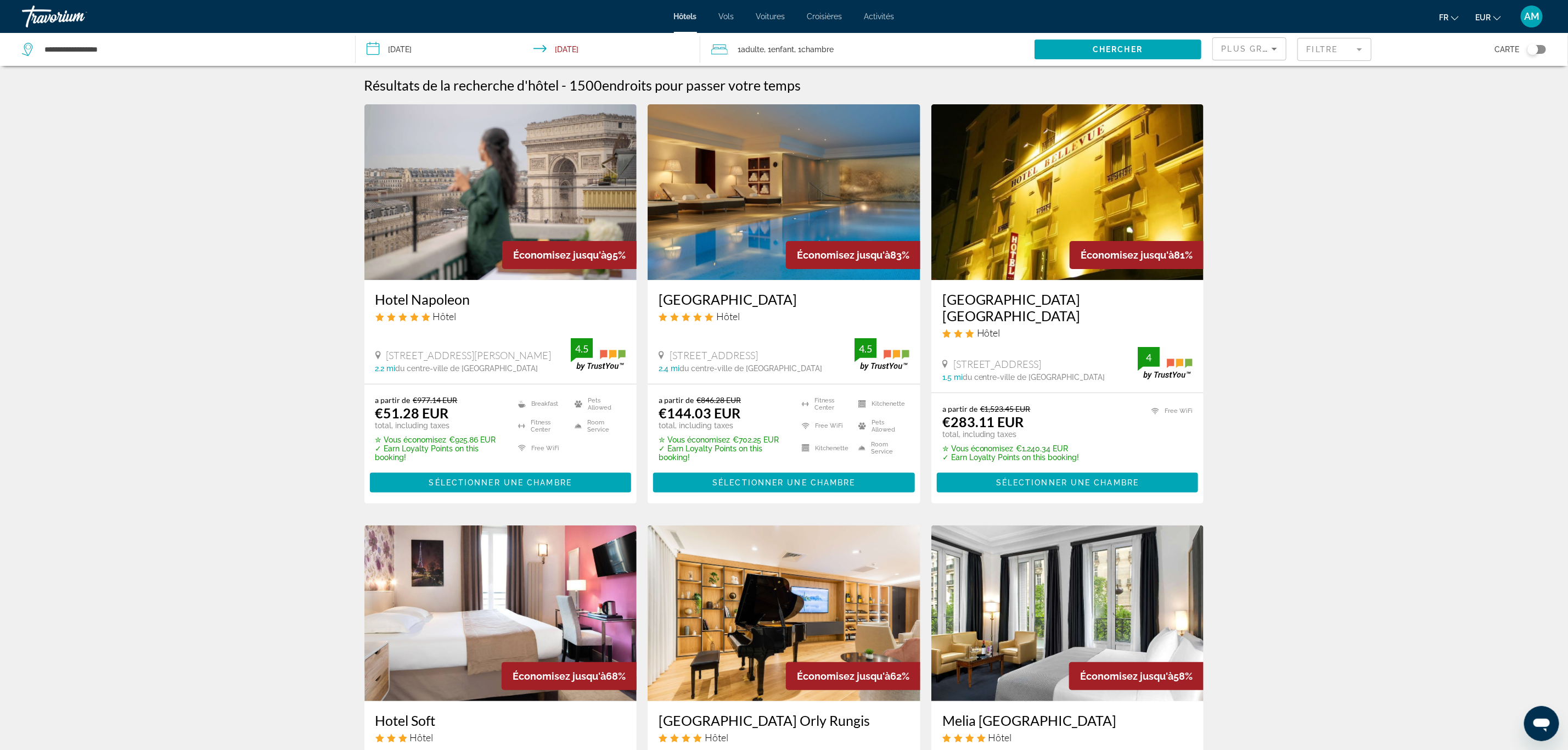
click at [519, 183] on img "Main content" at bounding box center [501, 192] width 272 height 176
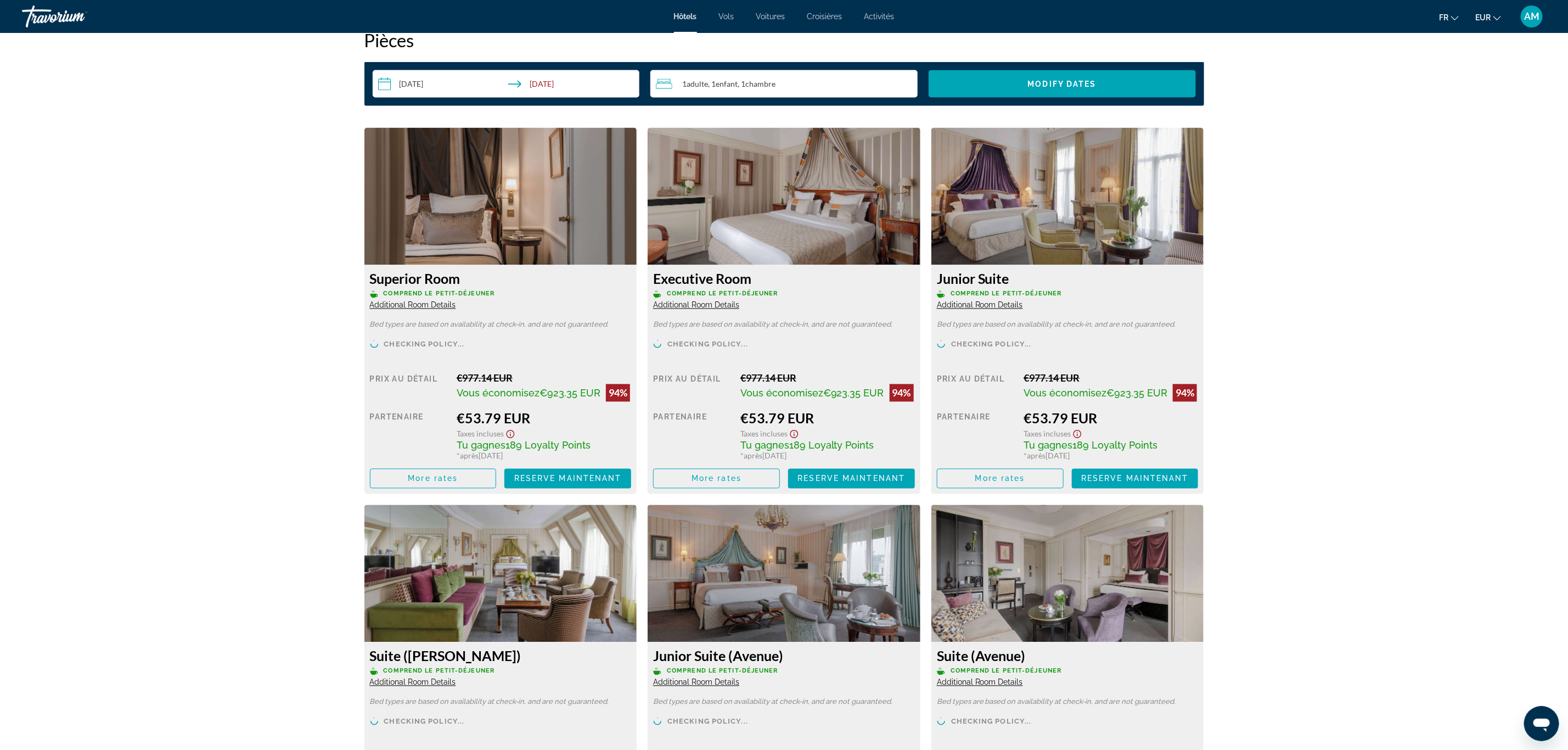
scroll to position [1475, 0]
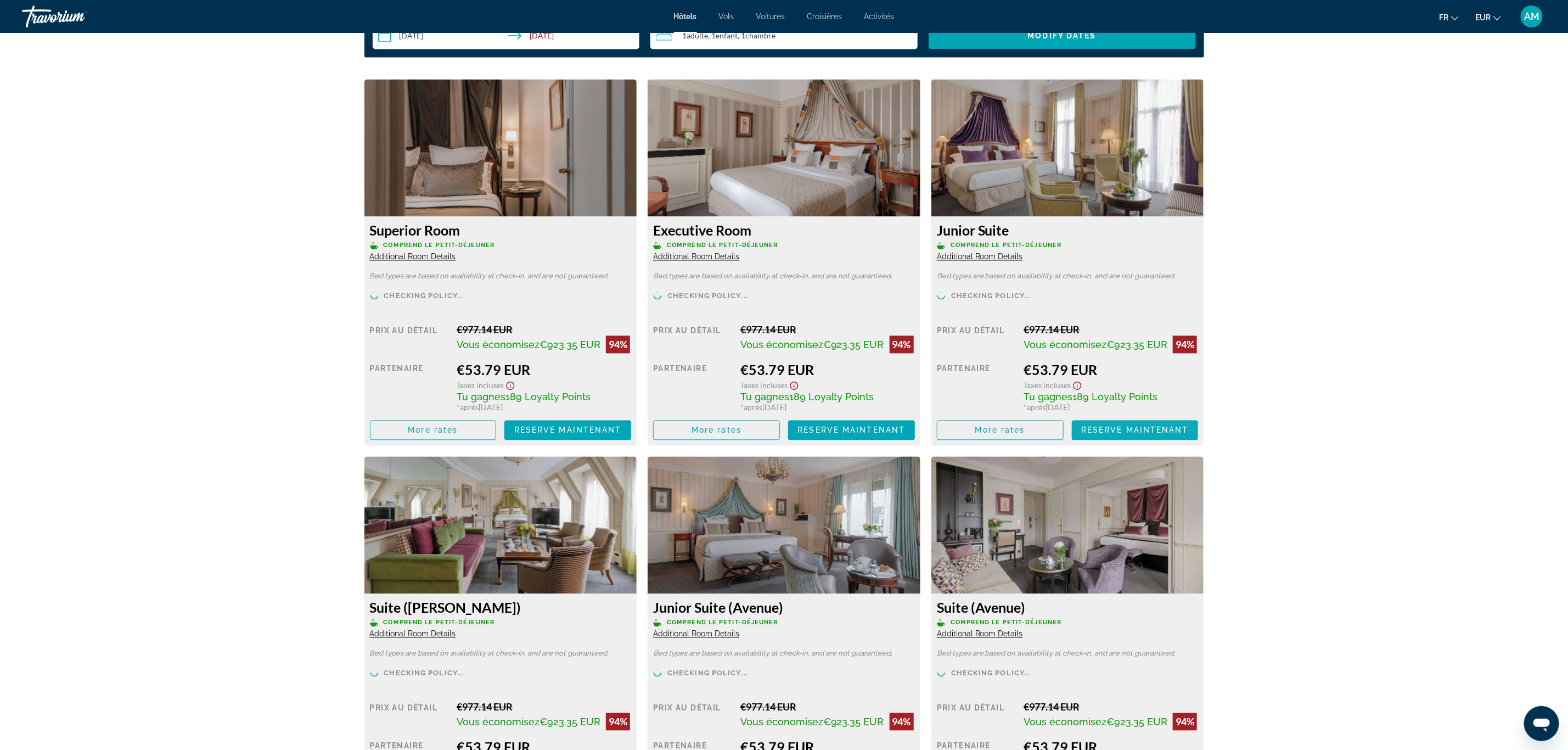
click at [1139, 429] on span "Reserve maintenant" at bounding box center [1134, 430] width 107 height 9
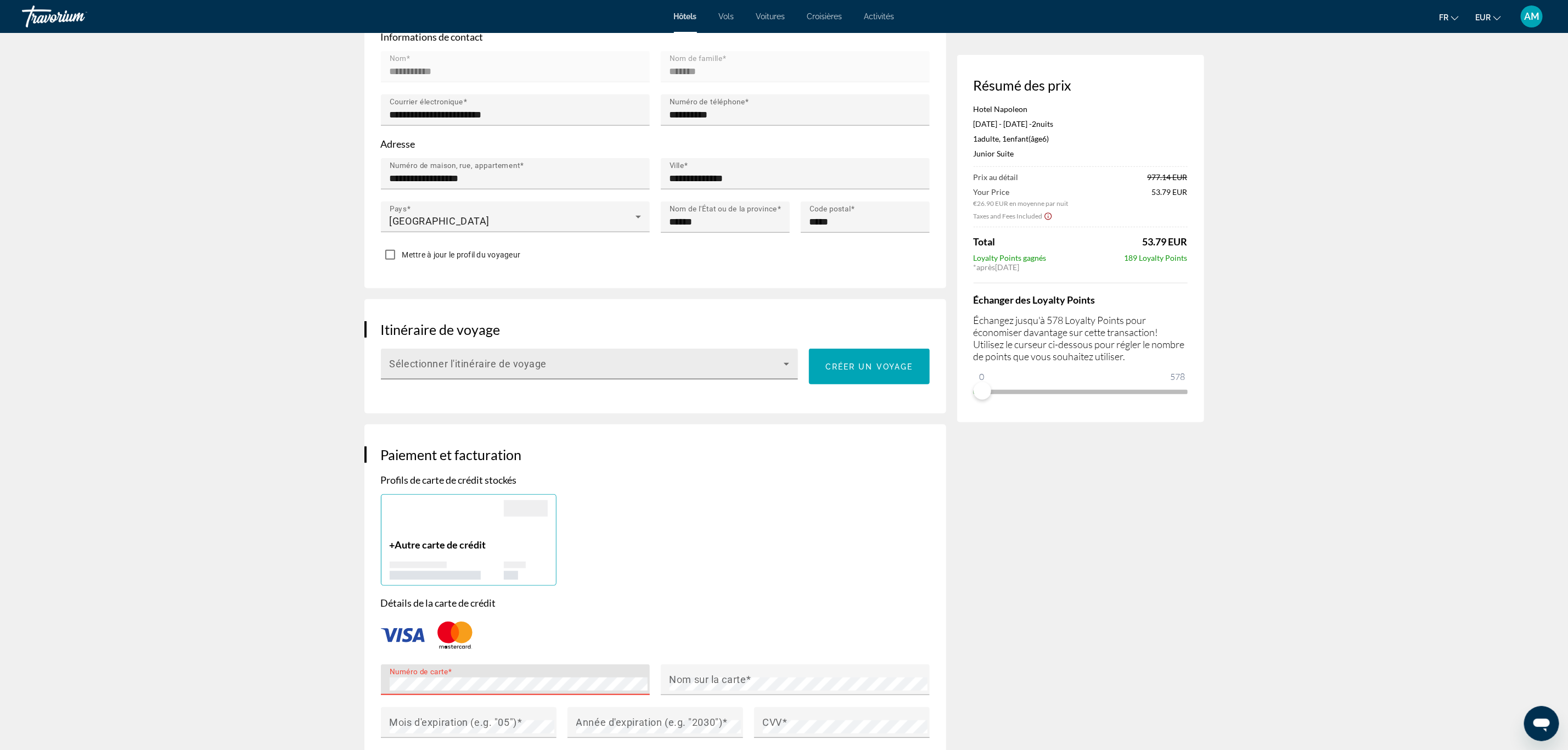
scroll to position [658, 0]
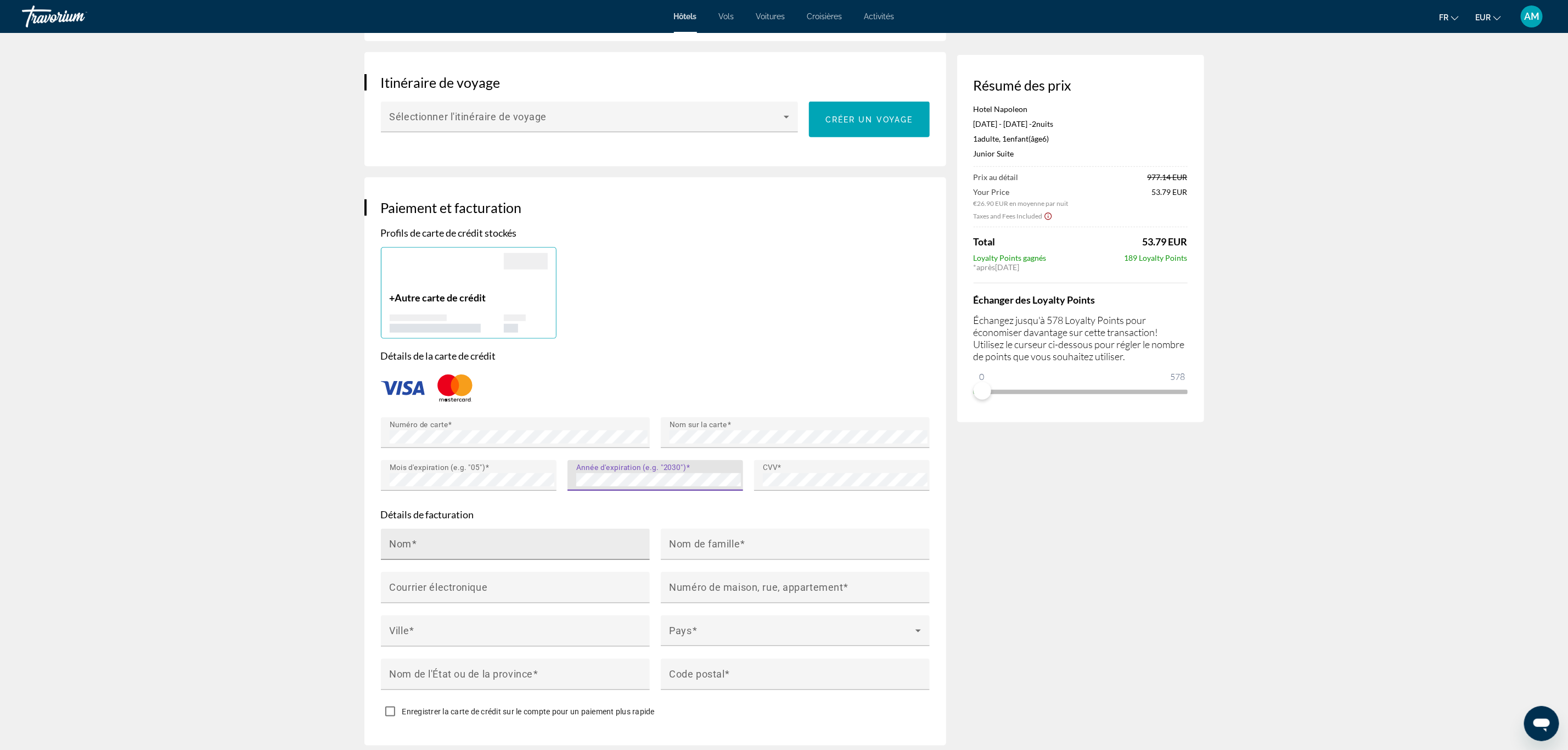
drag, startPoint x: 455, startPoint y: 529, endPoint x: 531, endPoint y: 516, distance: 77.1
click at [455, 542] on input "Nom" at bounding box center [518, 548] width 258 height 13
type input "*"
type input "**********"
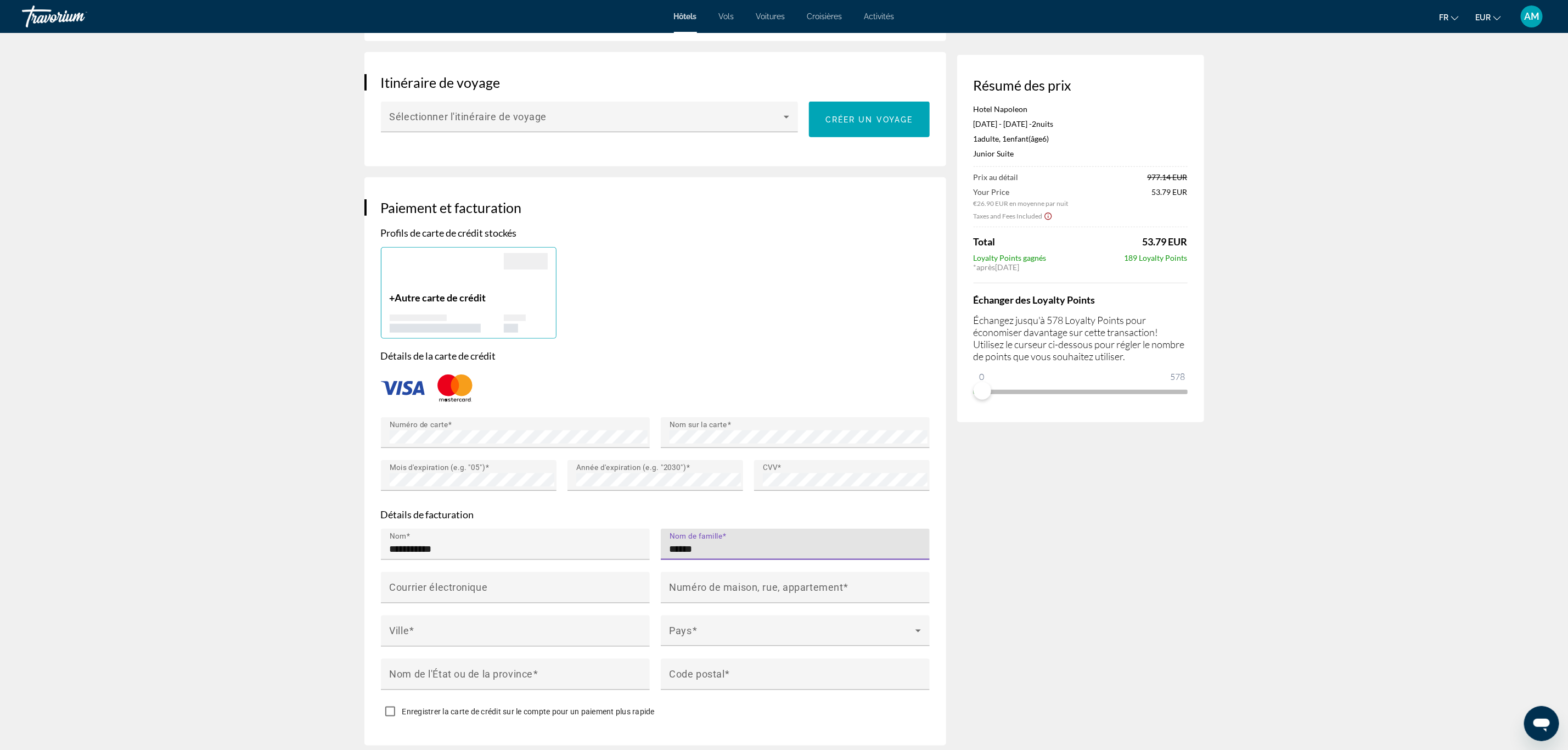
type input "******"
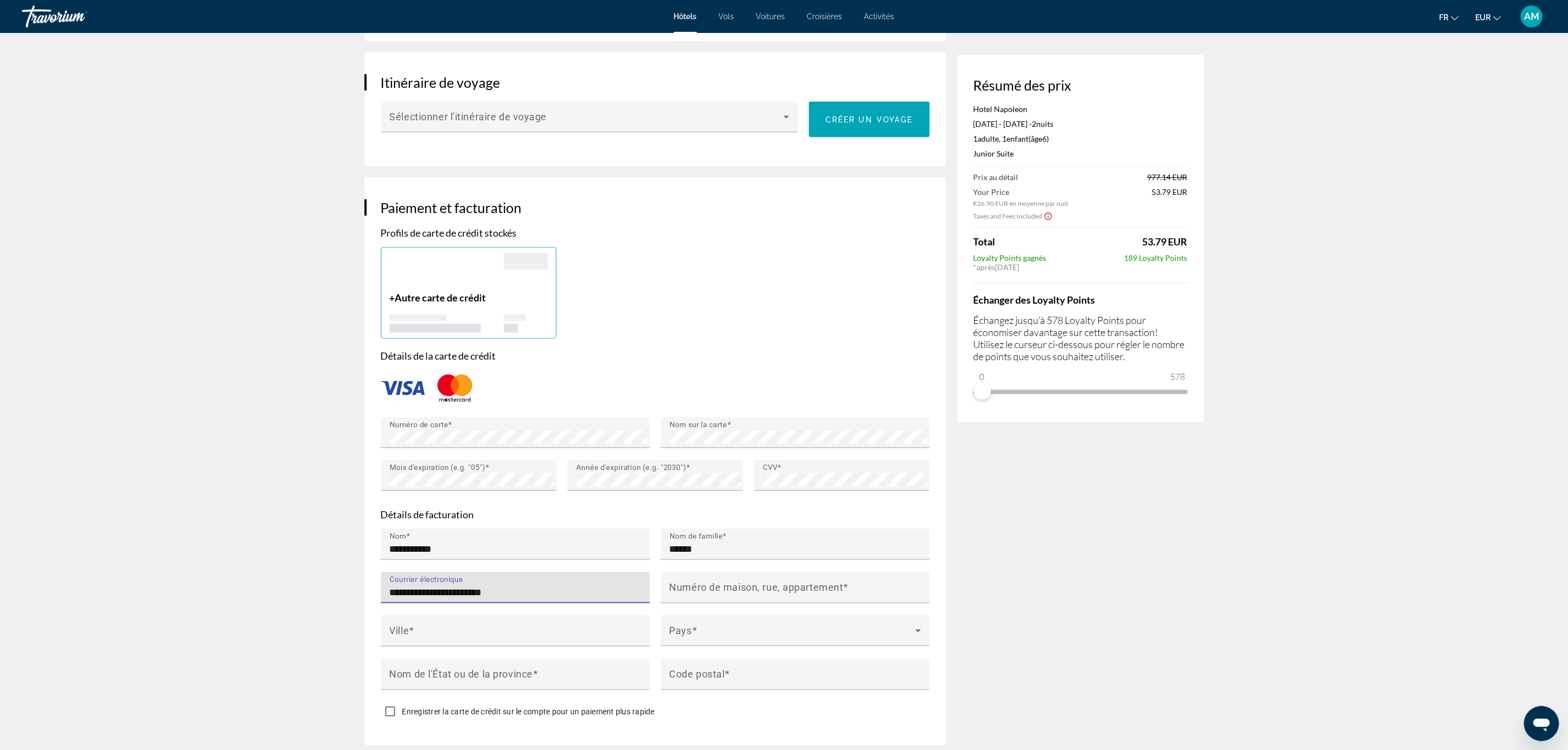
type input "**********"
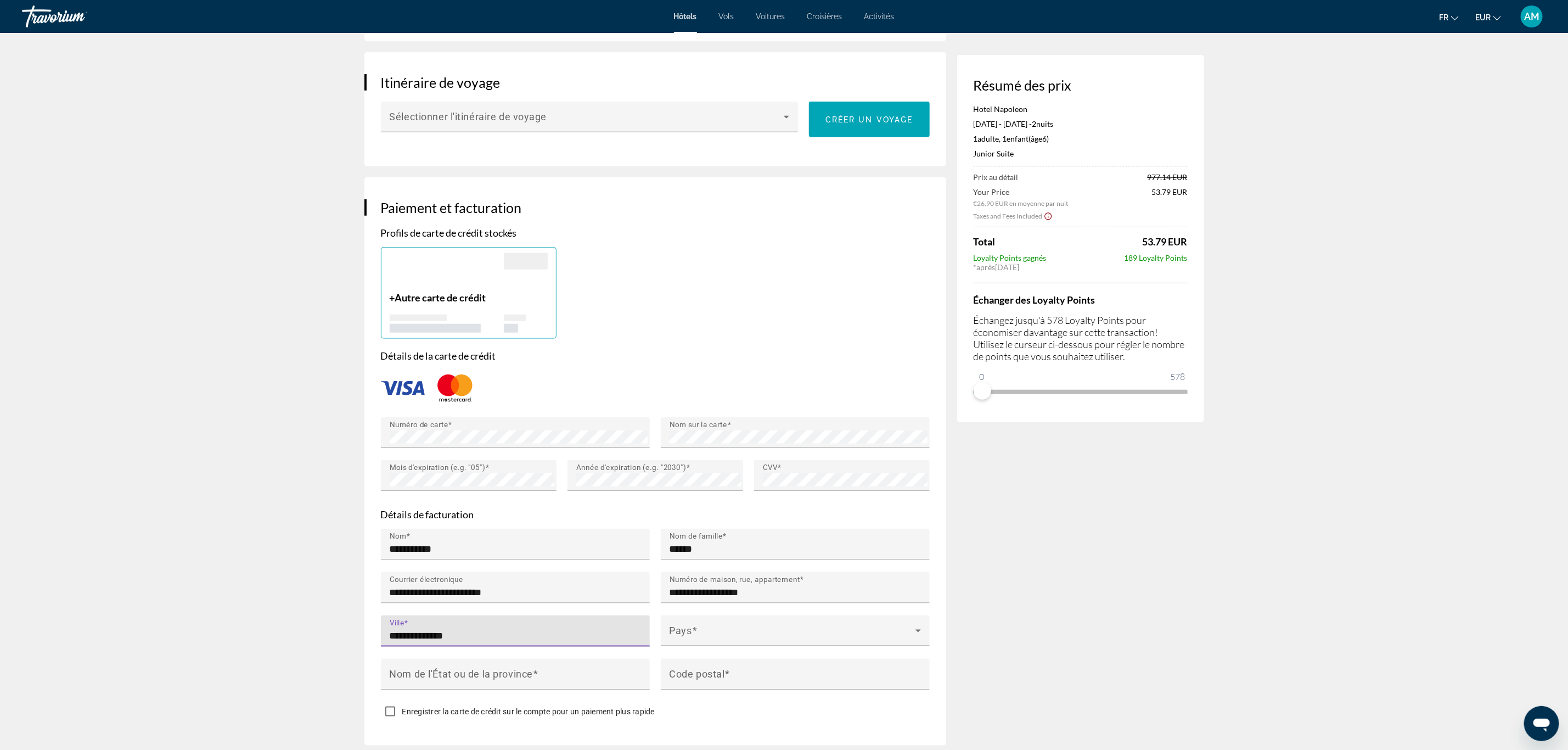
type input "**********"
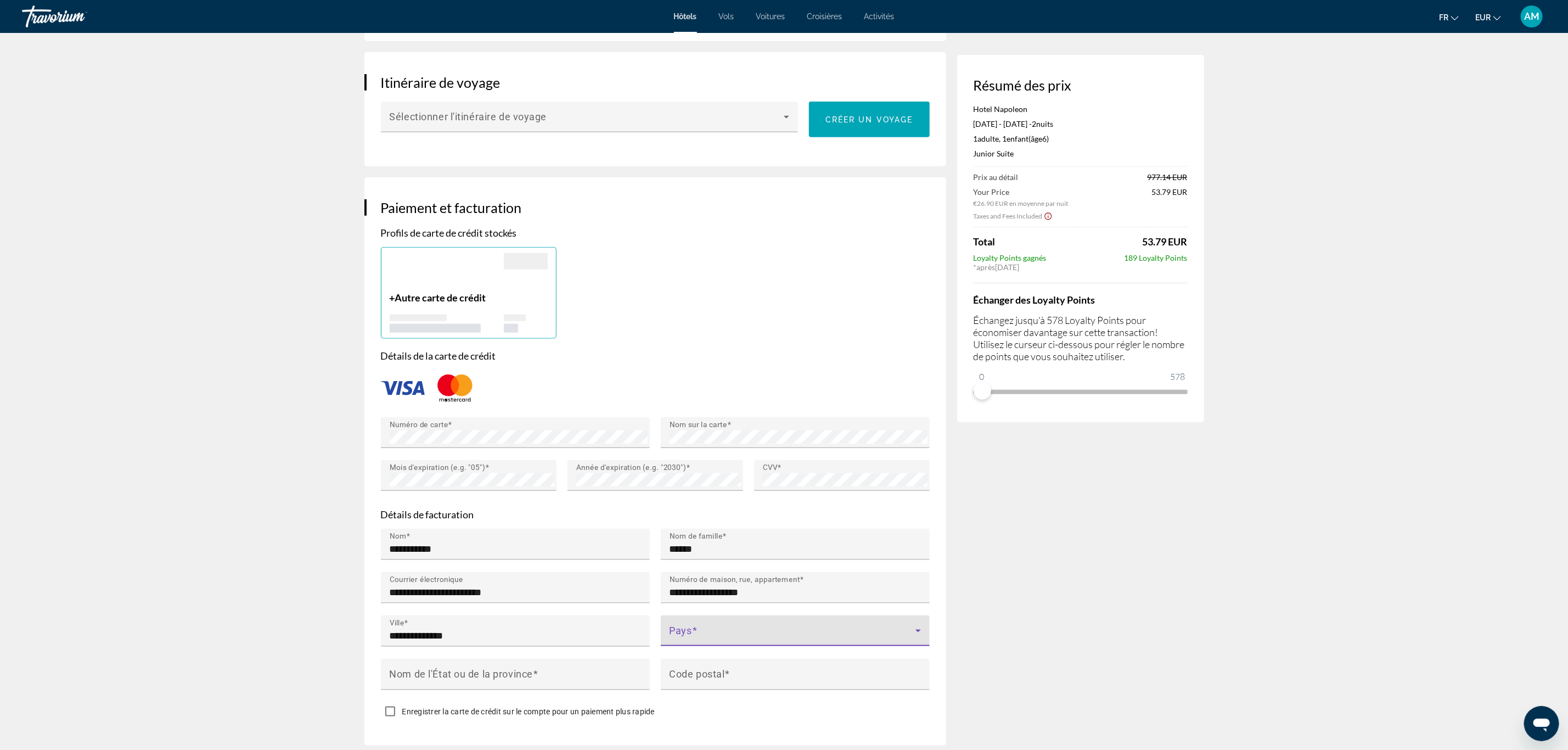
click at [764, 629] on span "Main content" at bounding box center [791, 635] width 246 height 13
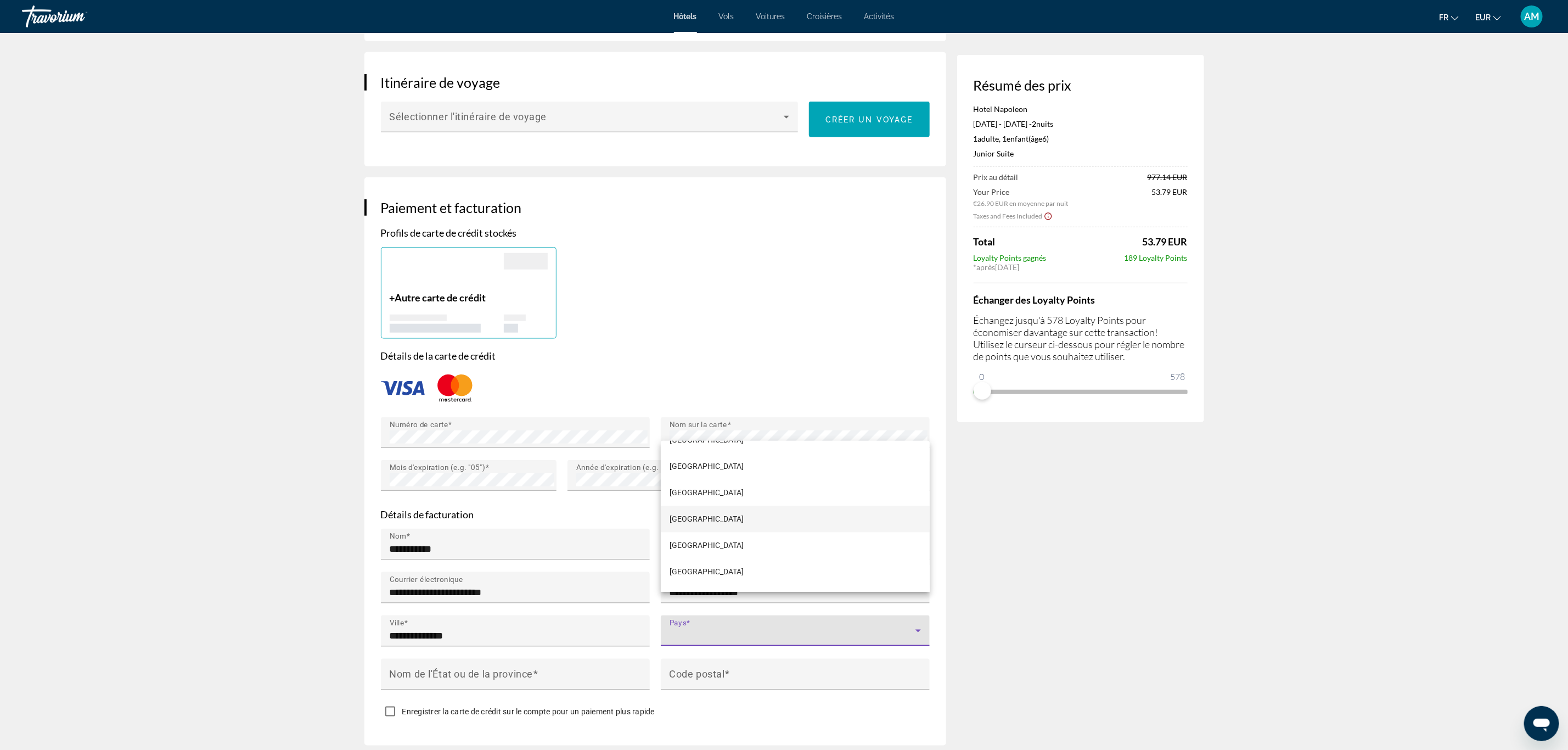
click at [699, 512] on mat-option "[GEOGRAPHIC_DATA]" at bounding box center [795, 519] width 268 height 26
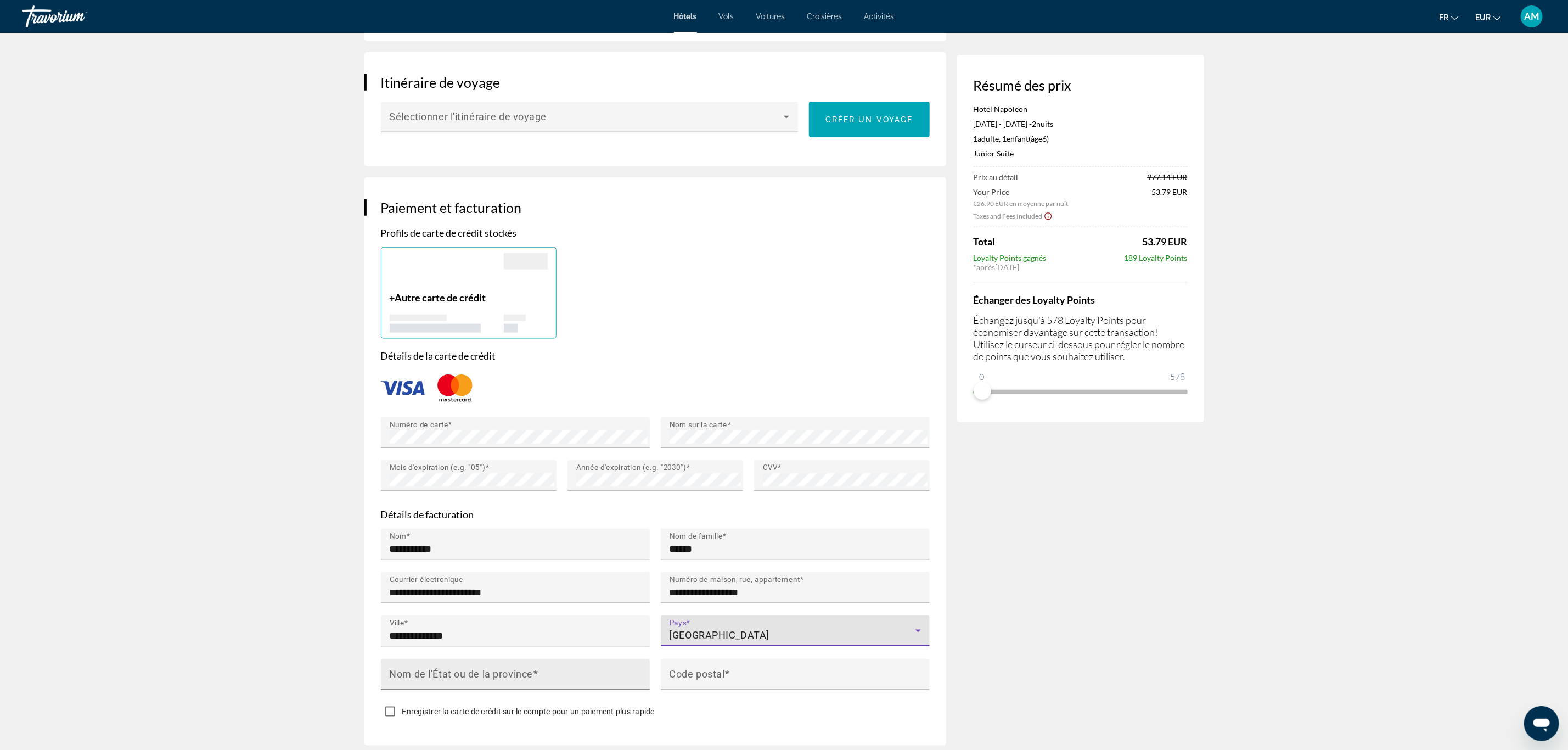
click at [533, 668] on mat-label "Nom de l'État ou de la province" at bounding box center [461, 674] width 143 height 12
click at [534, 672] on input "Nom de l'État ou de la province" at bounding box center [518, 678] width 258 height 13
type input "******"
click at [689, 668] on mat-label "Code postal" at bounding box center [697, 674] width 56 height 12
click at [689, 672] on input "Code postal" at bounding box center [797, 678] width 258 height 13
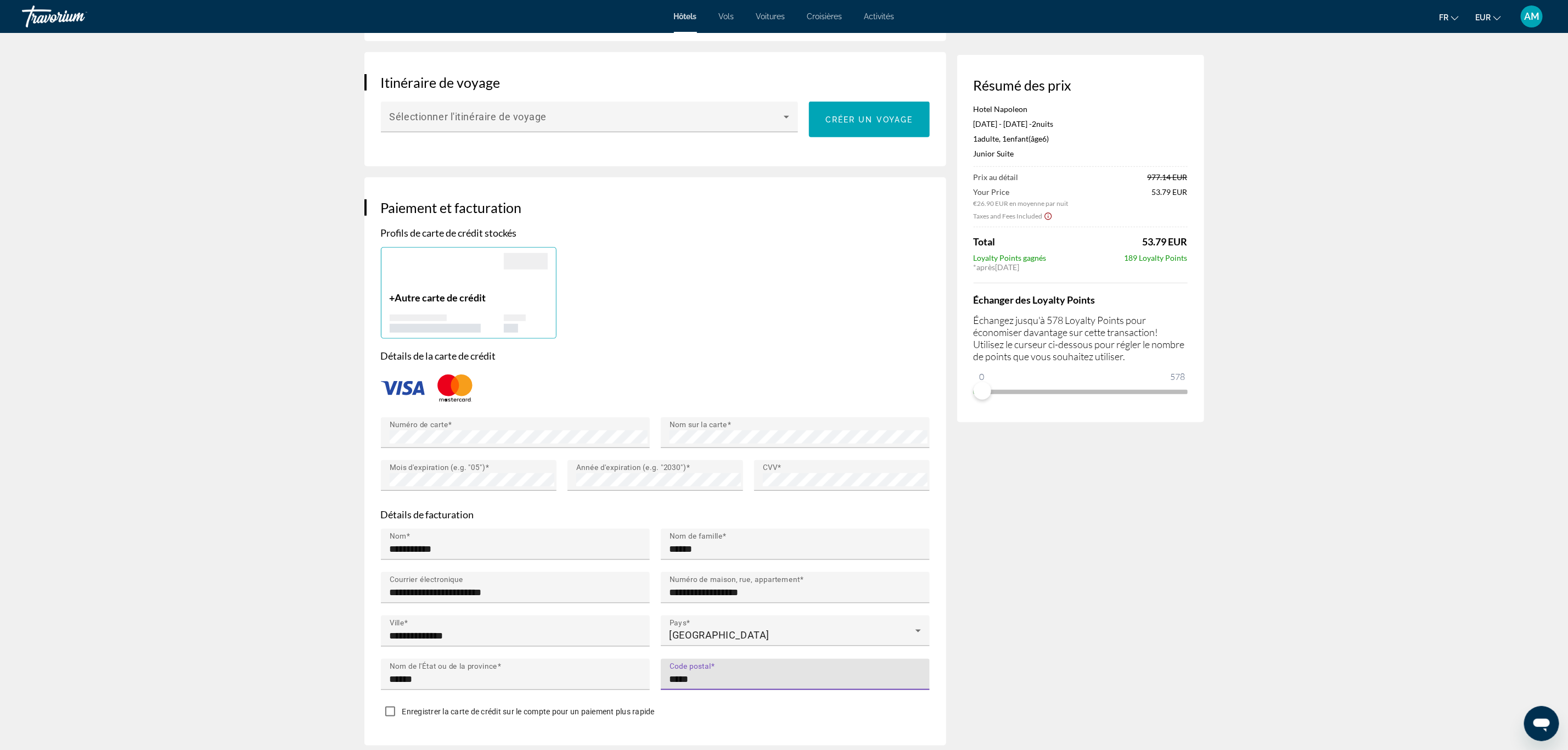
type input "*****"
click at [608, 707] on span "Enregistrer la carte de crédit sur le compte pour un paiement plus rapide" at bounding box center [529, 711] width 253 height 9
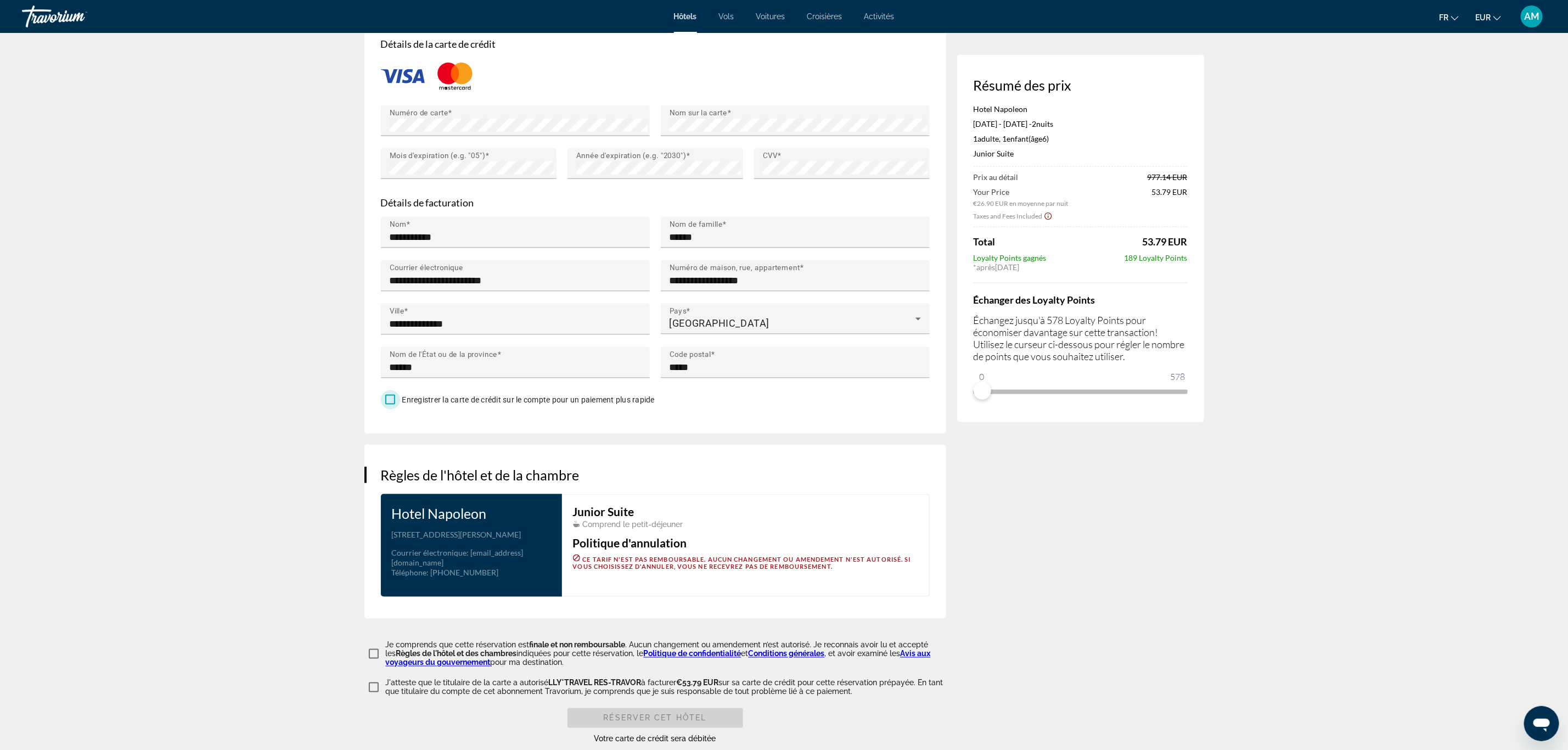
scroll to position [989, 0]
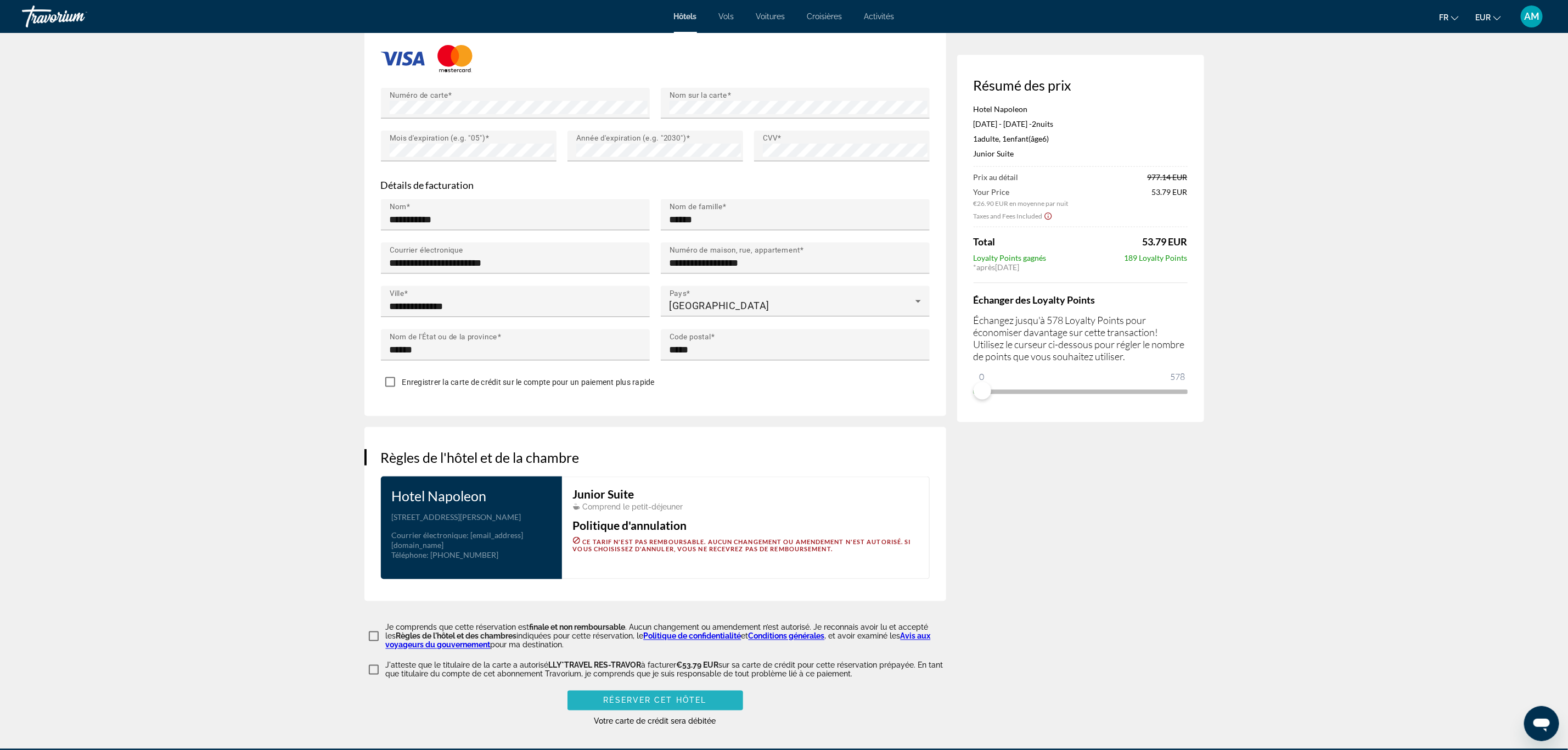
click at [621, 696] on span "Réserver cet hôtel" at bounding box center [655, 700] width 103 height 9
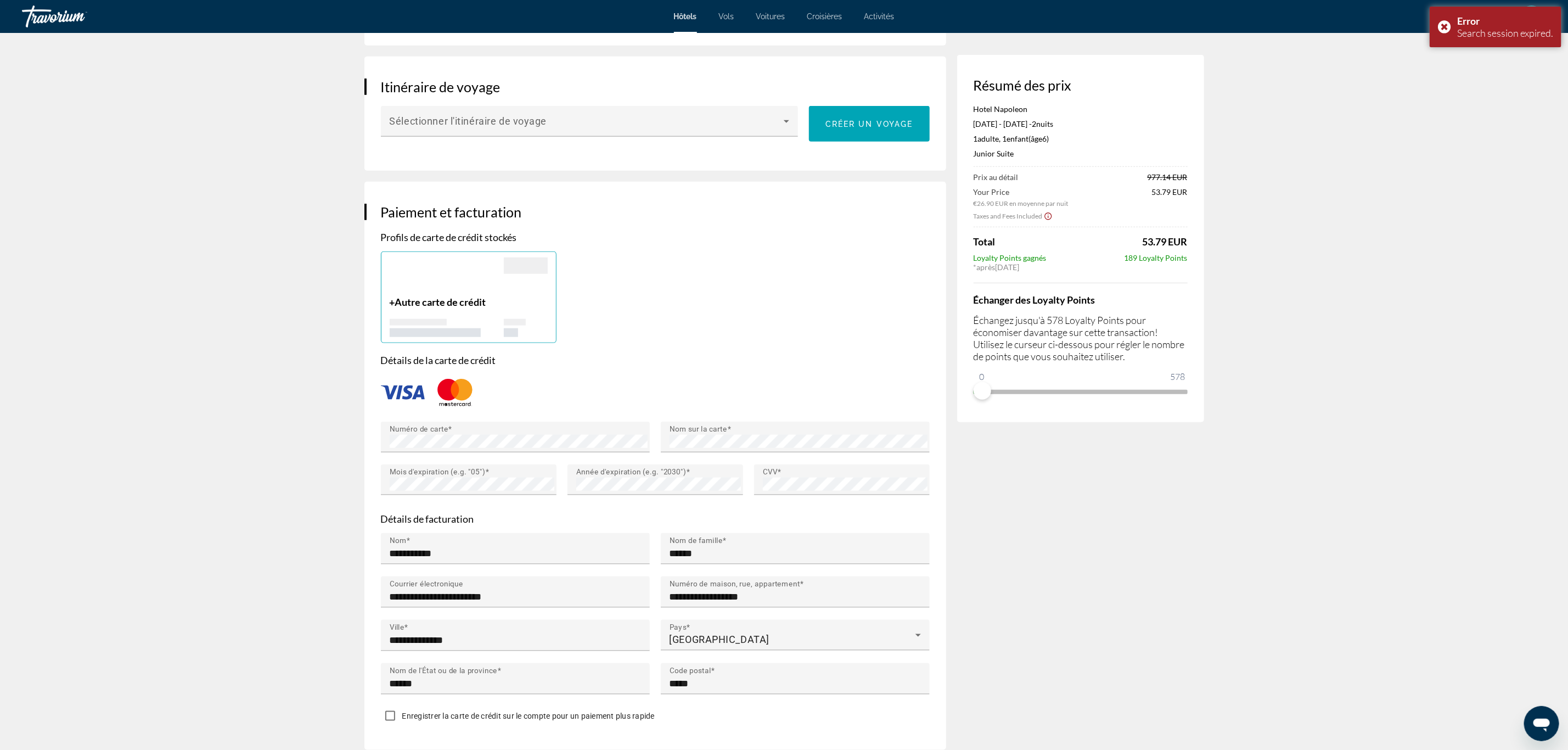
scroll to position [741, 0]
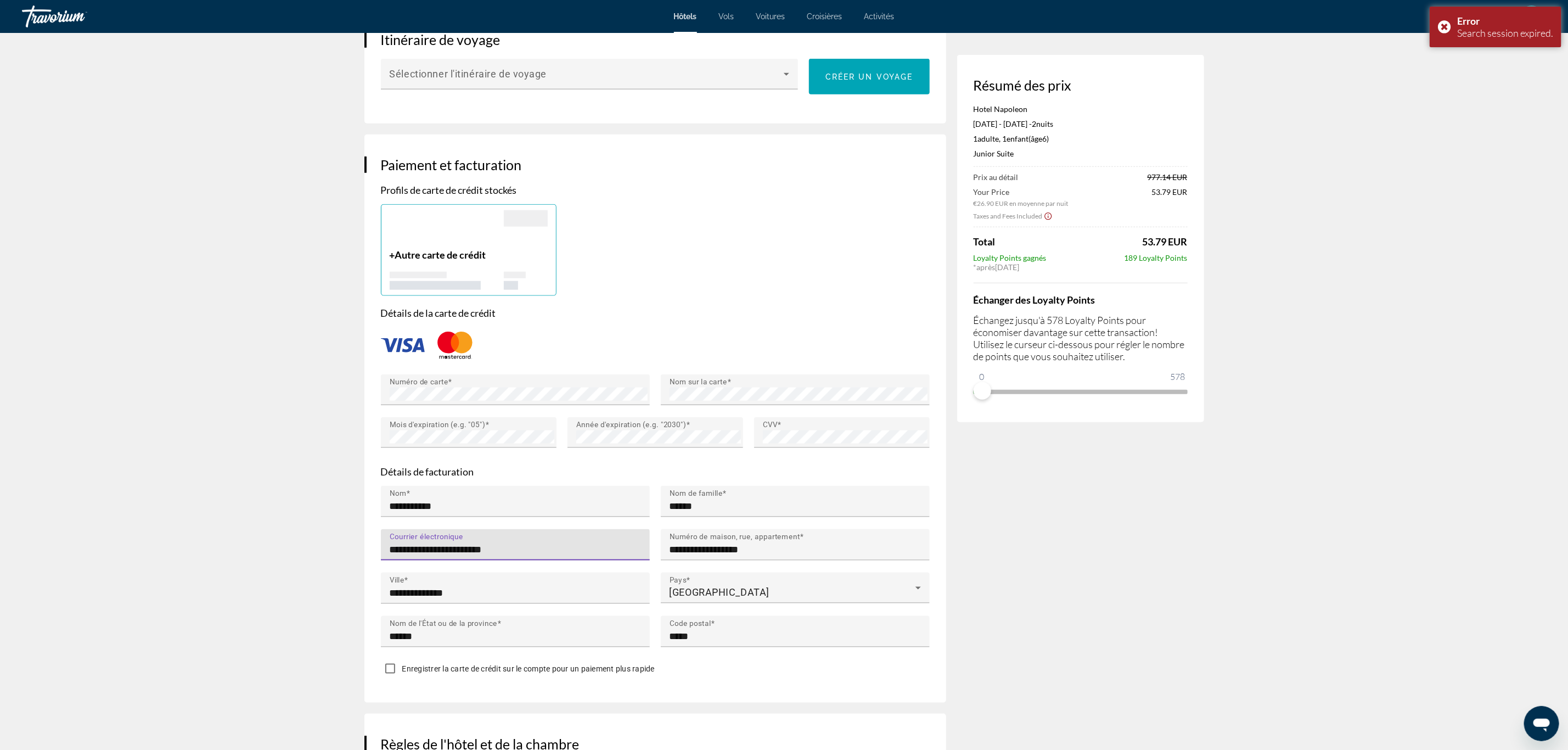
drag, startPoint x: 577, startPoint y: 524, endPoint x: 213, endPoint y: 495, distance: 365.2
click at [213, 495] on app-hotel-booking "Réservation d'hotel Plus disponible Résumé des prix Hotel Napoleon Nov 28, 2025…" at bounding box center [784, 163] width 1568 height 1744
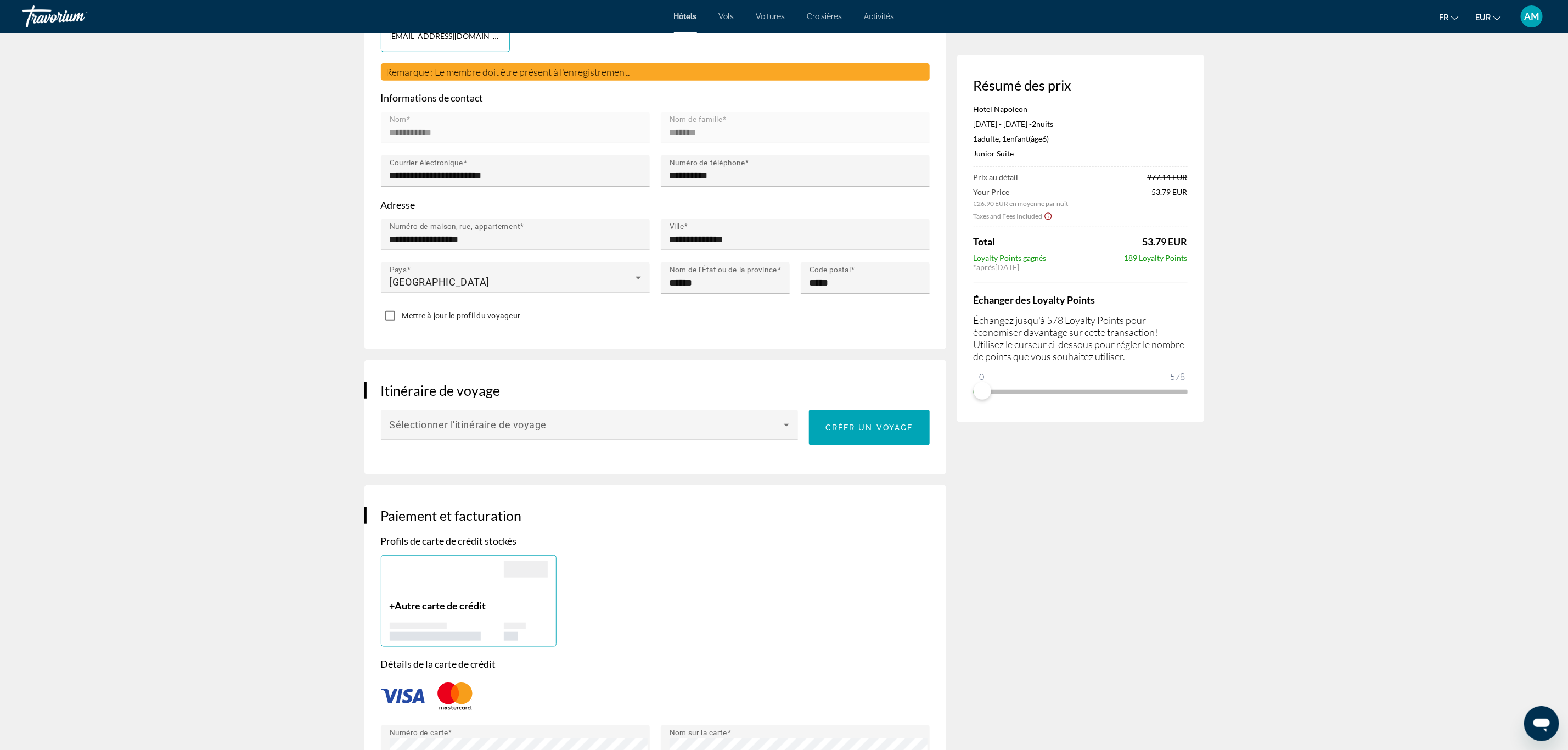
scroll to position [0, 0]
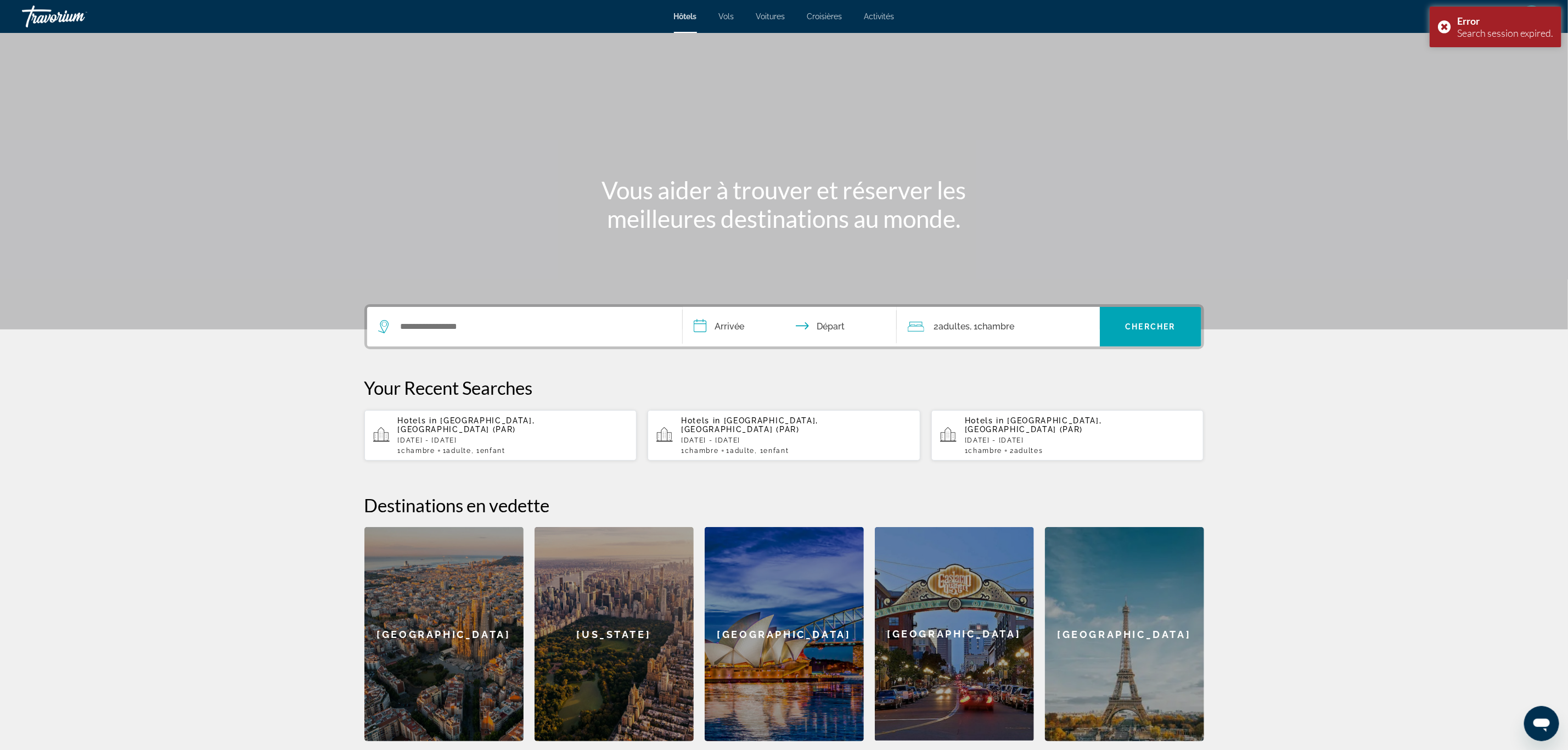
click at [441, 437] on p "[DATE] - [DATE]" at bounding box center [513, 441] width 231 height 8
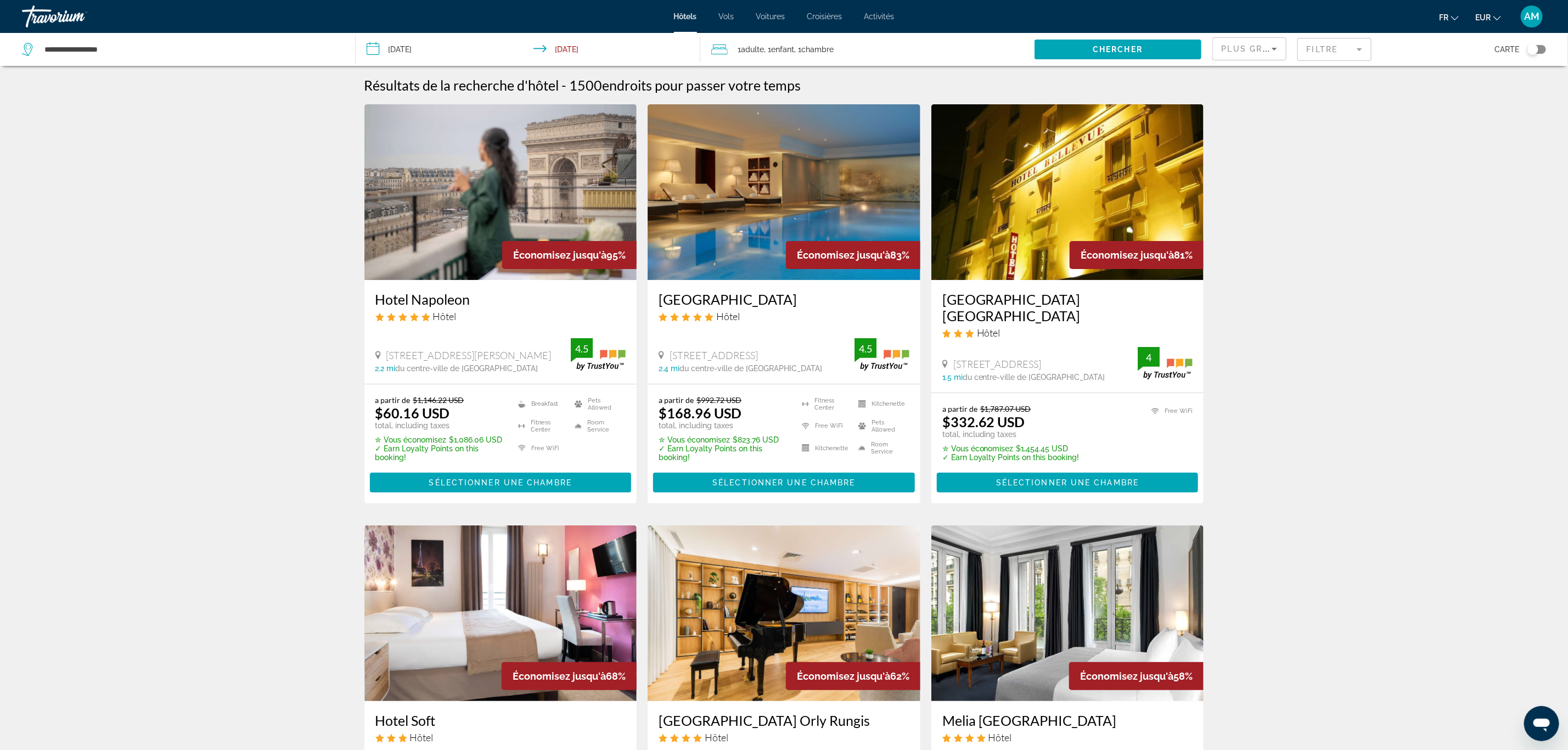
click at [1493, 12] on button "EUR USD ($) MXN (Mex$) CAD (Can$) GBP (£) EUR (€) AUD (A$) NZD (NZ$) CNY (CN¥)" at bounding box center [1488, 17] width 26 height 16
click at [1466, 96] on button "EUR (€)" at bounding box center [1466, 100] width 55 height 14
click at [456, 193] on img "Main content" at bounding box center [501, 192] width 272 height 176
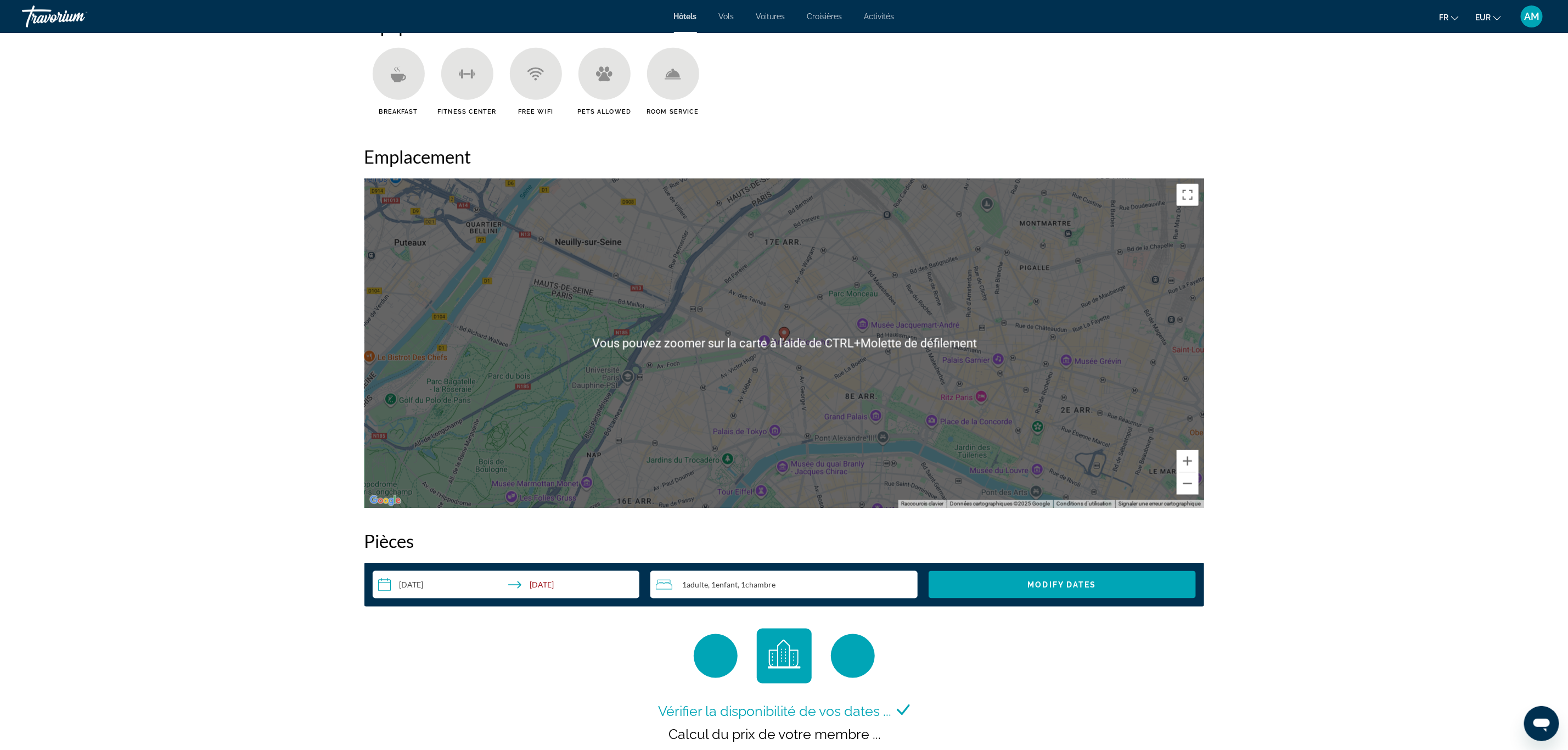
scroll to position [906, 0]
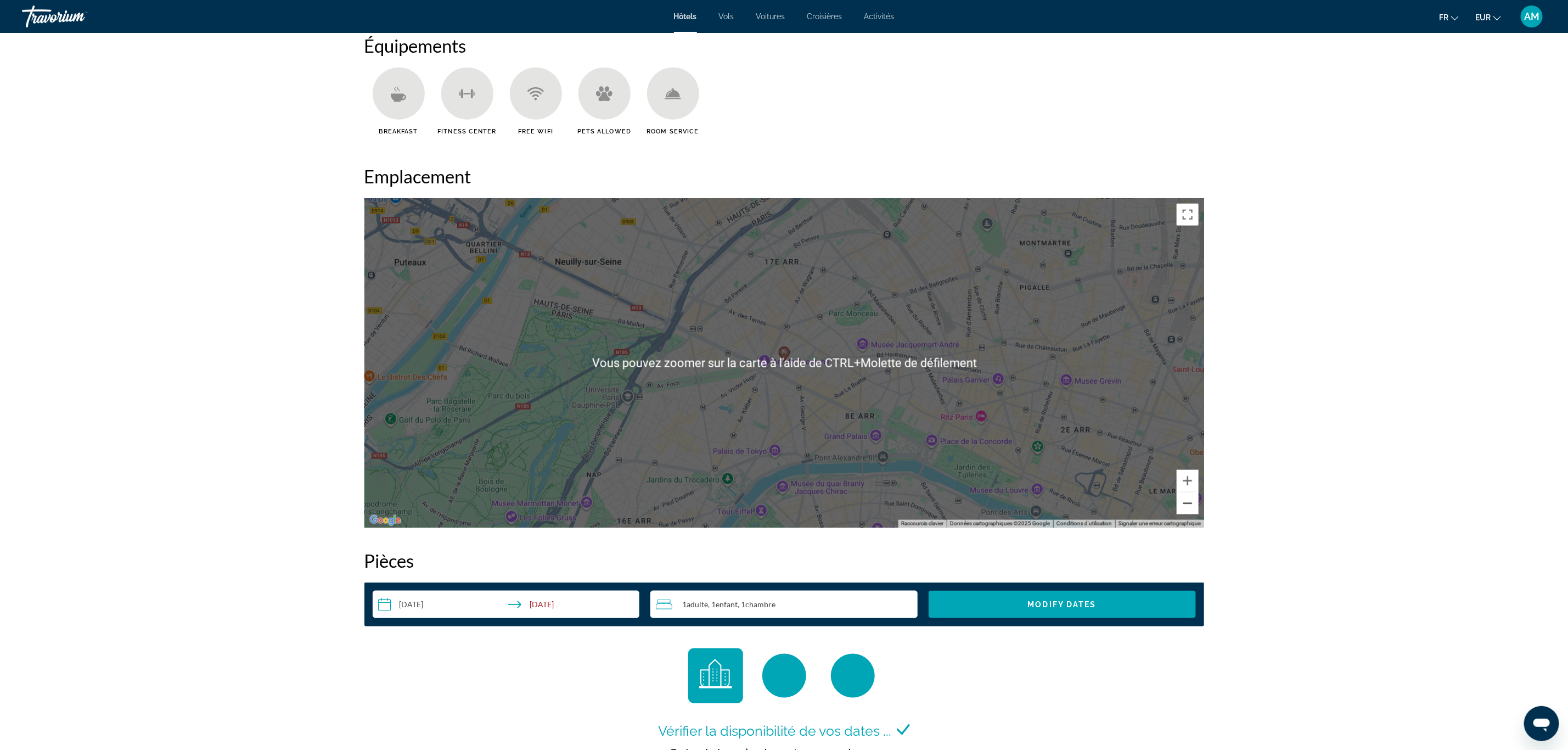
click at [1186, 502] on button "Zoom arrière" at bounding box center [1187, 503] width 22 height 22
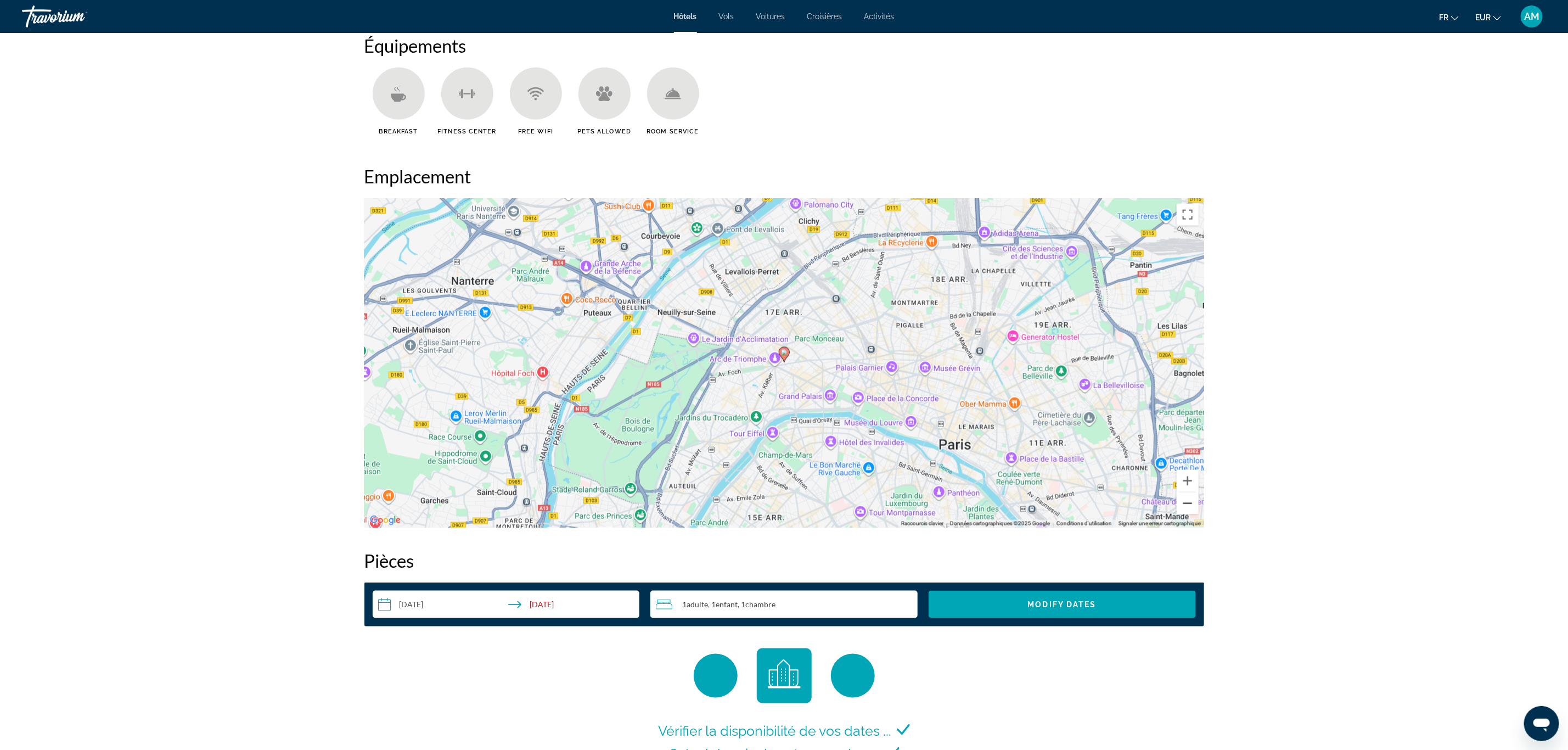
click at [1186, 499] on button "Zoom arrière" at bounding box center [1187, 503] width 22 height 22
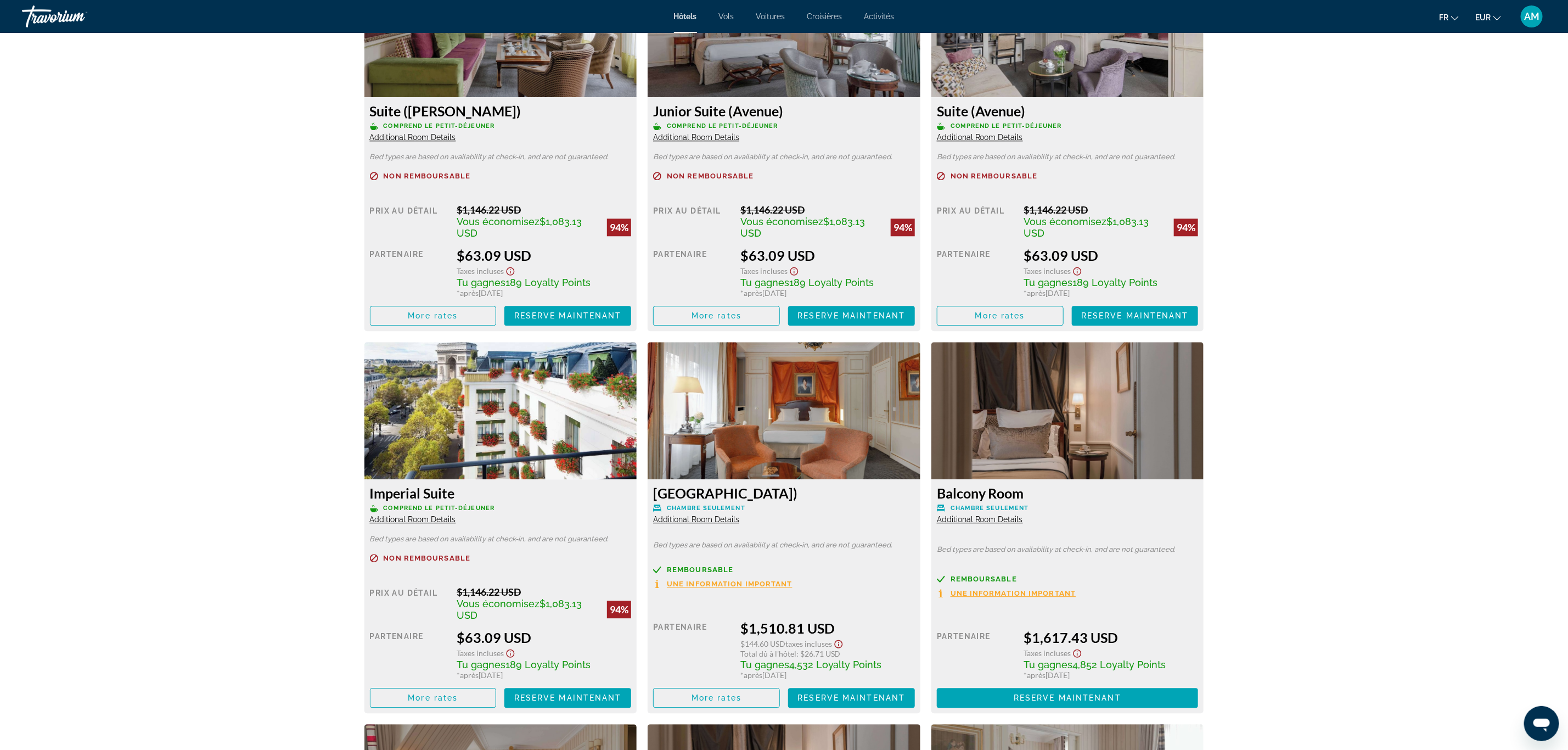
scroll to position [1812, 0]
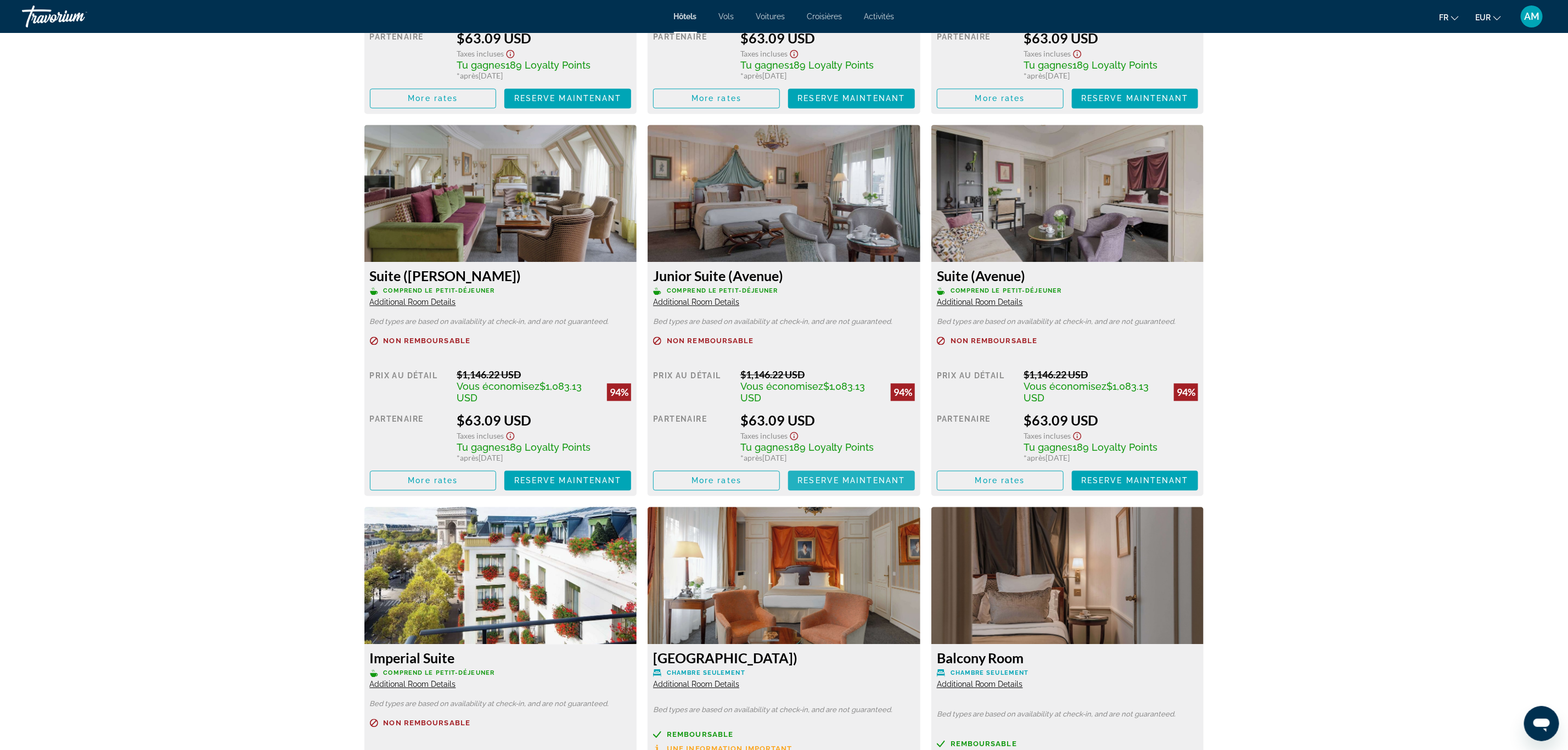
click at [852, 484] on span "Reserve maintenant" at bounding box center [851, 480] width 107 height 9
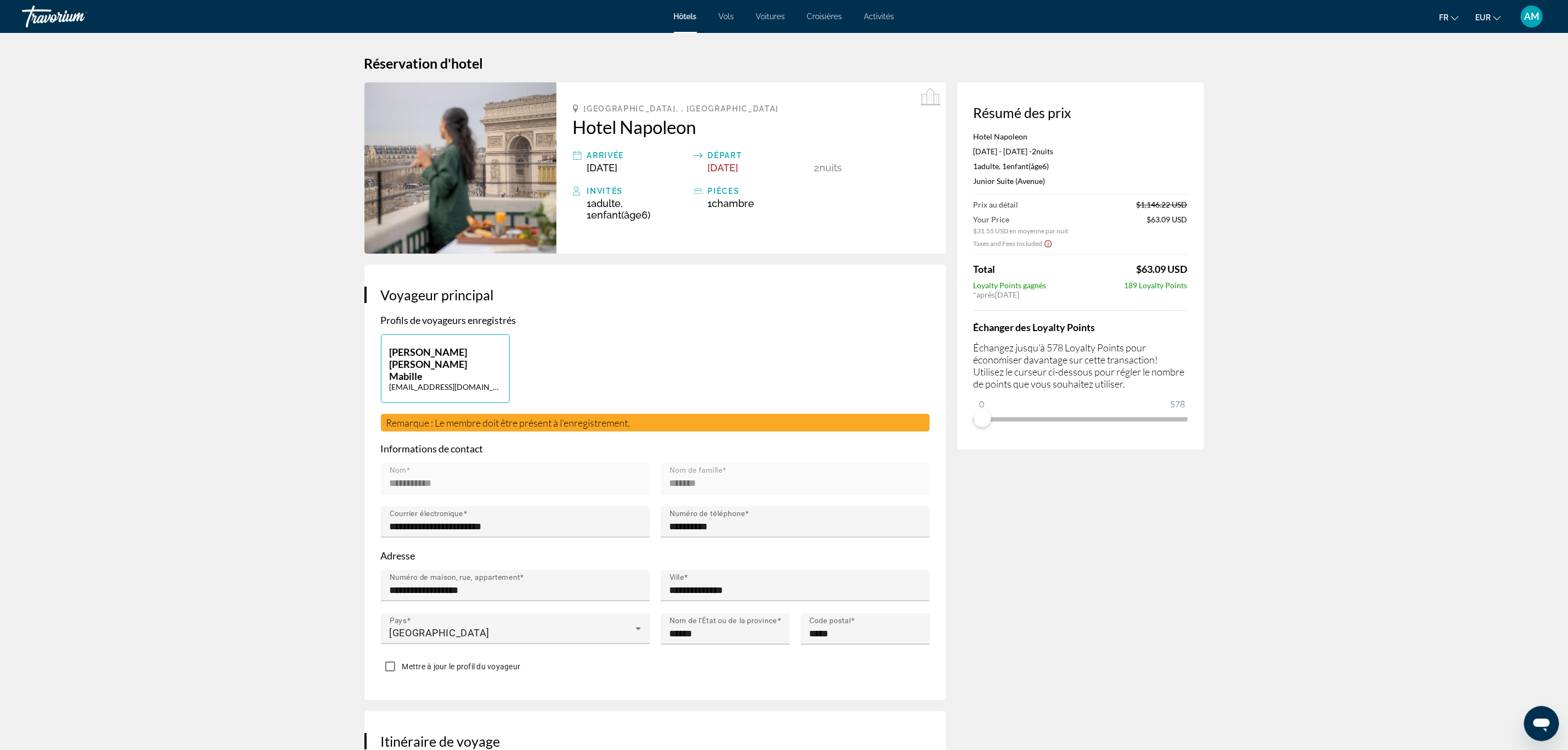
click at [1485, 20] on span "EUR" at bounding box center [1482, 17] width 15 height 9
click at [1461, 102] on button "EUR (€)" at bounding box center [1466, 100] width 55 height 14
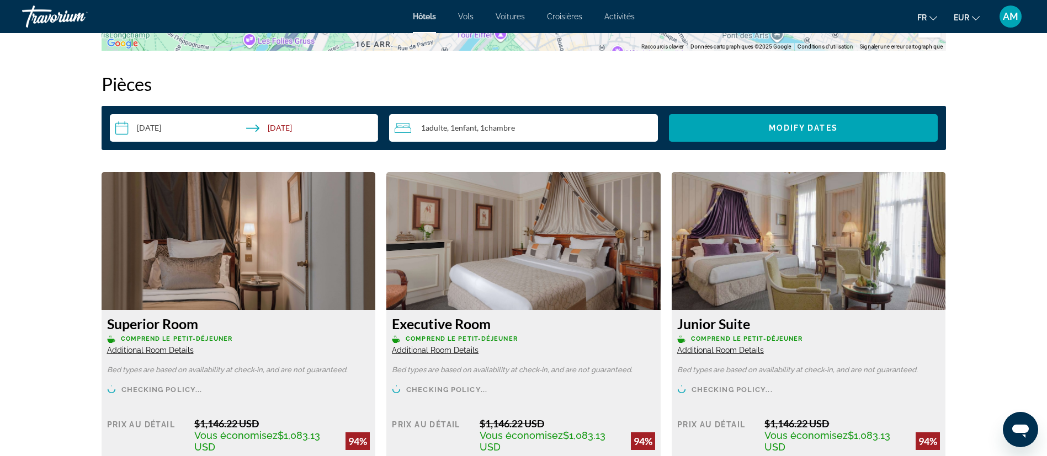
scroll to position [1159, 0]
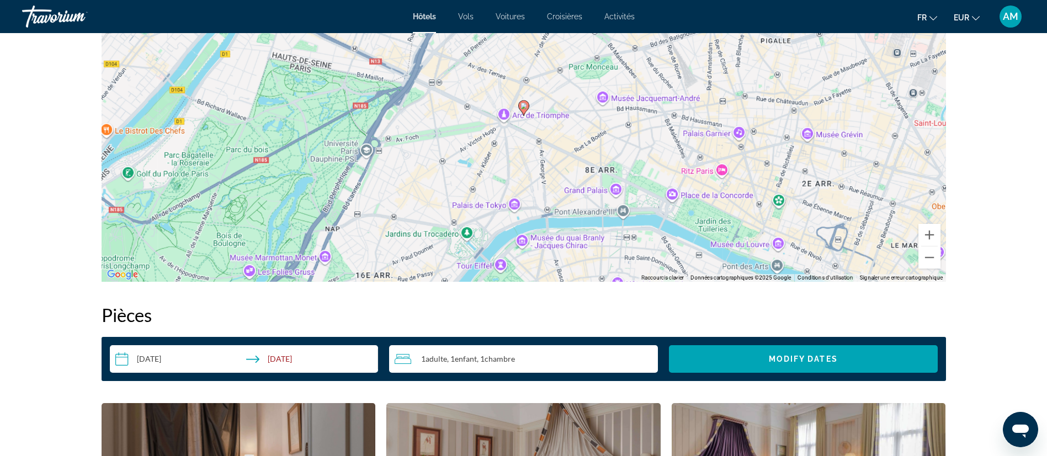
click at [976, 15] on icon "Change currency" at bounding box center [976, 18] width 8 height 8
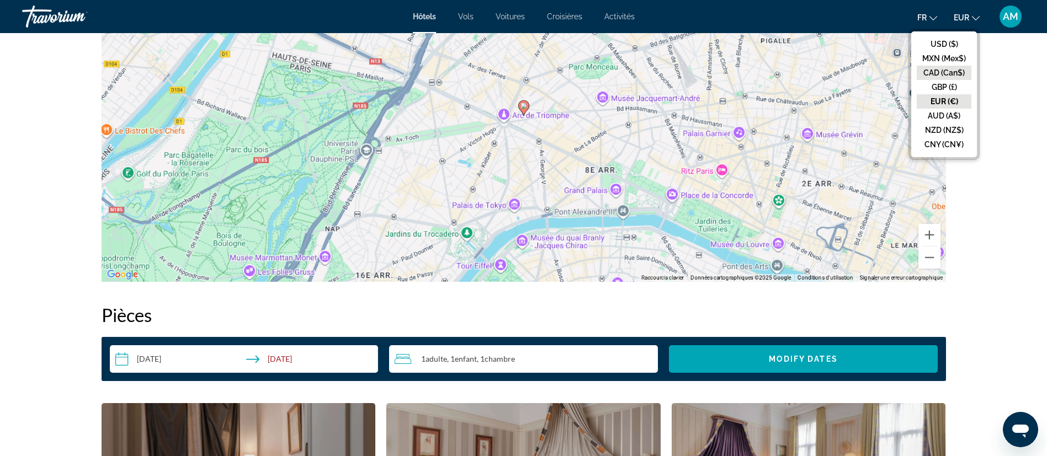
click at [957, 68] on button "CAD (Can$)" at bounding box center [944, 73] width 55 height 14
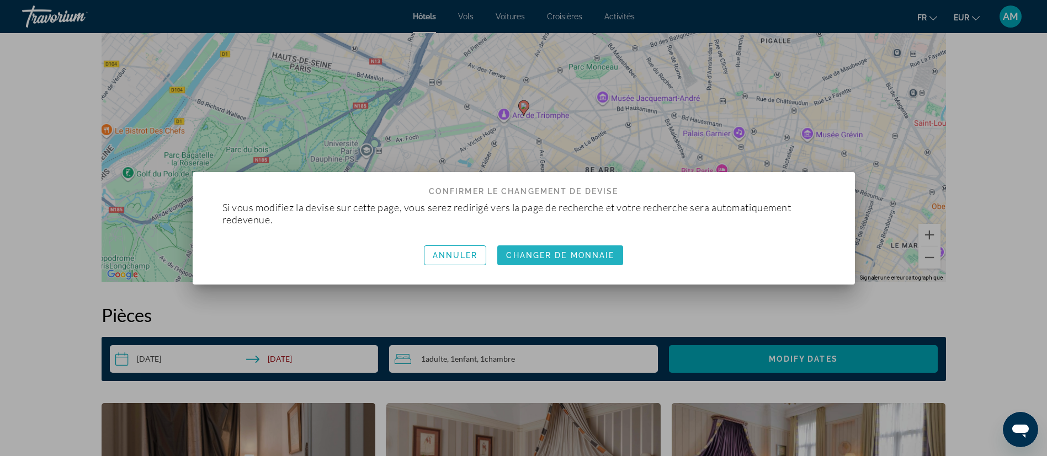
click at [557, 252] on span "Changer de monnaie" at bounding box center [560, 255] width 108 height 9
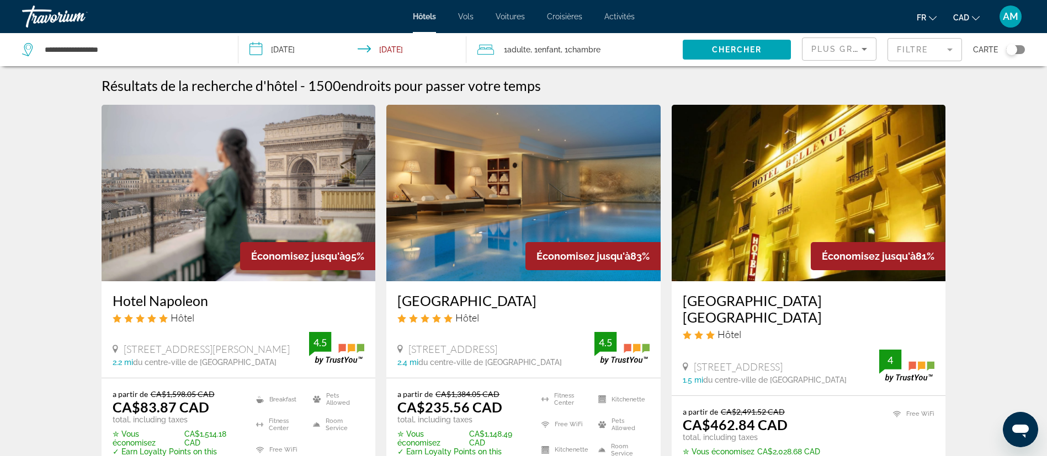
click at [963, 12] on button "CAD USD ($) MXN (Mex$) CAD (Can$) GBP (£) EUR (€) AUD (A$) NZD (NZ$) CNY (CN¥)" at bounding box center [966, 17] width 26 height 16
click at [957, 103] on button "EUR (€)" at bounding box center [944, 101] width 55 height 14
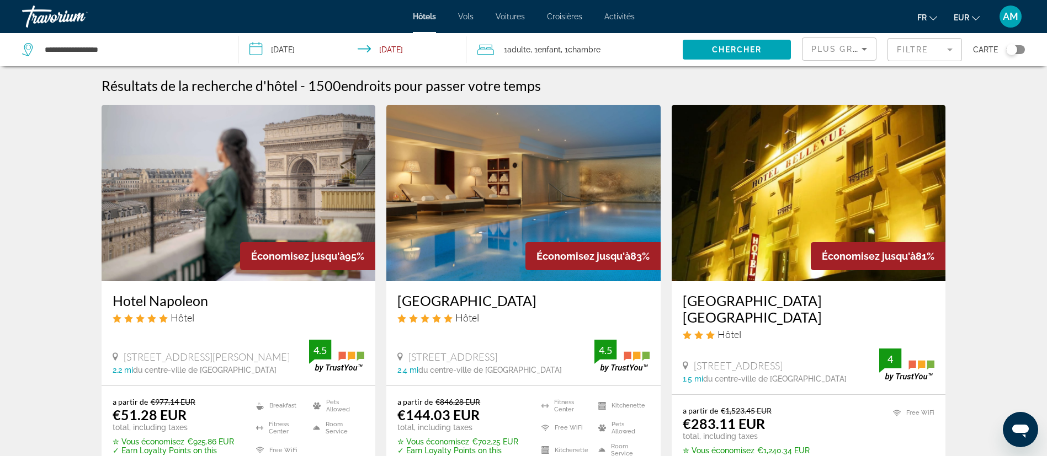
click at [525, 222] on img "Main content" at bounding box center [523, 193] width 274 height 177
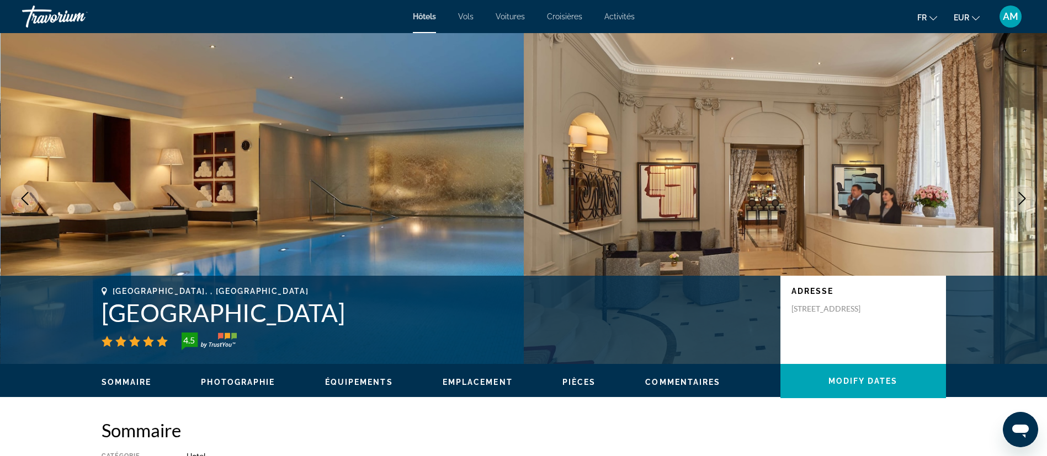
click at [1023, 198] on icon "Next image" at bounding box center [1022, 198] width 13 height 13
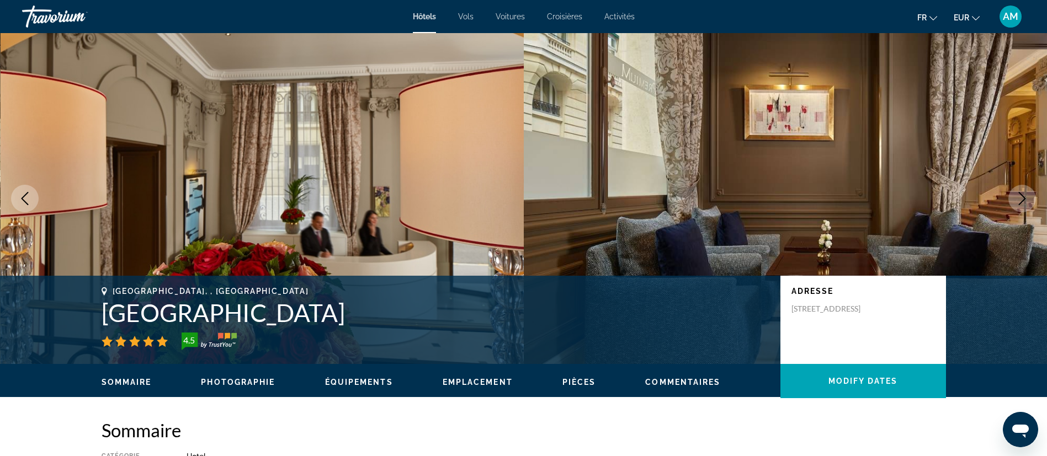
click at [1023, 198] on icon "Next image" at bounding box center [1022, 198] width 13 height 13
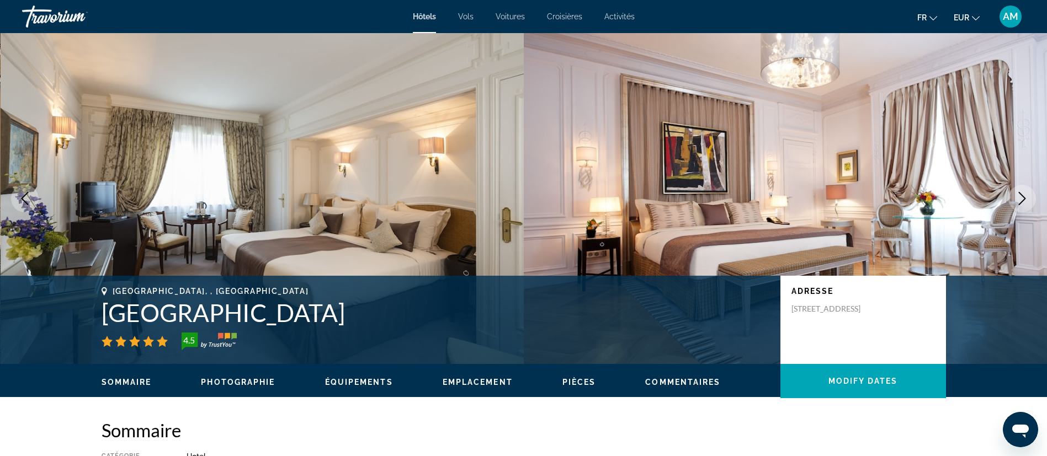
click at [1023, 198] on icon "Next image" at bounding box center [1022, 198] width 13 height 13
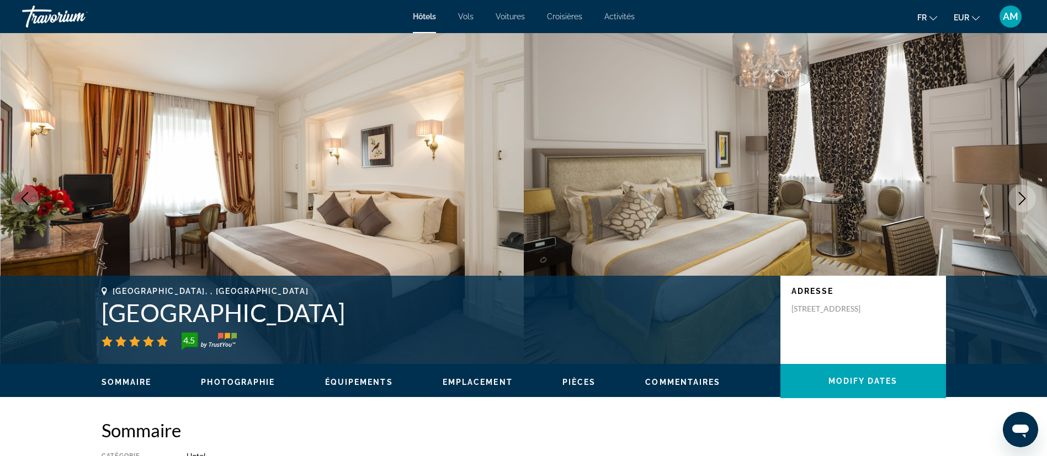
click at [1023, 198] on icon "Next image" at bounding box center [1022, 198] width 13 height 13
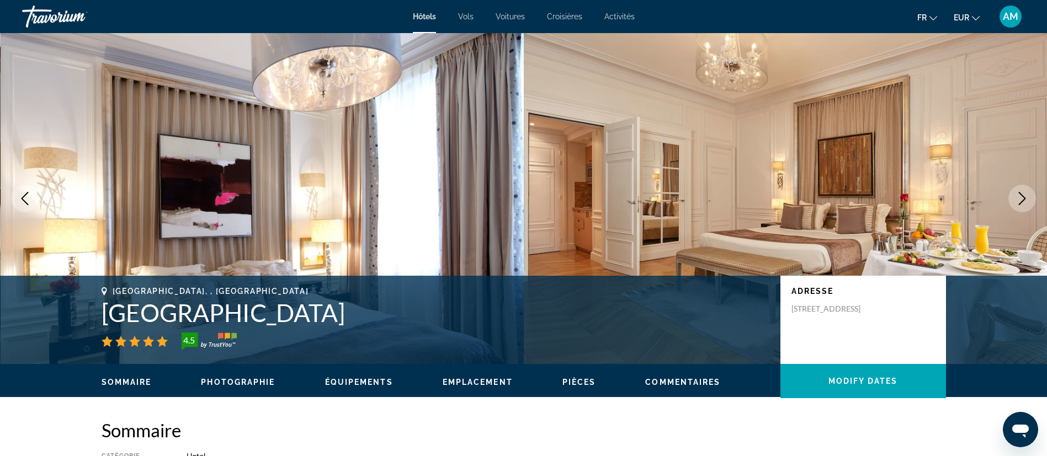
click at [1023, 198] on icon "Next image" at bounding box center [1022, 198] width 13 height 13
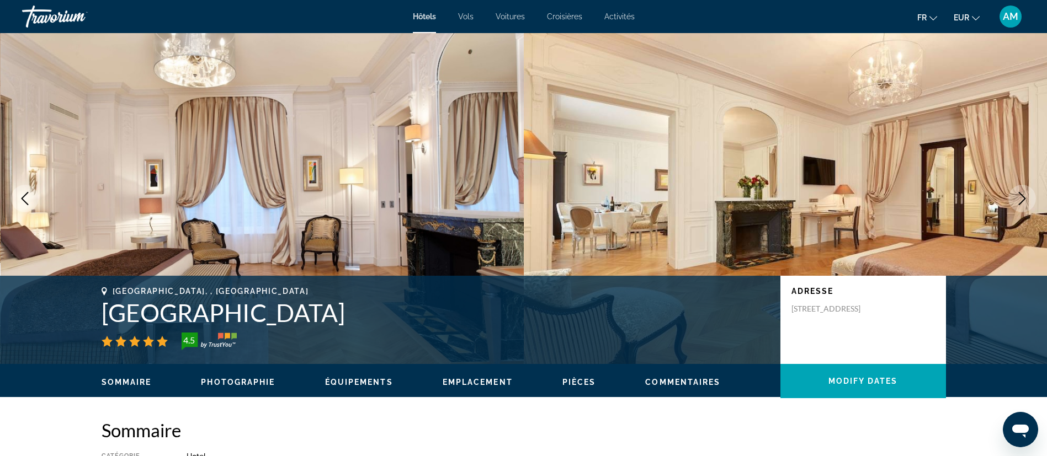
click at [1023, 198] on icon "Next image" at bounding box center [1022, 198] width 13 height 13
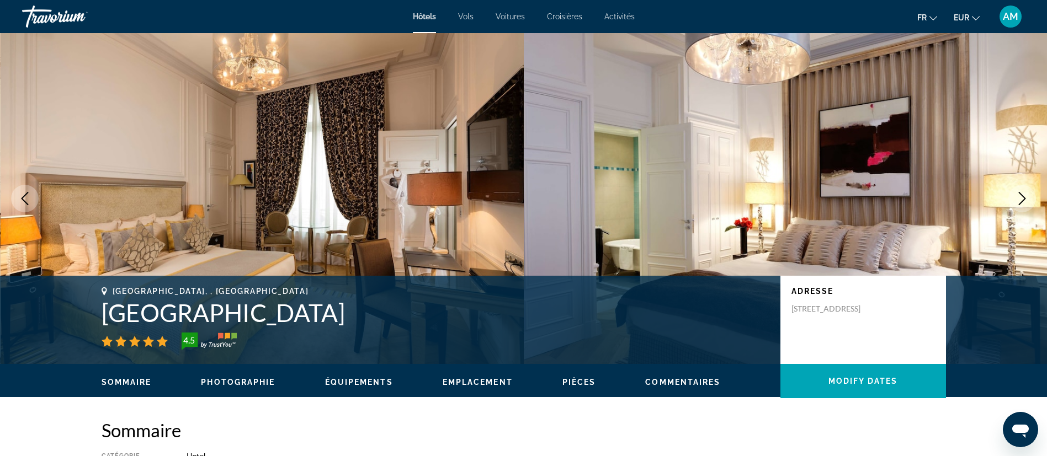
click at [1023, 198] on icon "Next image" at bounding box center [1022, 198] width 13 height 13
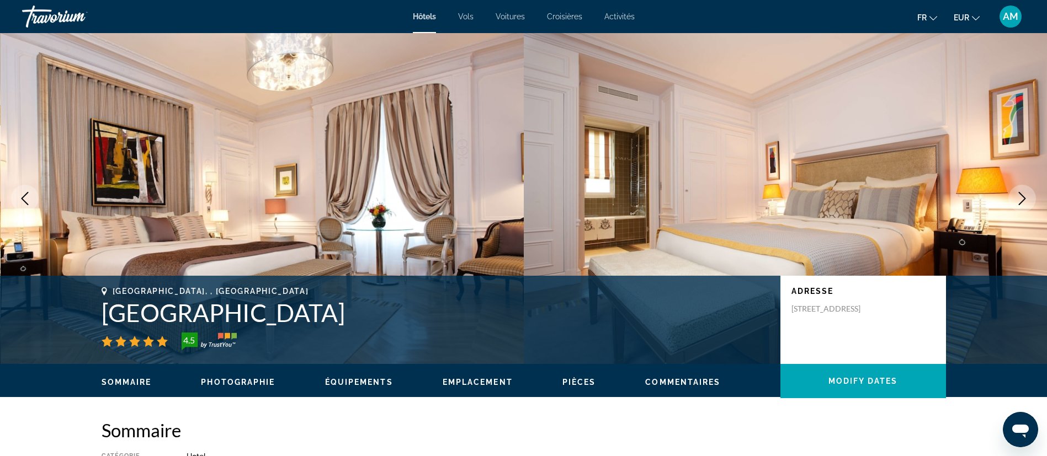
click at [1023, 198] on icon "Next image" at bounding box center [1022, 198] width 13 height 13
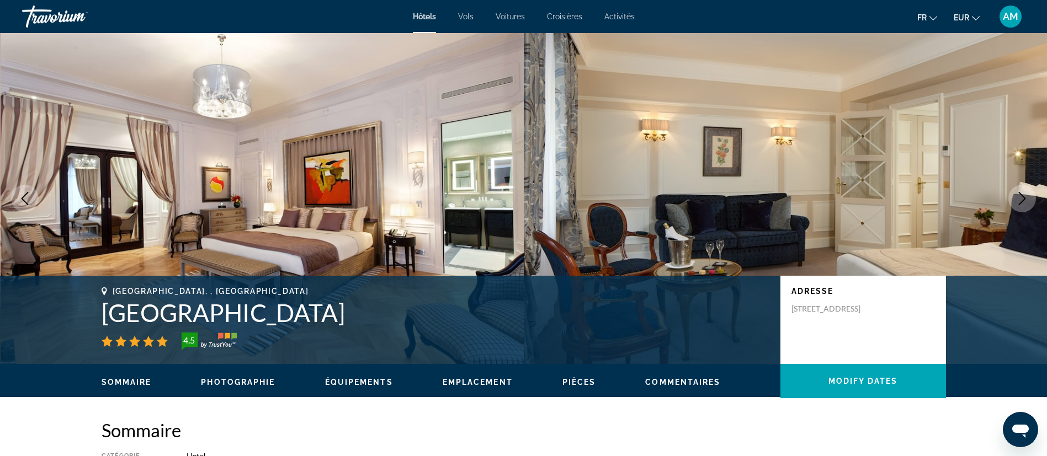
click at [1023, 198] on icon "Next image" at bounding box center [1022, 198] width 13 height 13
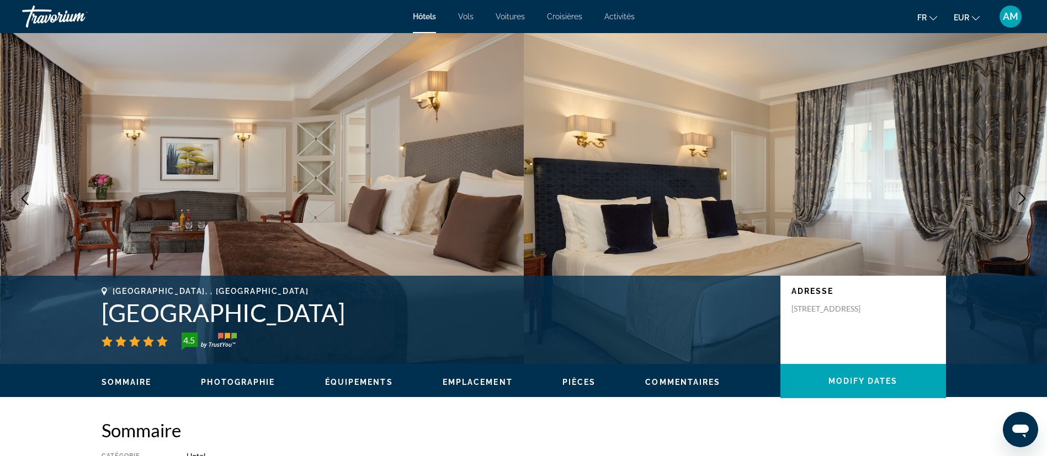
click at [1023, 198] on icon "Next image" at bounding box center [1022, 198] width 13 height 13
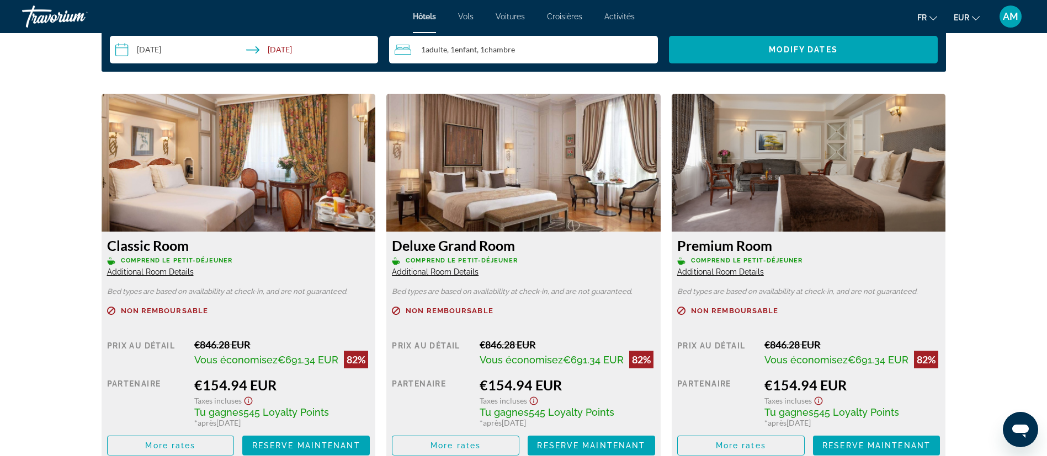
scroll to position [1490, 0]
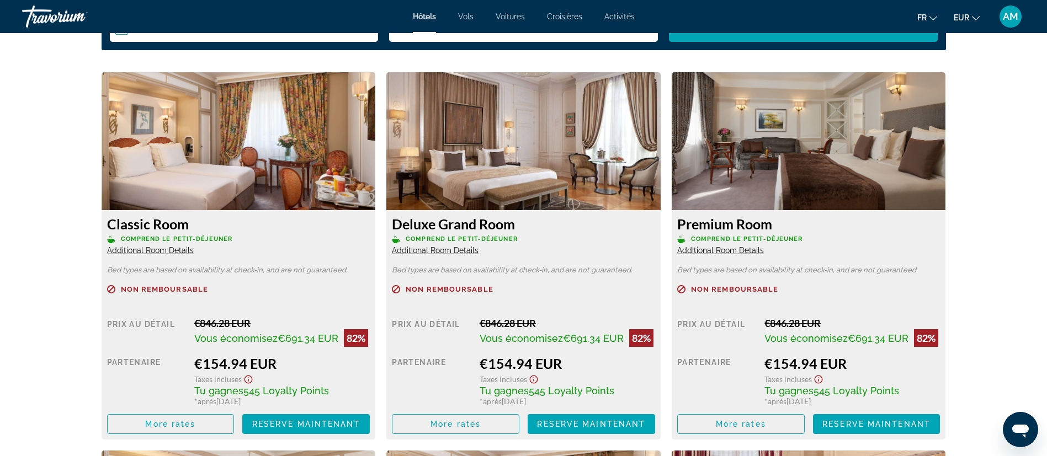
click at [455, 253] on span "Additional Room Details" at bounding box center [435, 250] width 87 height 9
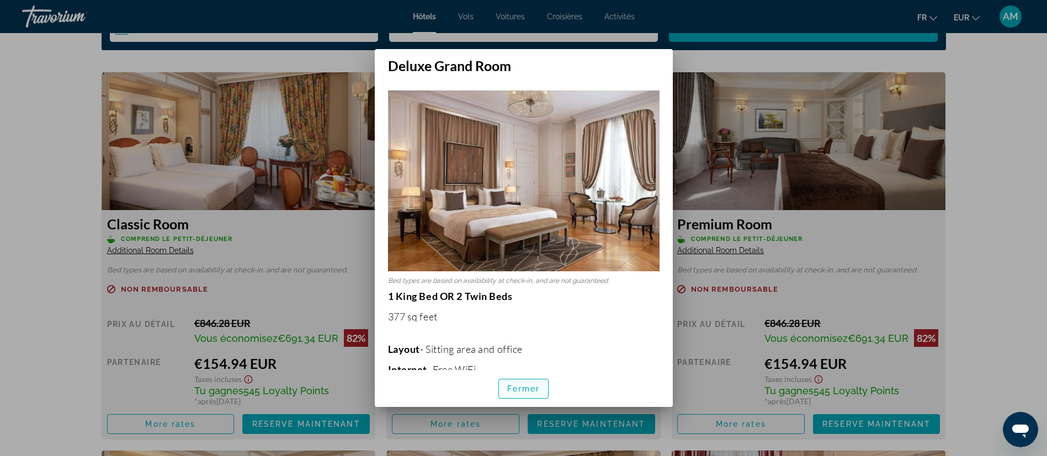
click at [515, 381] on span "button" at bounding box center [524, 389] width 50 height 26
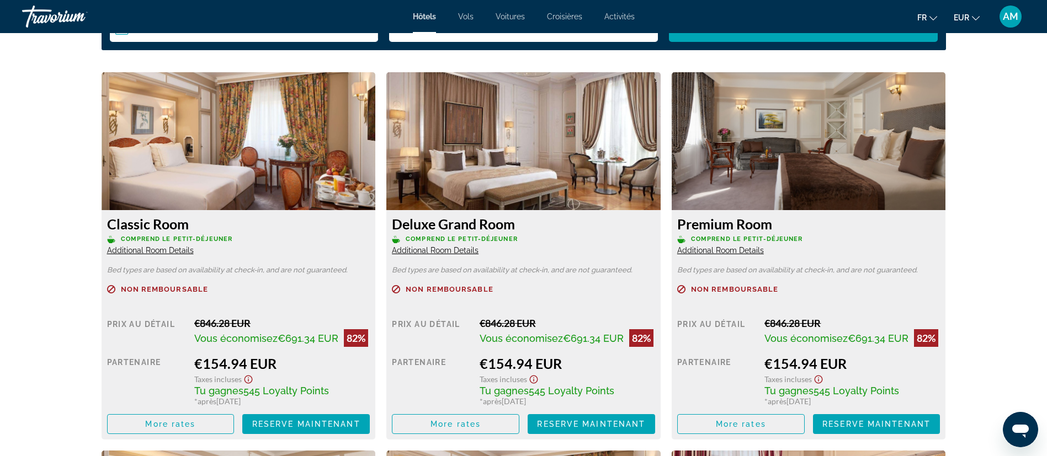
scroll to position [1490, 0]
click at [683, 250] on span "Additional Room Details" at bounding box center [720, 250] width 87 height 9
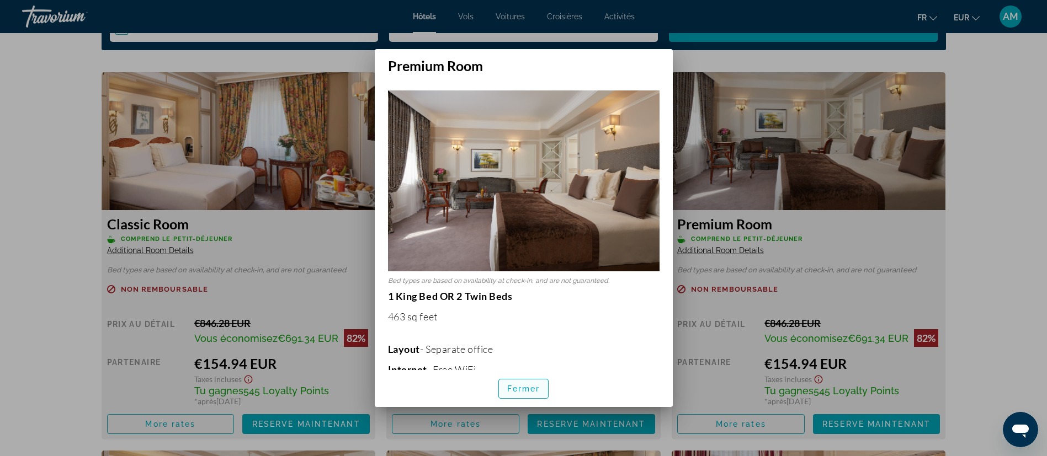
click at [527, 390] on span "Fermer" at bounding box center [523, 389] width 33 height 9
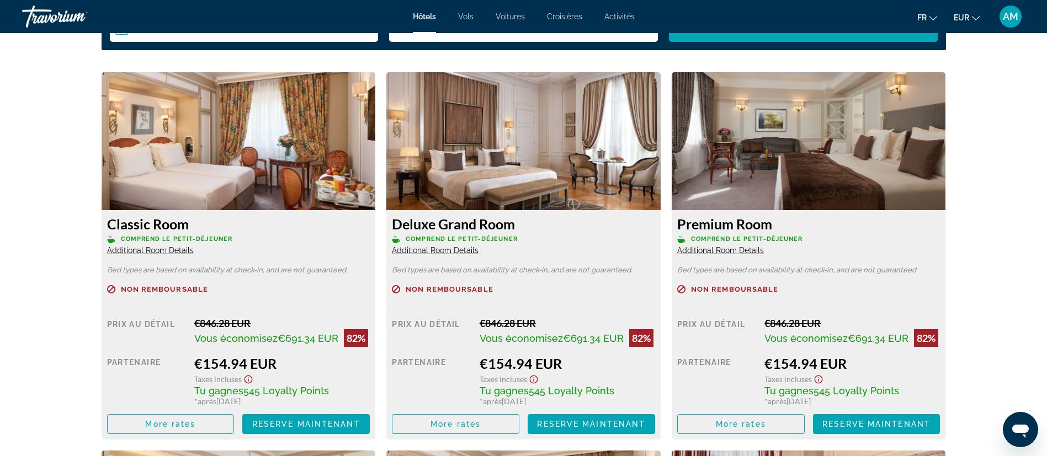
scroll to position [1490, 0]
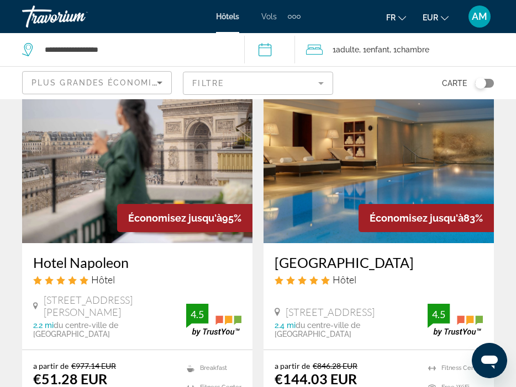
scroll to position [166, 0]
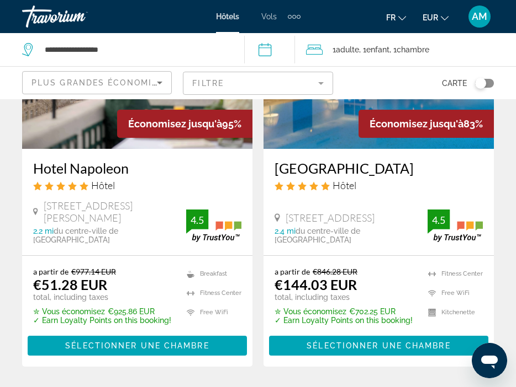
click at [70, 109] on img "Main content" at bounding box center [137, 60] width 230 height 177
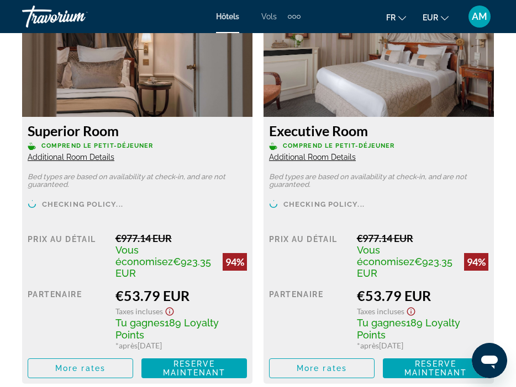
scroll to position [1987, 0]
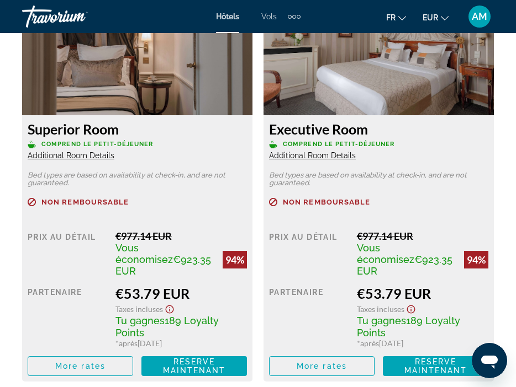
click at [94, 161] on div "Superior Room Comprend le petit-déjeuner Additional Room Details Bed types are …" at bounding box center [137, 248] width 230 height 267
click at [97, 158] on span "Additional Room Details" at bounding box center [71, 155] width 87 height 9
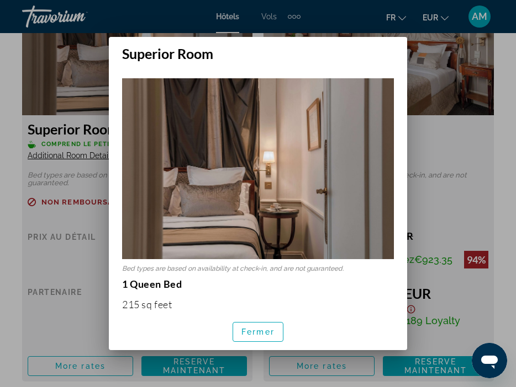
drag, startPoint x: 257, startPoint y: 328, endPoint x: 256, endPoint y: 314, distance: 14.9
click at [257, 327] on button "Fermer" at bounding box center [257, 332] width 51 height 20
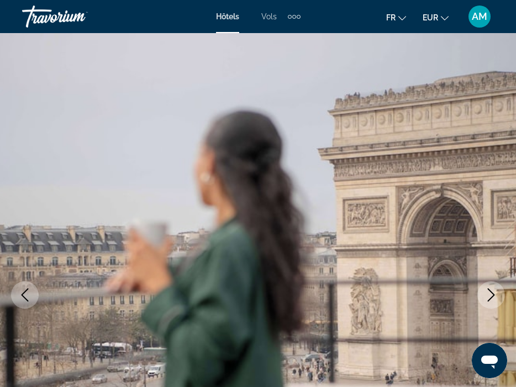
scroll to position [1987, 0]
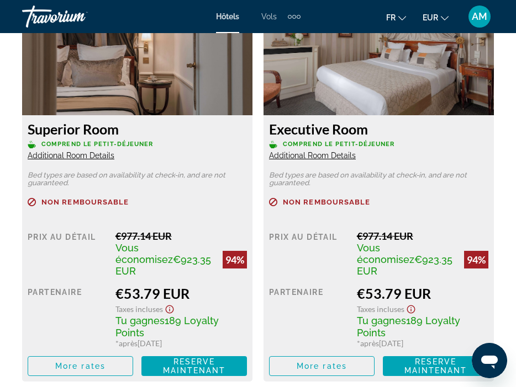
click at [301, 155] on span "Additional Room Details" at bounding box center [312, 155] width 87 height 9
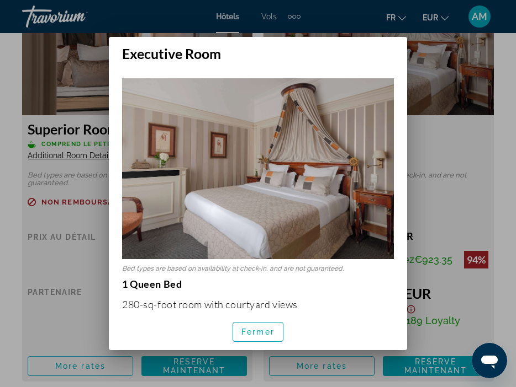
scroll to position [0, 0]
click at [269, 332] on span "Fermer" at bounding box center [257, 332] width 33 height 9
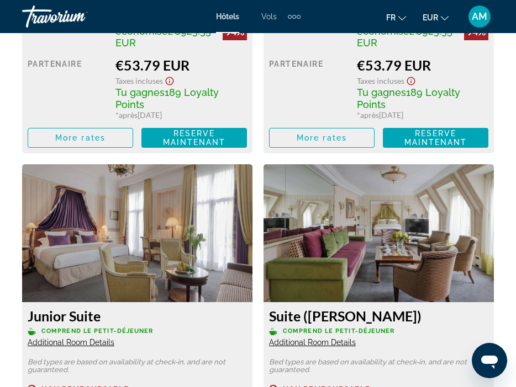
scroll to position [2318, 0]
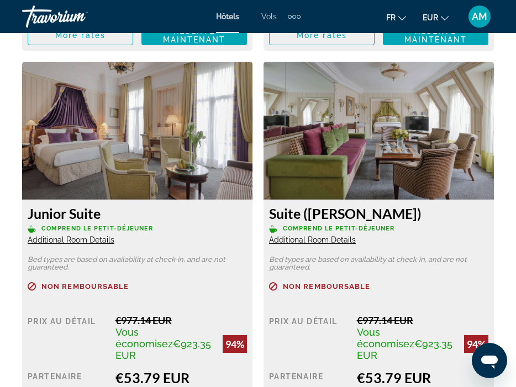
click at [107, 236] on span "Additional Room Details" at bounding box center [71, 240] width 87 height 9
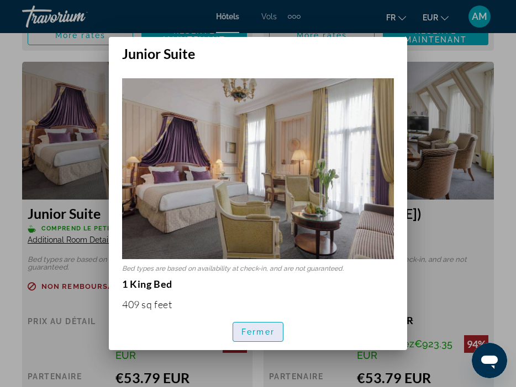
click at [260, 341] on span "button" at bounding box center [258, 332] width 50 height 26
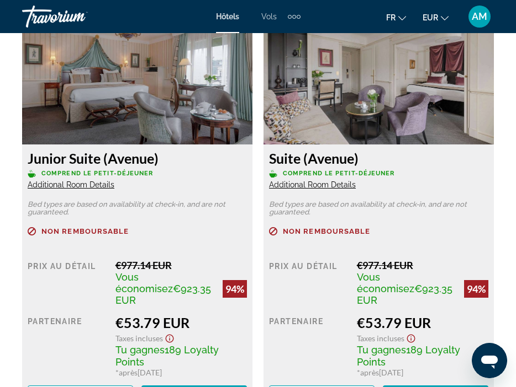
scroll to position [2815, 0]
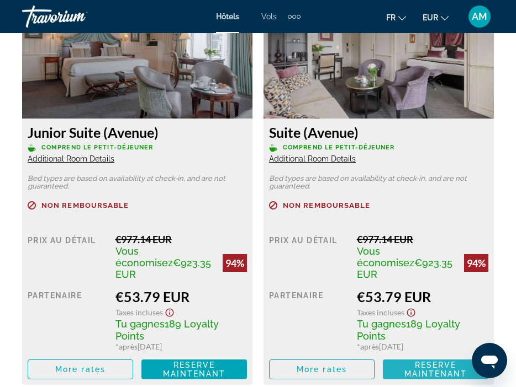
click at [403, 361] on span "Reserve maintenant Plus disponible" at bounding box center [435, 370] width 88 height 18
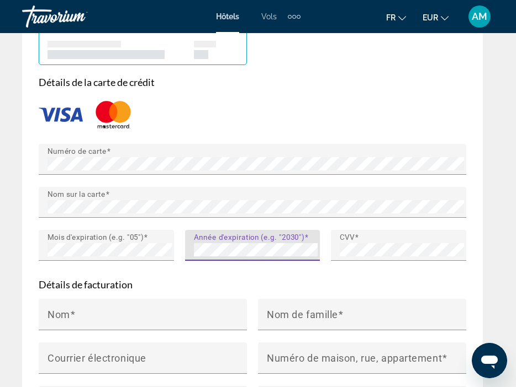
scroll to position [1408, 0]
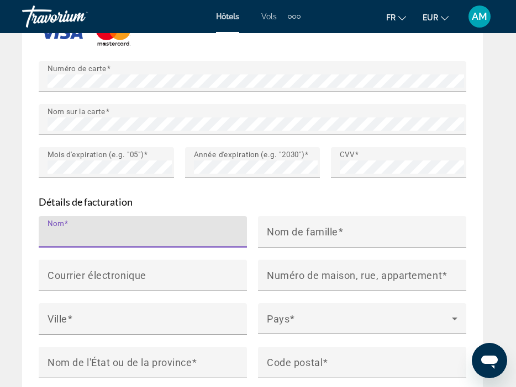
click at [140, 230] on input "Nom" at bounding box center [145, 236] width 197 height 13
type input "**********"
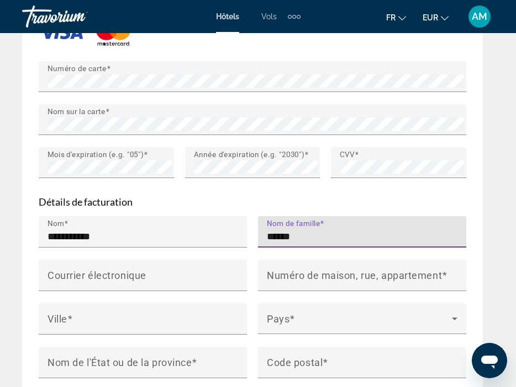
type input "******"
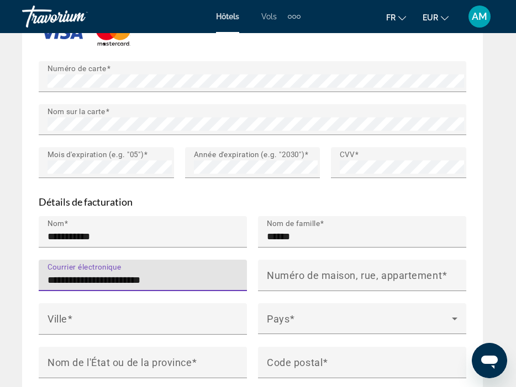
type input "**********"
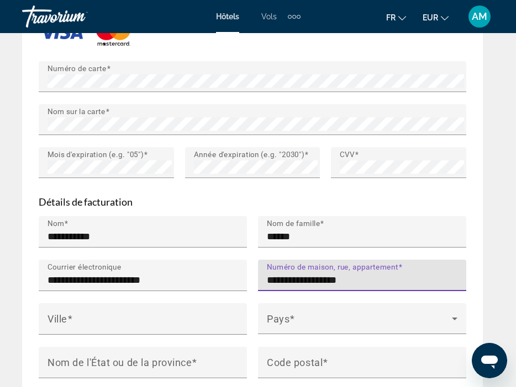
type input "**********"
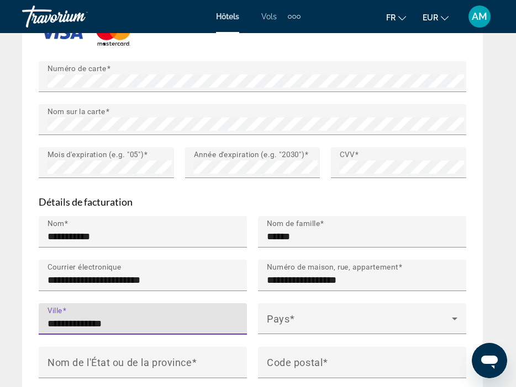
type input "**********"
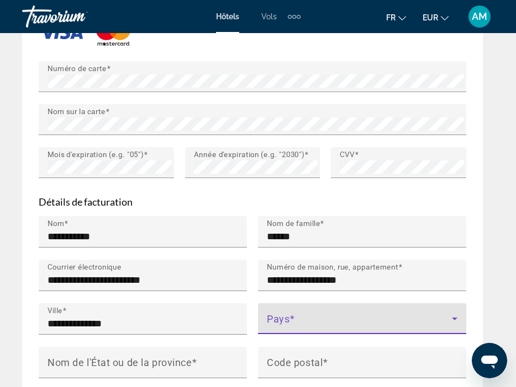
click at [353, 317] on span "Main content" at bounding box center [359, 323] width 185 height 13
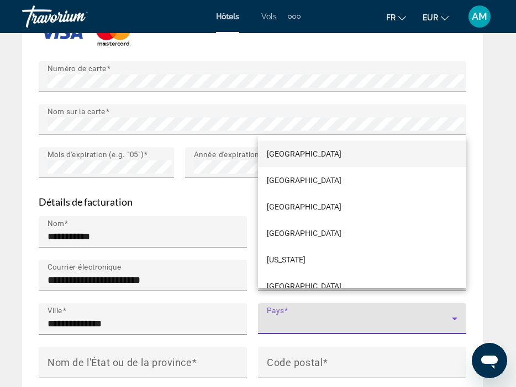
scroll to position [1919, 0]
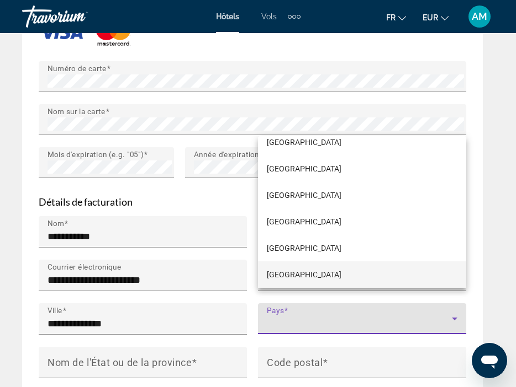
click at [321, 275] on mat-option "[GEOGRAPHIC_DATA]" at bounding box center [362, 275] width 208 height 26
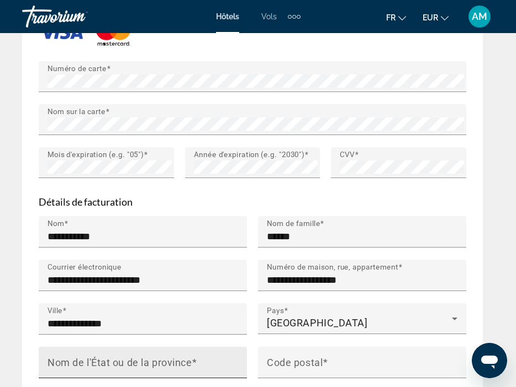
click at [139, 357] on mat-label "Nom de l'État ou de la province" at bounding box center [119, 363] width 144 height 12
click at [139, 361] on input "Nom de l'État ou de la province" at bounding box center [145, 367] width 197 height 13
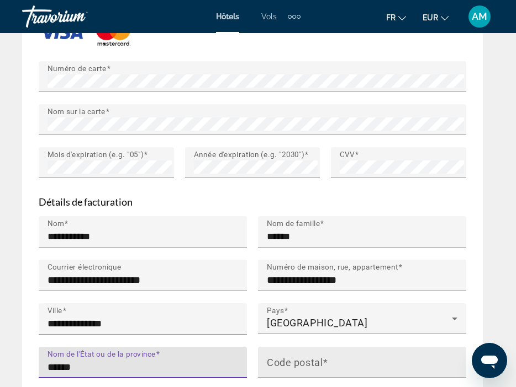
type input "******"
click at [336, 361] on input "Code postal" at bounding box center [365, 367] width 197 height 13
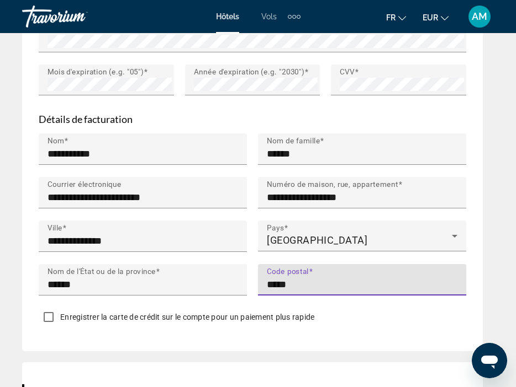
scroll to position [1573, 0]
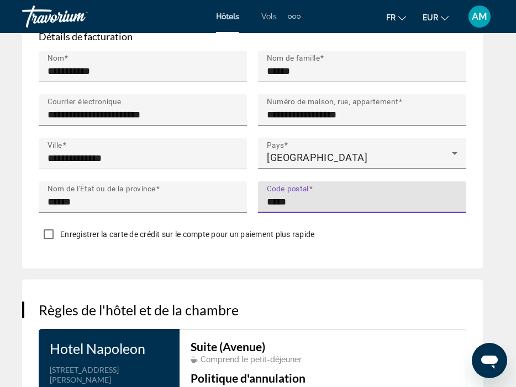
type input "*****"
click at [110, 230] on span "Enregistrer la carte de crédit sur le compte pour un paiement plus rapide" at bounding box center [187, 234] width 254 height 9
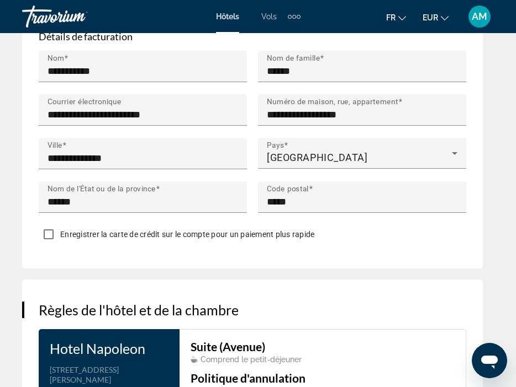
click at [111, 230] on span "Enregistrer la carte de crédit sur le compte pour un paiement plus rapide" at bounding box center [187, 234] width 254 height 9
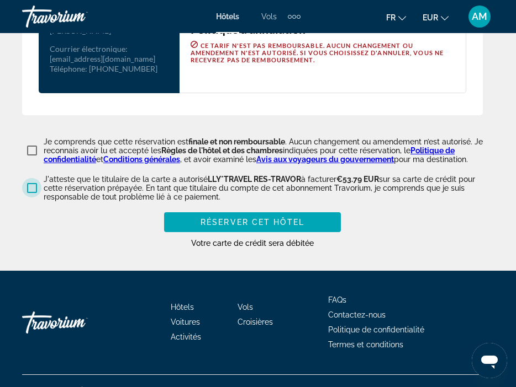
scroll to position [1925, 0]
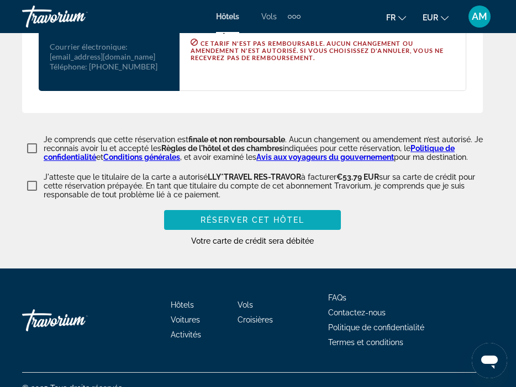
click at [249, 216] on span "Réserver cet hôtel" at bounding box center [252, 220] width 104 height 9
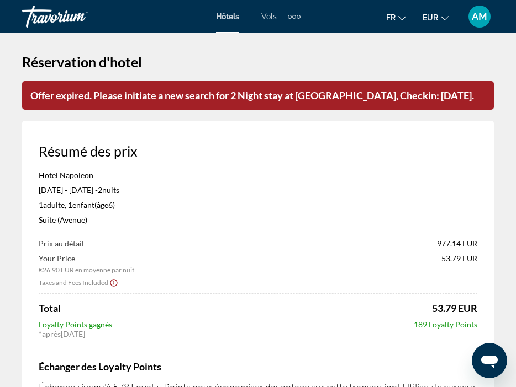
scroll to position [0, 0]
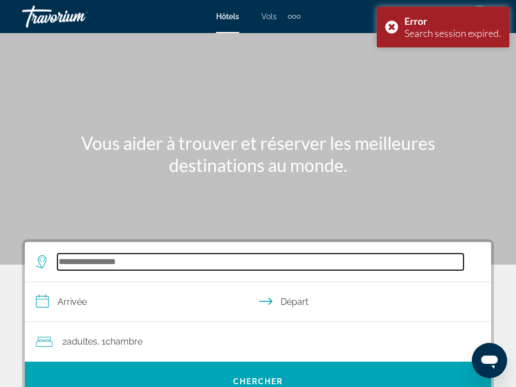
click at [114, 260] on input "Search widget" at bounding box center [260, 262] width 406 height 17
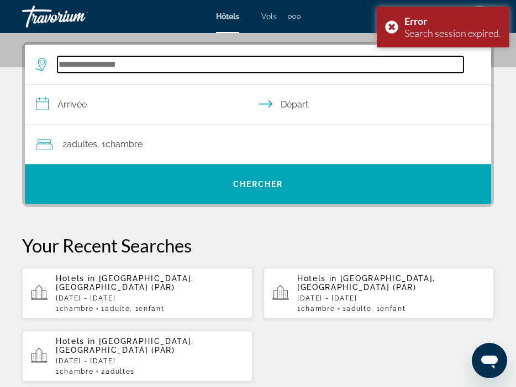
scroll to position [204, 0]
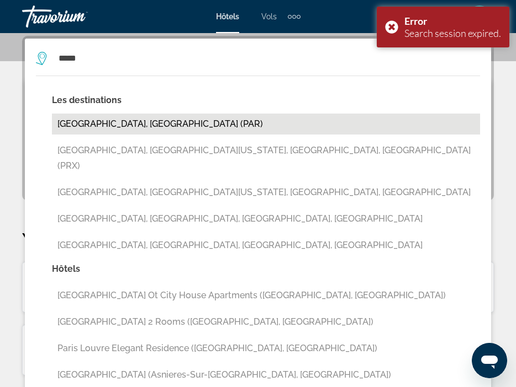
click at [192, 125] on button "[GEOGRAPHIC_DATA], [GEOGRAPHIC_DATA] (PAR)" at bounding box center [266, 124] width 428 height 21
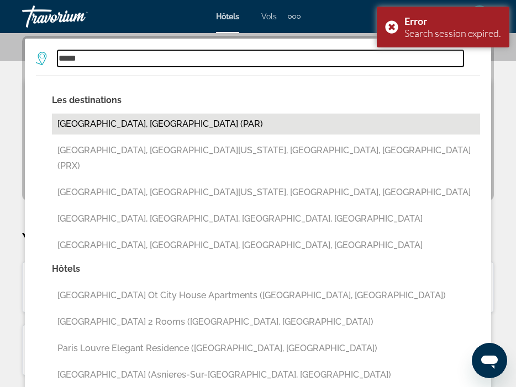
type input "**********"
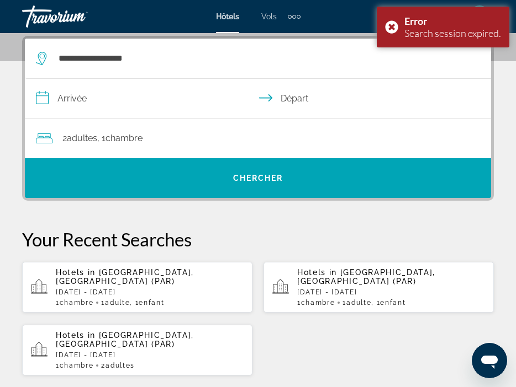
click at [116, 107] on input "**********" at bounding box center [260, 100] width 470 height 43
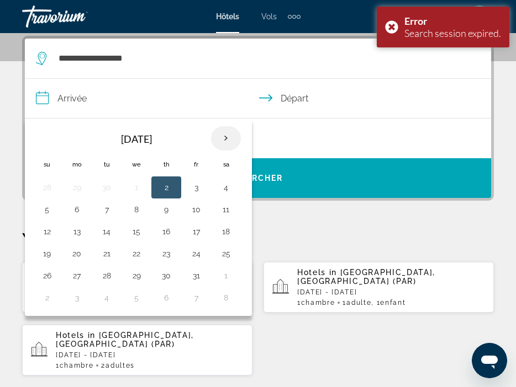
click at [221, 141] on th "Next month" at bounding box center [226, 138] width 30 height 24
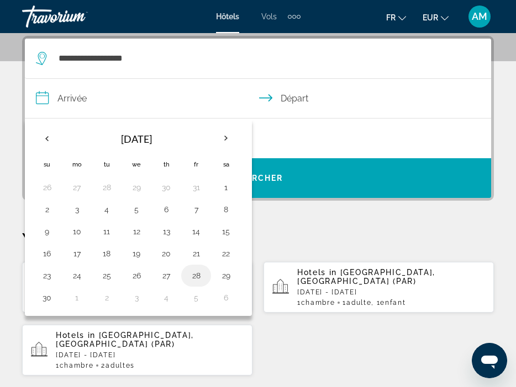
click at [195, 277] on button "28" at bounding box center [196, 275] width 18 height 15
click at [48, 298] on button "30" at bounding box center [47, 297] width 18 height 15
type input "**********"
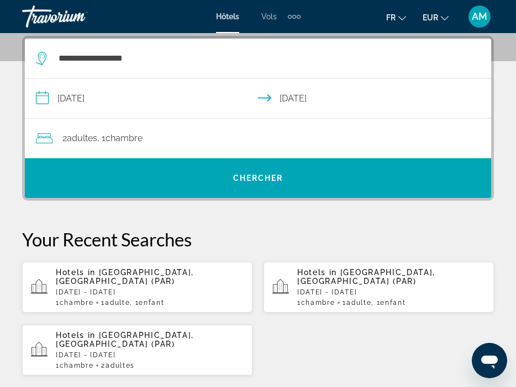
click at [192, 134] on div "2 Adulte Adultes , 1 Chambre pièces" at bounding box center [263, 138] width 455 height 15
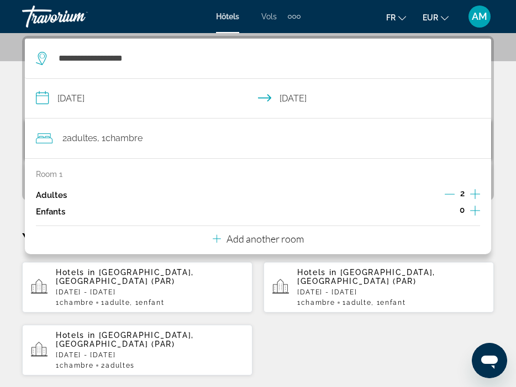
click at [448, 193] on icon "Decrement adults" at bounding box center [449, 194] width 10 height 10
click at [501, 190] on div "**********" at bounding box center [258, 338] width 516 height 604
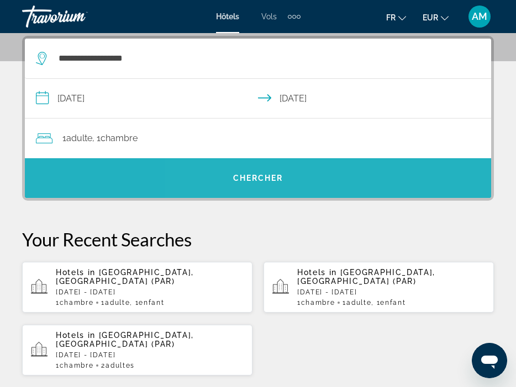
click at [421, 177] on span "Search widget" at bounding box center [258, 178] width 466 height 26
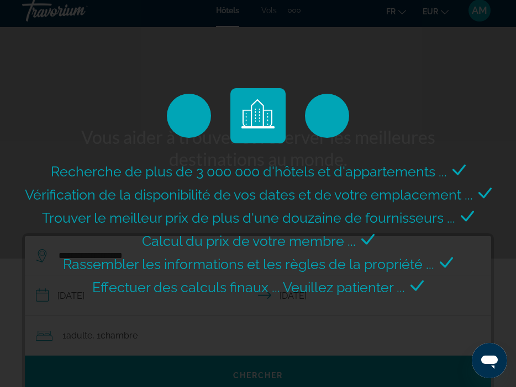
scroll to position [0, 0]
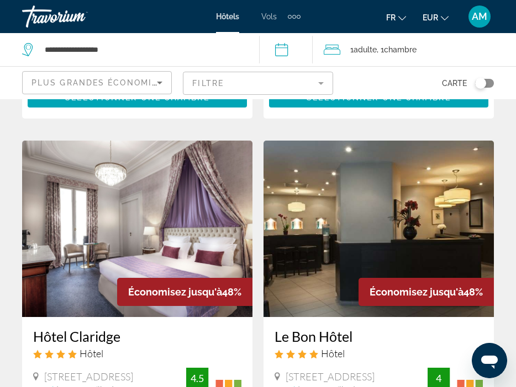
scroll to position [1242, 0]
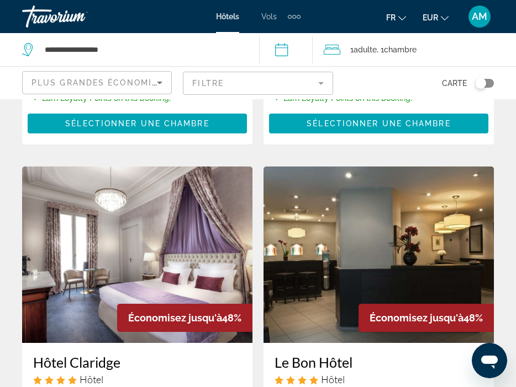
click at [134, 86] on span "Plus grandes économies" at bounding box center [97, 82] width 132 height 9
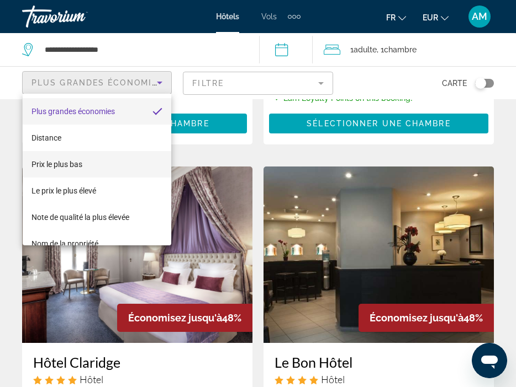
click at [75, 162] on span "Prix le plus bas" at bounding box center [56, 164] width 51 height 9
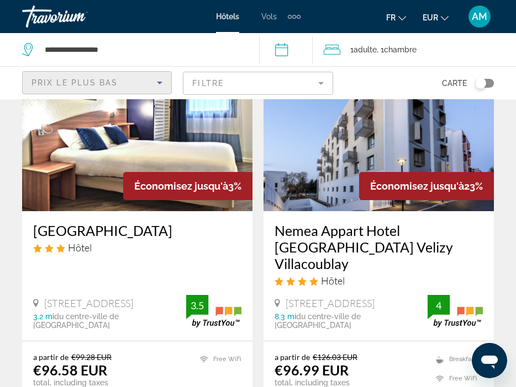
scroll to position [1408, 0]
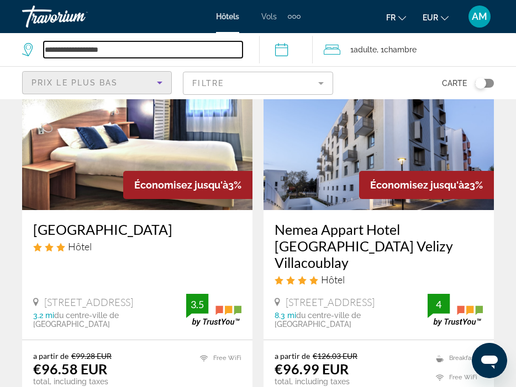
click at [152, 46] on input "**********" at bounding box center [143, 49] width 199 height 17
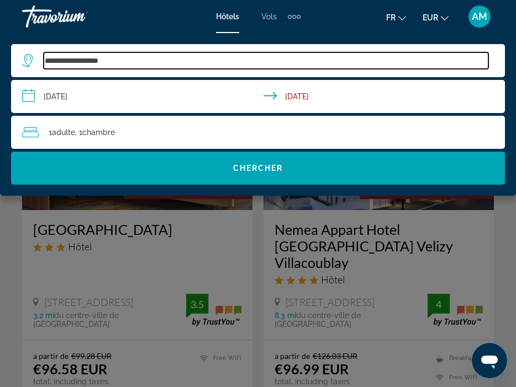
drag, startPoint x: 185, startPoint y: 59, endPoint x: -1, endPoint y: 132, distance: 200.0
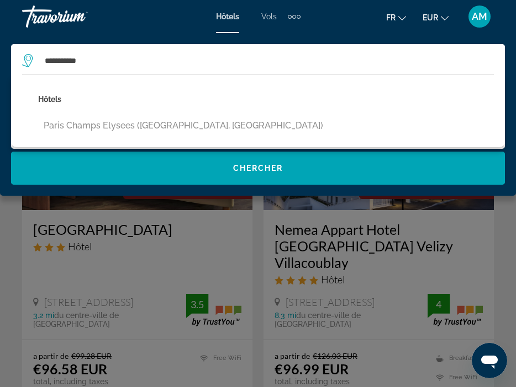
click at [95, 124] on button "Paris champs elysees ([GEOGRAPHIC_DATA], [GEOGRAPHIC_DATA])" at bounding box center [183, 125] width 290 height 21
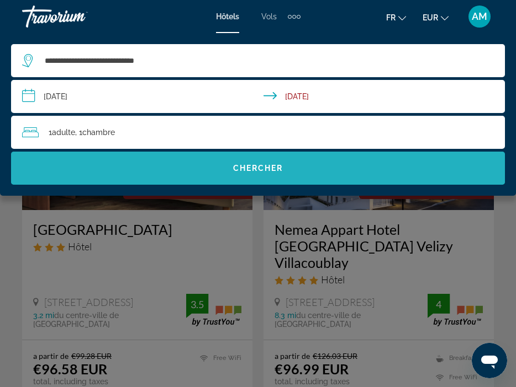
click at [247, 168] on span "Chercher" at bounding box center [258, 168] width 50 height 9
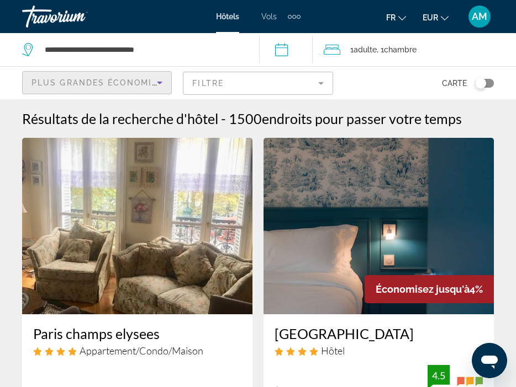
click at [125, 84] on span "Plus grandes économies" at bounding box center [97, 82] width 132 height 9
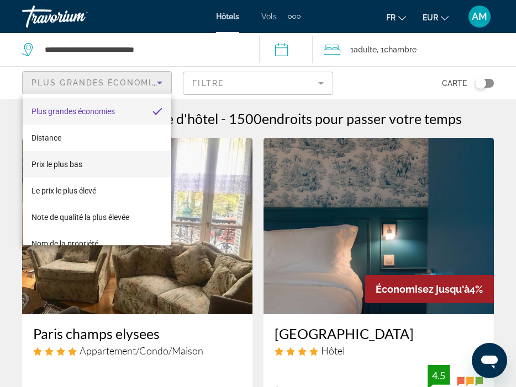
click at [107, 171] on mat-option "Prix le plus bas" at bounding box center [97, 164] width 148 height 26
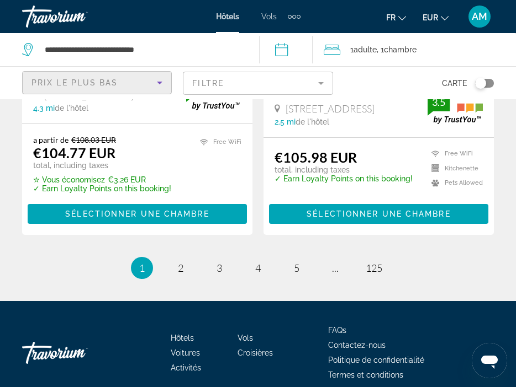
scroll to position [2340, 0]
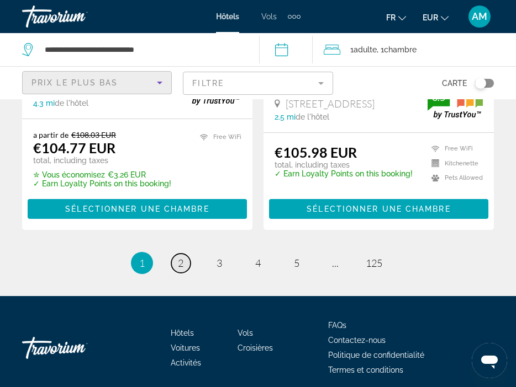
click at [182, 257] on span "2" at bounding box center [181, 263] width 6 height 12
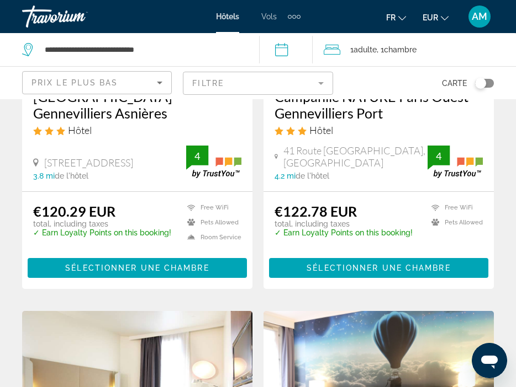
scroll to position [662, 0]
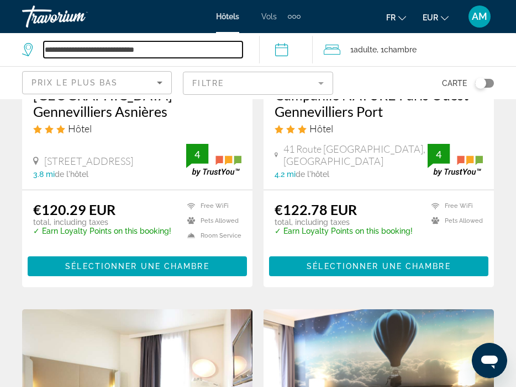
click at [191, 47] on input "**********" at bounding box center [143, 49] width 199 height 17
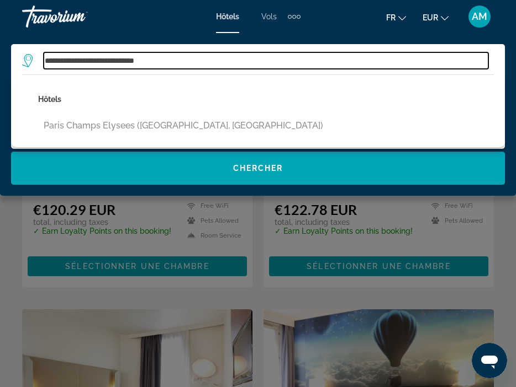
drag, startPoint x: 198, startPoint y: 59, endPoint x: -1, endPoint y: 59, distance: 198.7
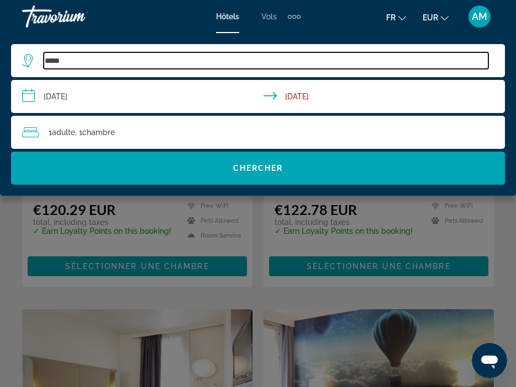
click at [136, 59] on input "*****" at bounding box center [266, 60] width 444 height 17
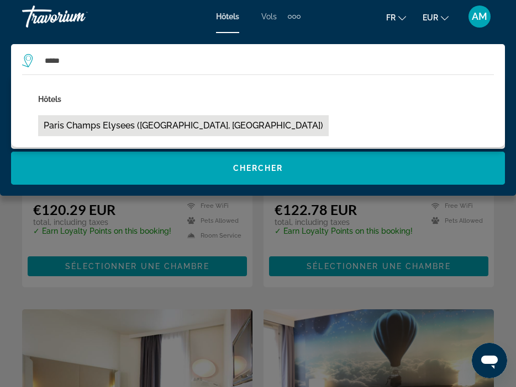
click at [102, 129] on button "Paris champs elysees ([GEOGRAPHIC_DATA], [GEOGRAPHIC_DATA])" at bounding box center [183, 125] width 290 height 21
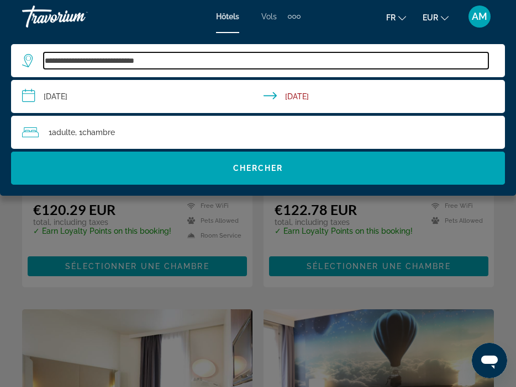
drag, startPoint x: 182, startPoint y: 60, endPoint x: -1, endPoint y: 62, distance: 183.3
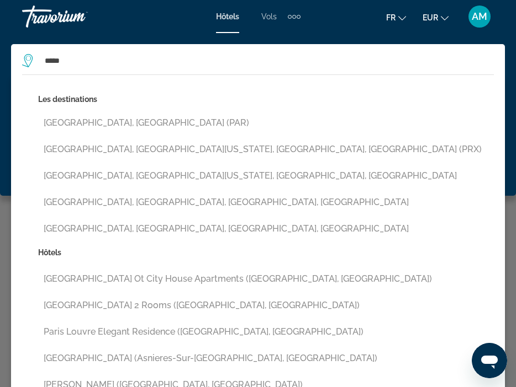
click at [71, 123] on button "[GEOGRAPHIC_DATA], [GEOGRAPHIC_DATA] (PAR)" at bounding box center [265, 123] width 455 height 21
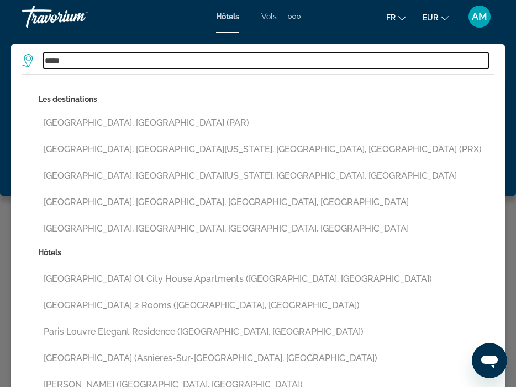
type input "**********"
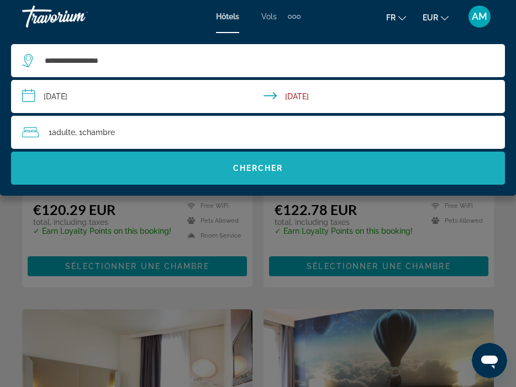
click at [272, 164] on span "Chercher" at bounding box center [258, 168] width 50 height 9
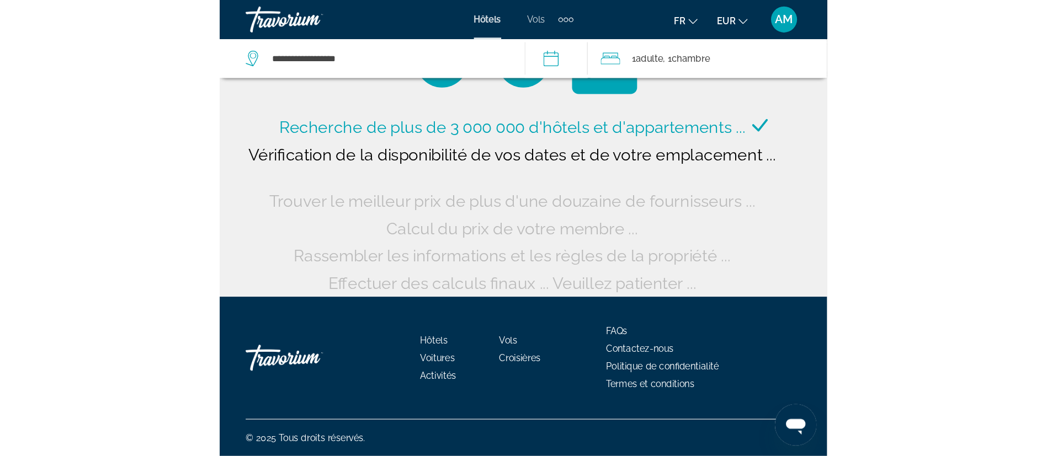
scroll to position [0, 0]
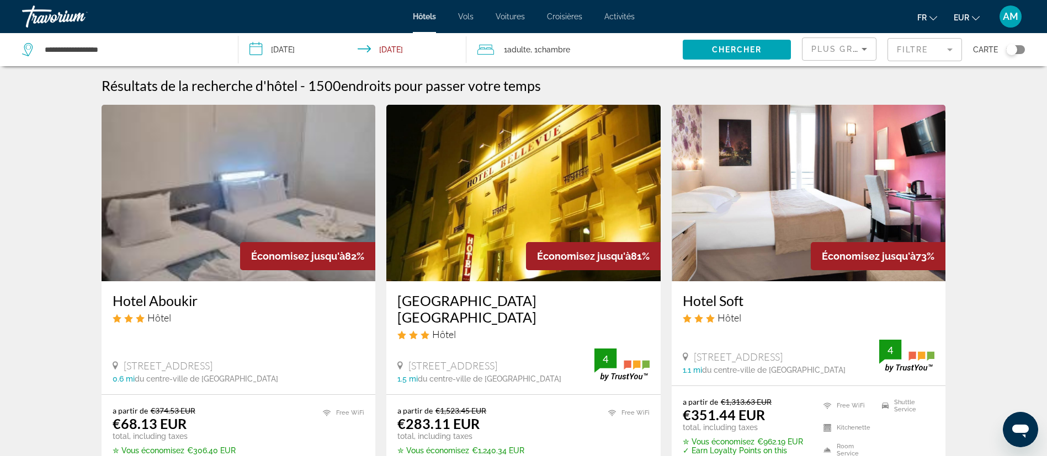
click at [847, 43] on div "Plus grandes économies" at bounding box center [836, 49] width 50 height 13
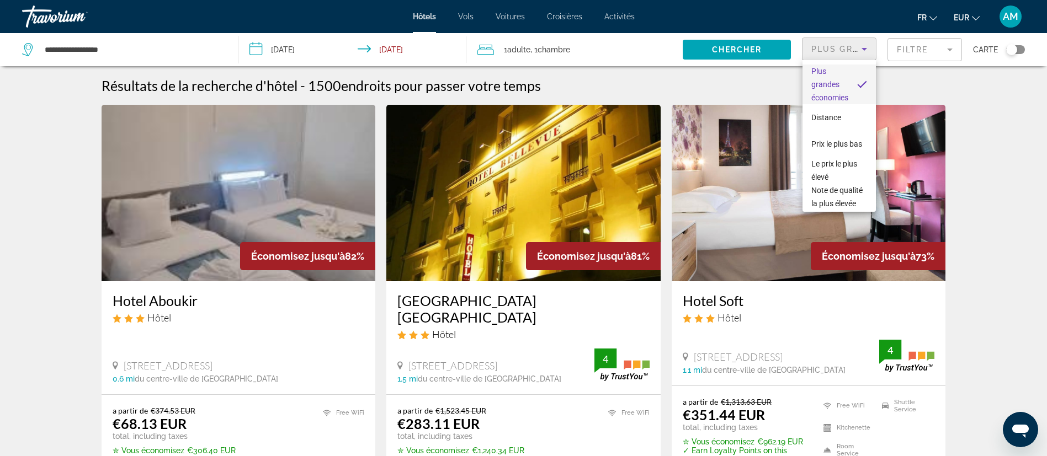
click at [976, 185] on div at bounding box center [523, 228] width 1047 height 456
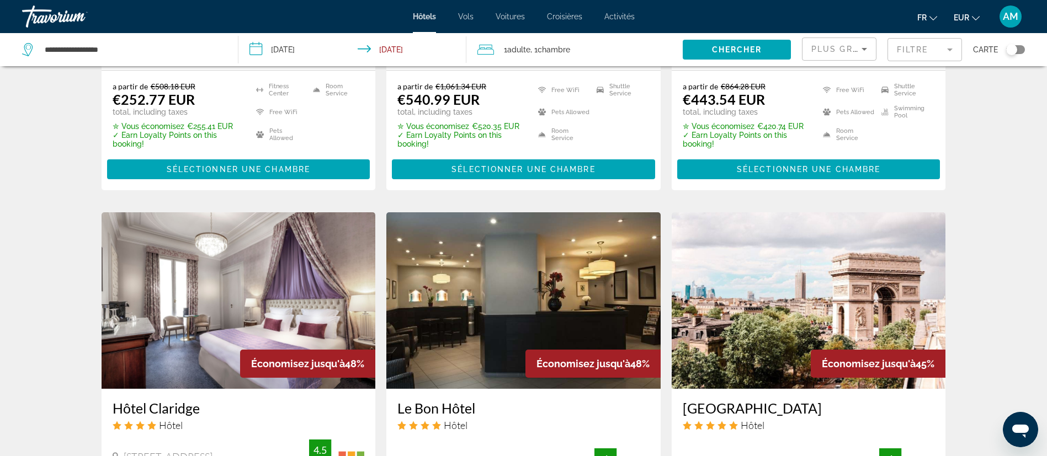
scroll to position [828, 0]
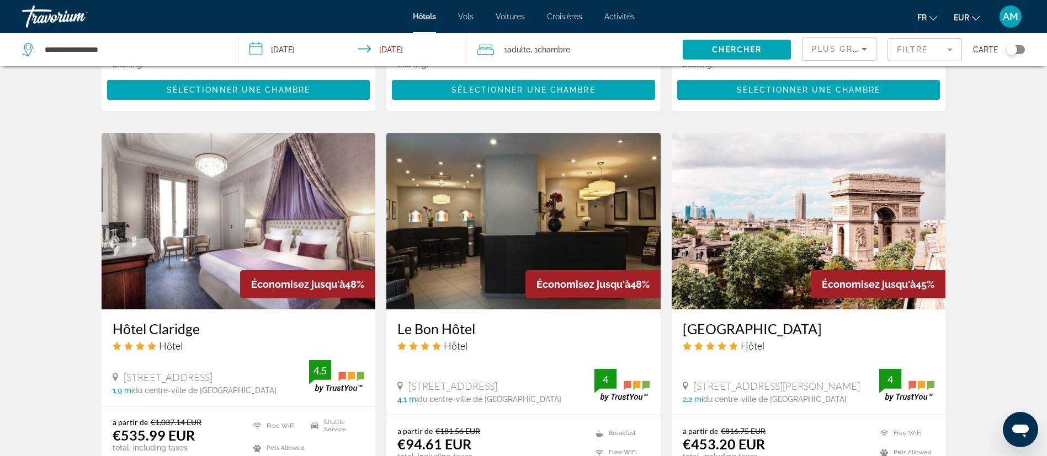
click at [446, 219] on img "Main content" at bounding box center [523, 221] width 274 height 177
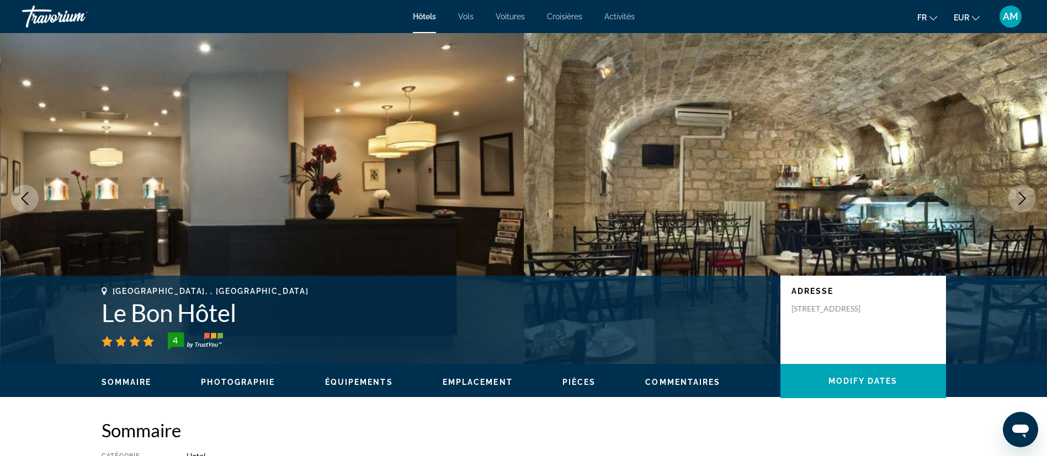
click at [1021, 194] on icon "Next image" at bounding box center [1022, 198] width 7 height 13
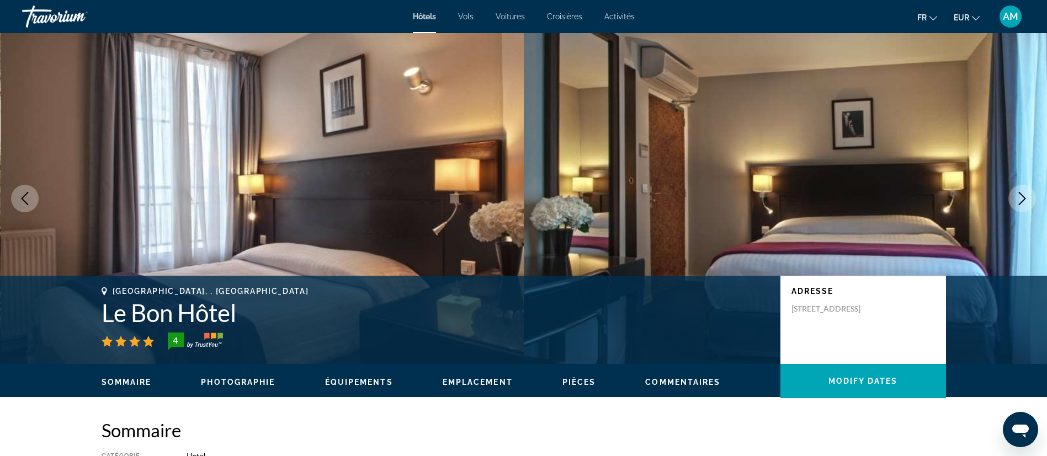
click at [1021, 194] on icon "Next image" at bounding box center [1022, 198] width 7 height 13
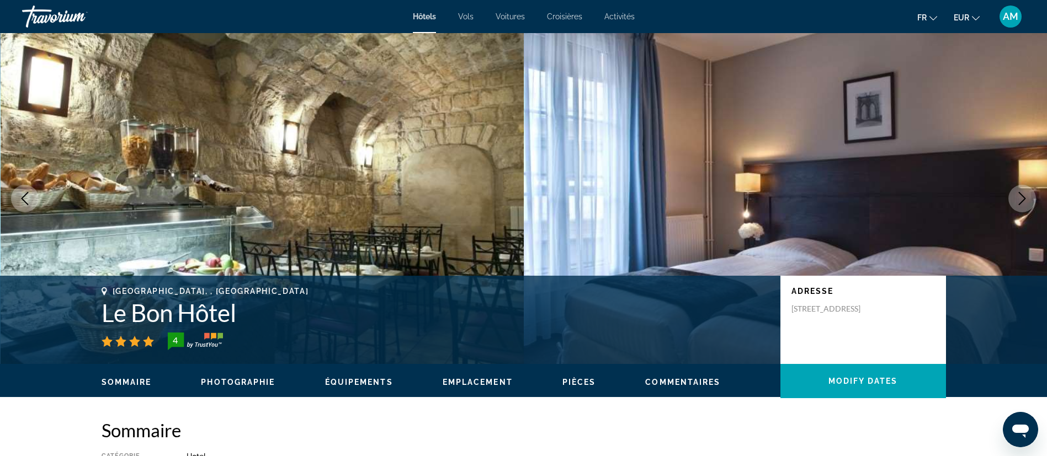
click at [1020, 194] on icon "Next image" at bounding box center [1022, 198] width 13 height 13
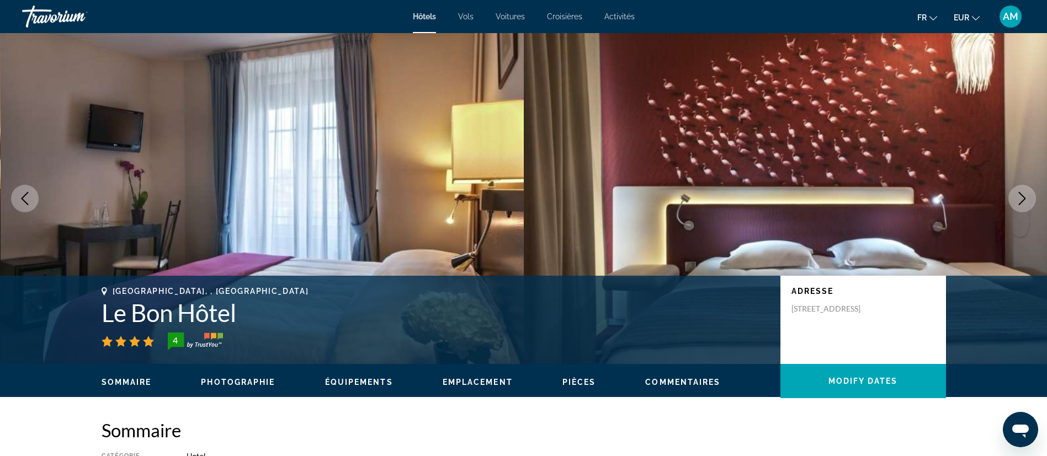
click at [1020, 194] on icon "Next image" at bounding box center [1022, 198] width 13 height 13
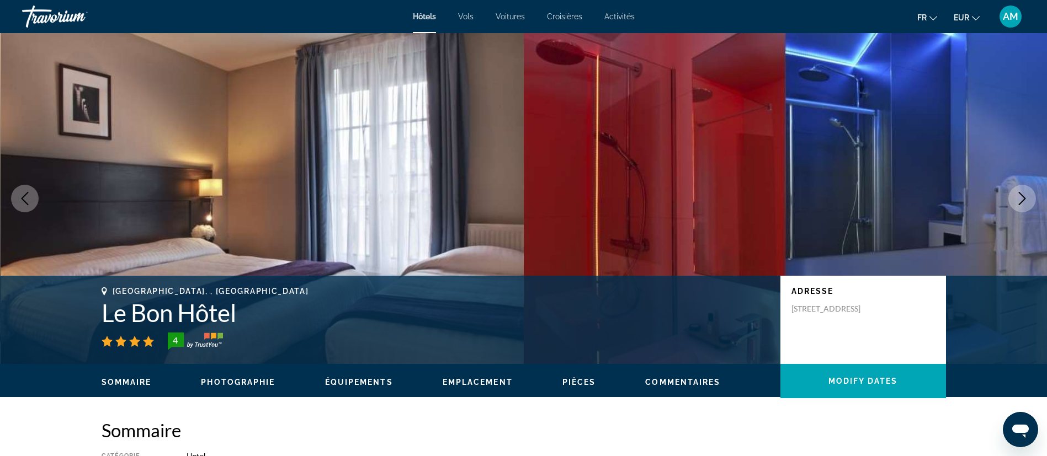
click at [1020, 188] on button "Next image" at bounding box center [1022, 199] width 28 height 28
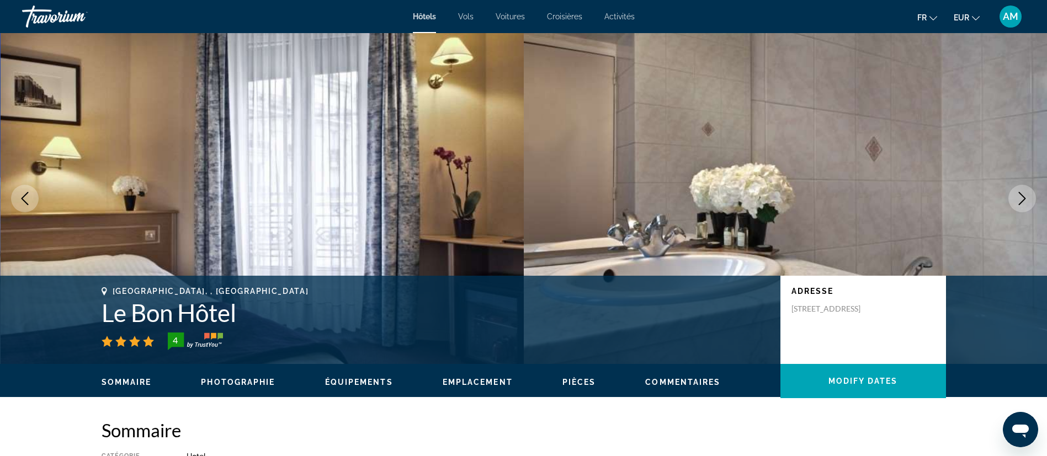
click at [1023, 201] on icon "Next image" at bounding box center [1022, 198] width 13 height 13
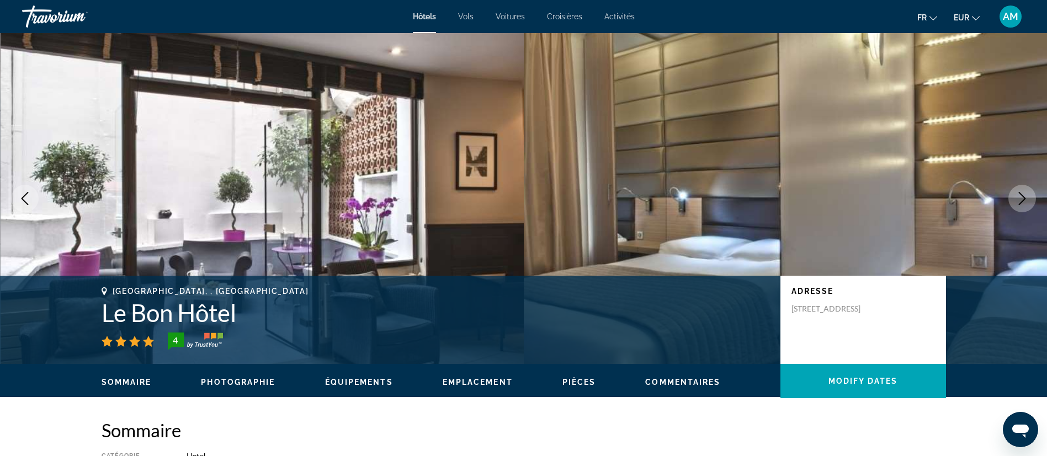
click at [1023, 201] on icon "Next image" at bounding box center [1022, 198] width 13 height 13
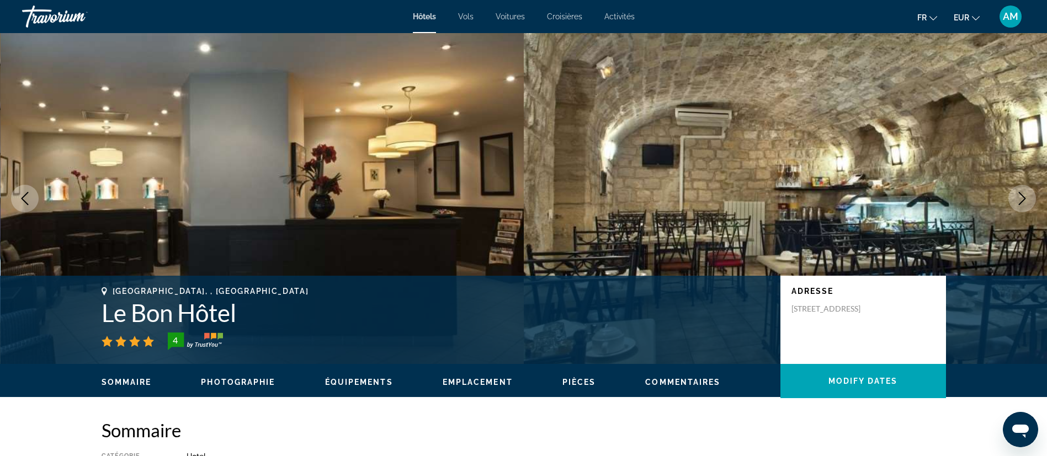
click at [1024, 201] on icon "Next image" at bounding box center [1022, 198] width 13 height 13
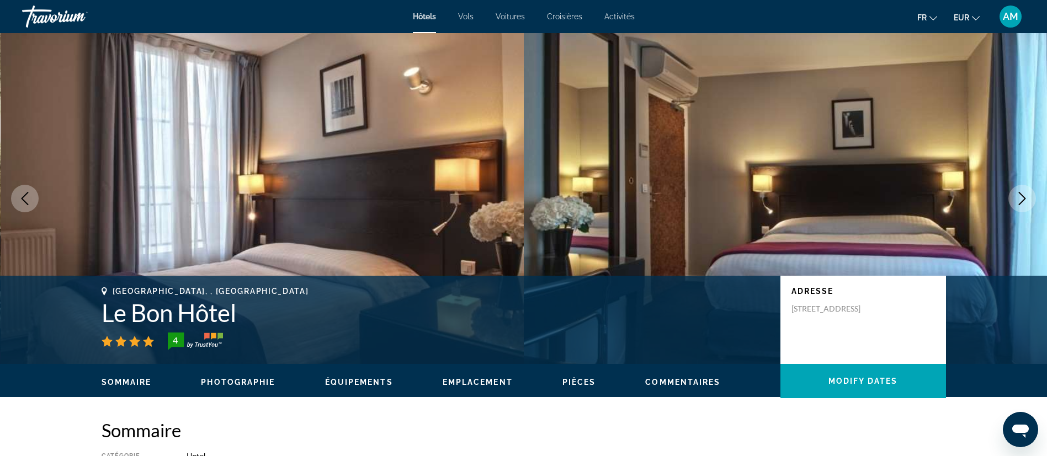
click at [1024, 201] on icon "Next image" at bounding box center [1022, 198] width 13 height 13
